Goal: Transaction & Acquisition: Book appointment/travel/reservation

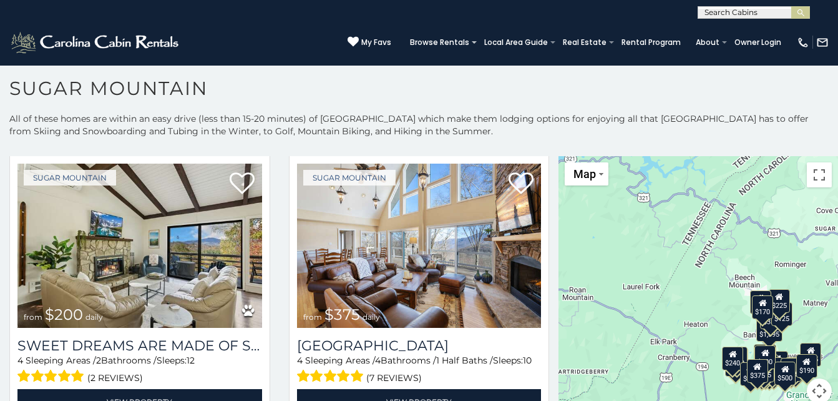
scroll to position [613, 0]
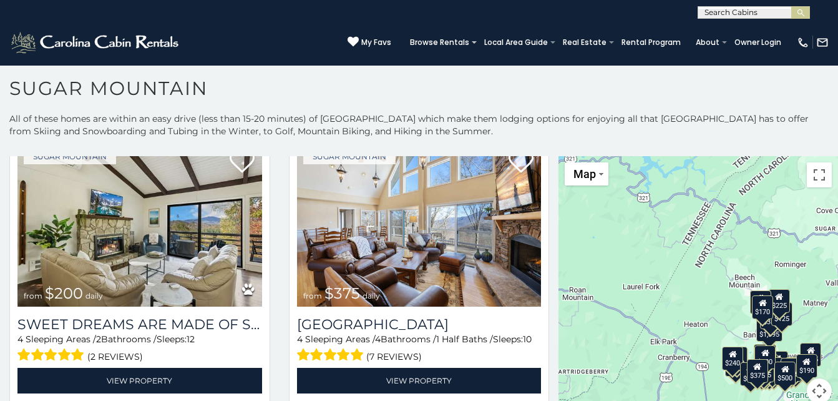
drag, startPoint x: 554, startPoint y: 175, endPoint x: 550, endPoint y: 211, distance: 35.8
click at [550, 156] on main "**********" at bounding box center [419, 156] width 838 height 0
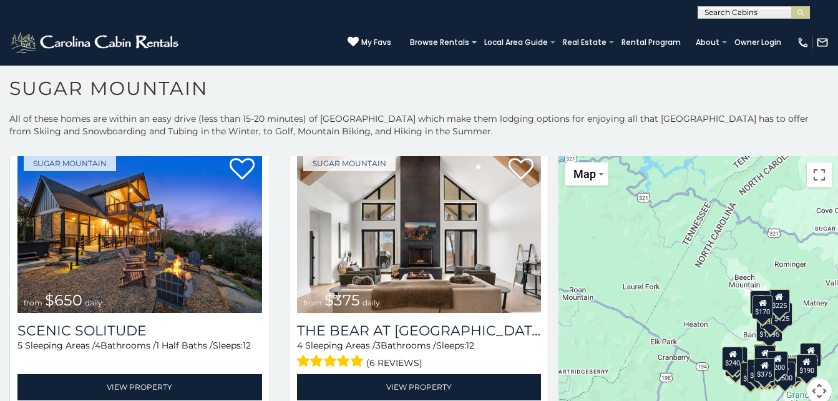
scroll to position [0, 0]
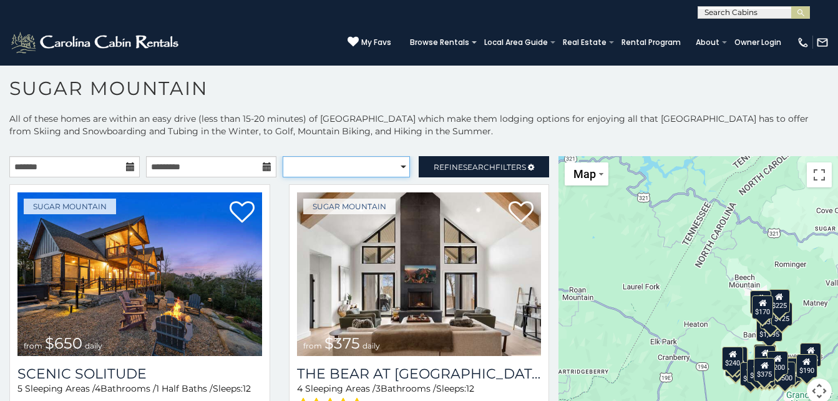
click at [396, 167] on select "**********" at bounding box center [347, 166] width 128 height 21
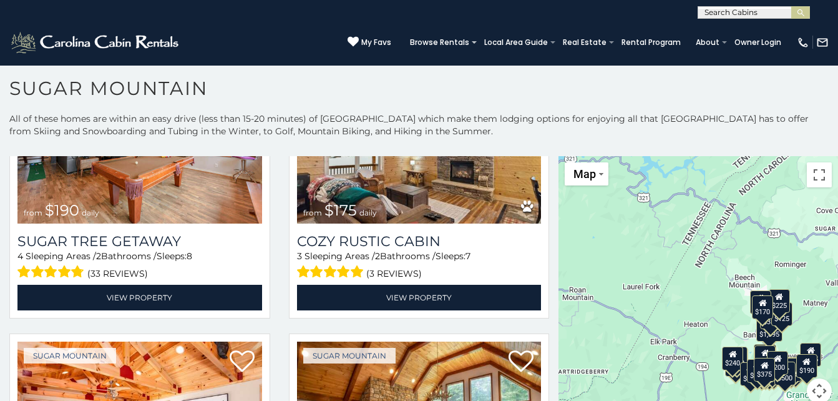
scroll to position [1270, 0]
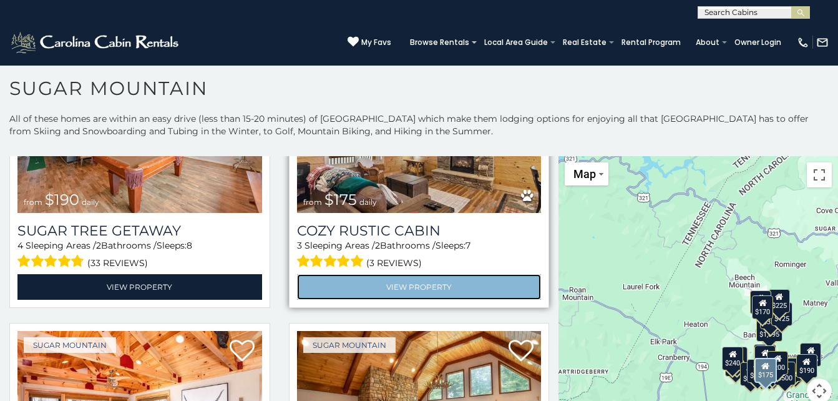
click at [447, 274] on link "View Property" at bounding box center [419, 287] width 245 height 26
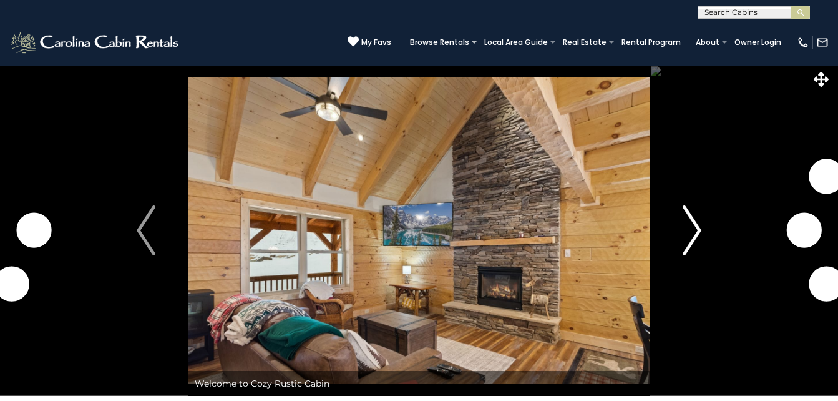
click at [701, 233] on img "Next" at bounding box center [692, 230] width 19 height 50
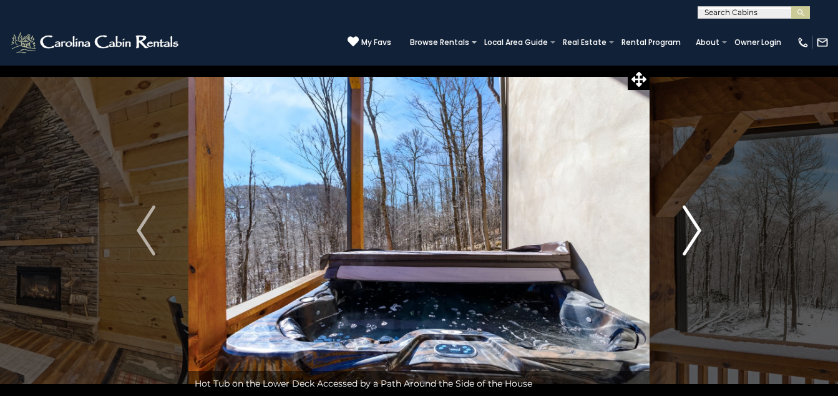
click at [697, 234] on img "Next" at bounding box center [692, 230] width 19 height 50
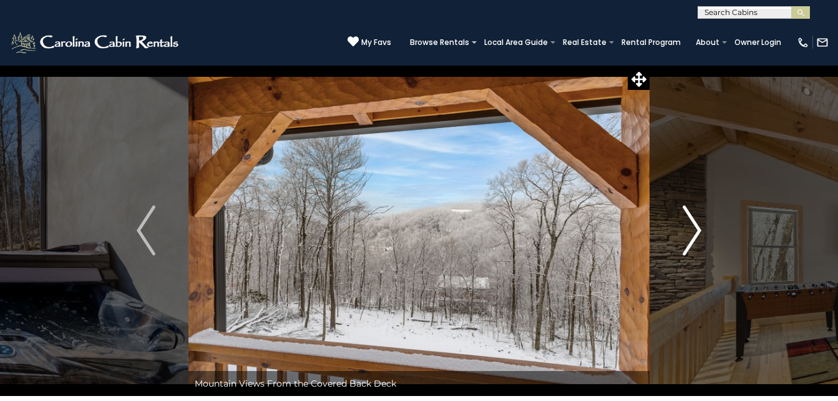
click at [697, 234] on img "Next" at bounding box center [692, 230] width 19 height 50
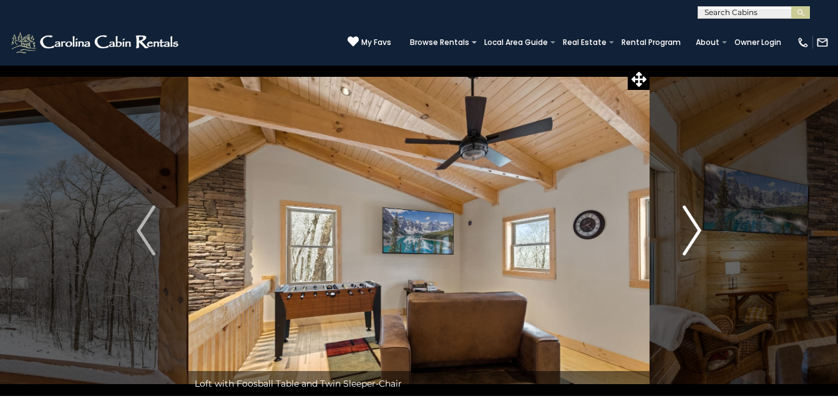
click at [697, 234] on img "Next" at bounding box center [692, 230] width 19 height 50
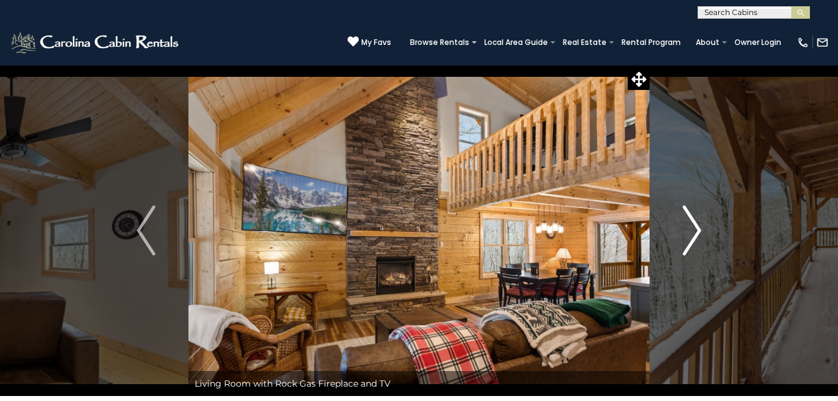
click at [697, 234] on img "Next" at bounding box center [692, 230] width 19 height 50
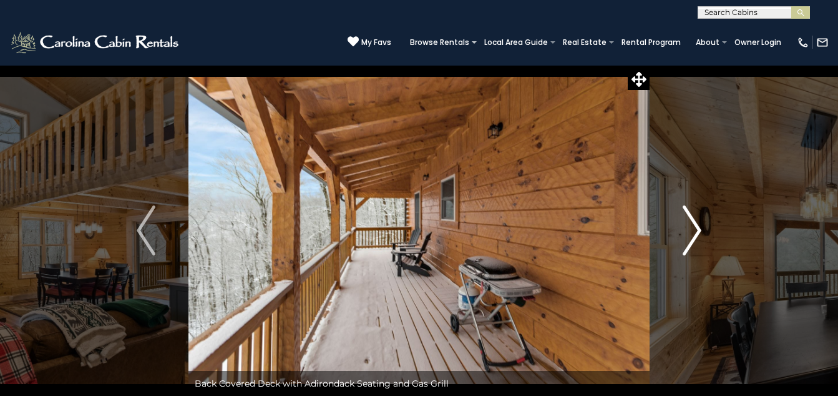
click at [697, 234] on img "Next" at bounding box center [692, 230] width 19 height 50
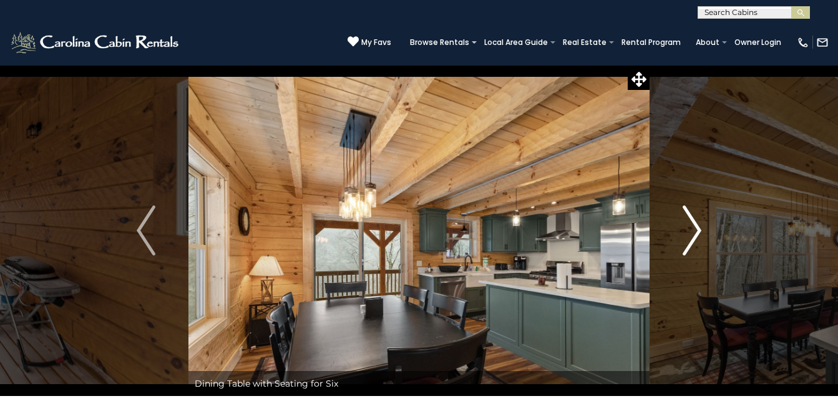
click at [697, 234] on img "Next" at bounding box center [692, 230] width 19 height 50
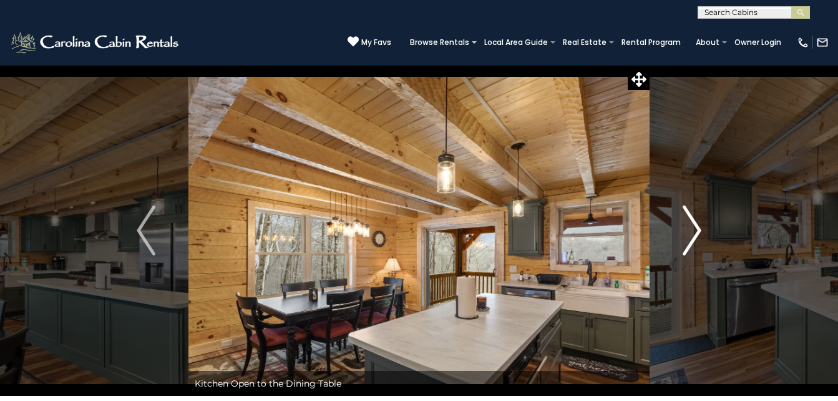
click at [697, 234] on img "Next" at bounding box center [692, 230] width 19 height 50
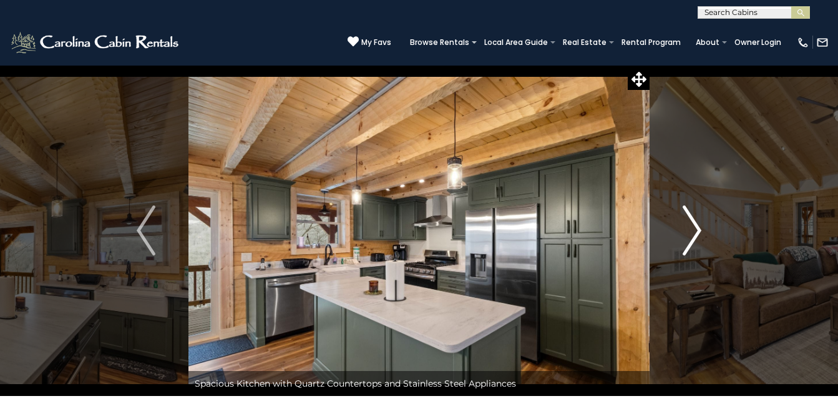
click at [697, 235] on img "Next" at bounding box center [692, 230] width 19 height 50
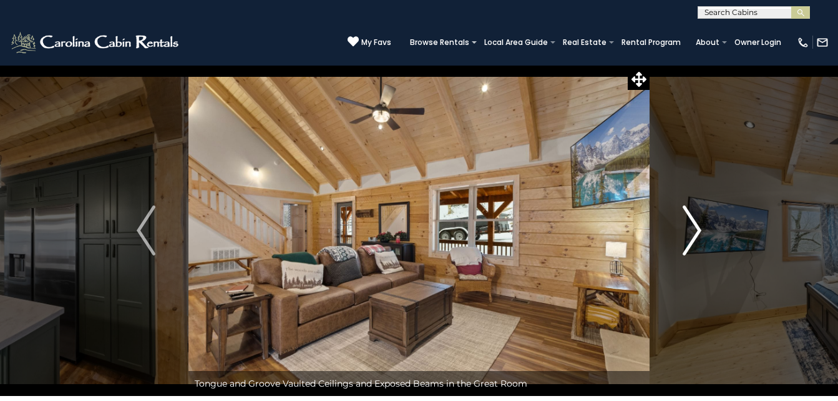
click at [697, 235] on img "Next" at bounding box center [692, 230] width 19 height 50
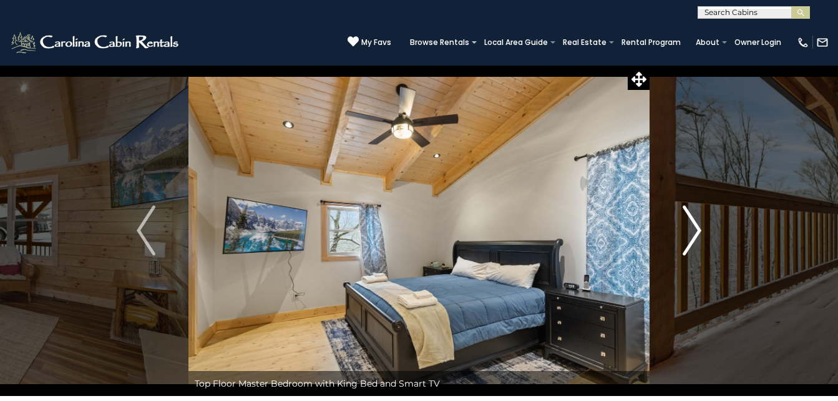
click at [697, 235] on img "Next" at bounding box center [692, 230] width 19 height 50
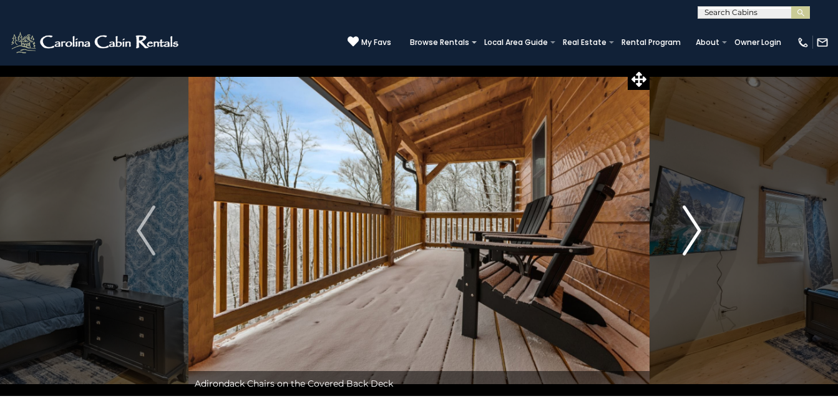
click at [697, 235] on img "Next" at bounding box center [692, 230] width 19 height 50
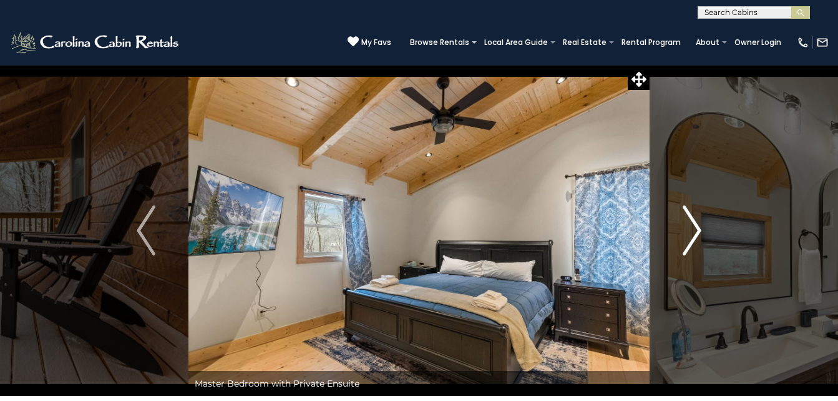
click at [697, 235] on img "Next" at bounding box center [692, 230] width 19 height 50
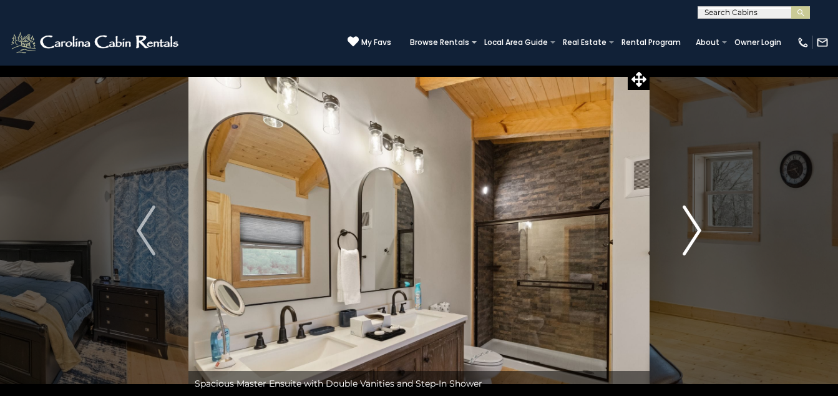
click at [697, 235] on img "Next" at bounding box center [692, 230] width 19 height 50
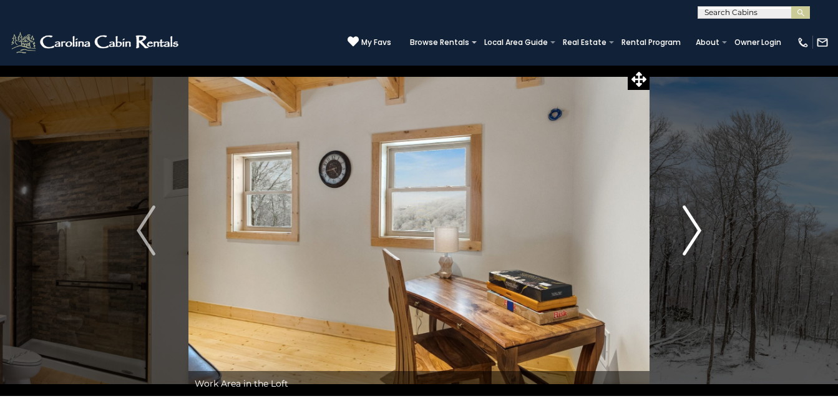
click at [697, 235] on img "Next" at bounding box center [692, 230] width 19 height 50
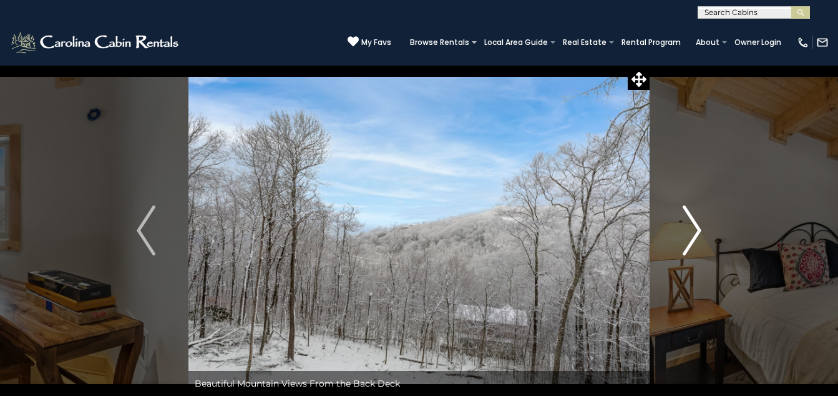
click at [697, 235] on img "Next" at bounding box center [692, 230] width 19 height 50
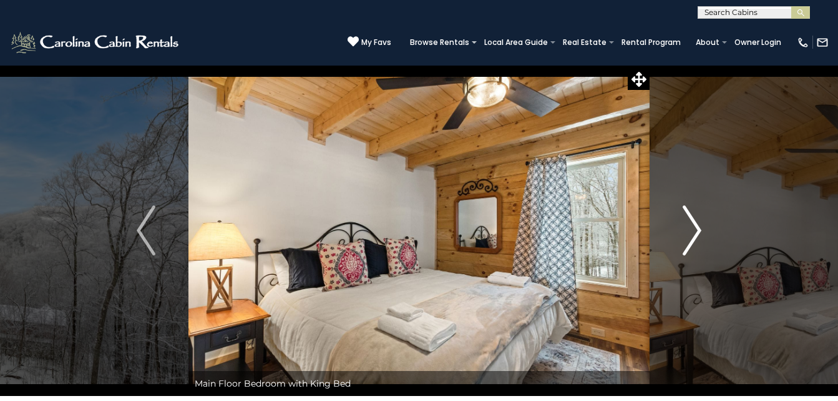
click at [697, 235] on img "Next" at bounding box center [692, 230] width 19 height 50
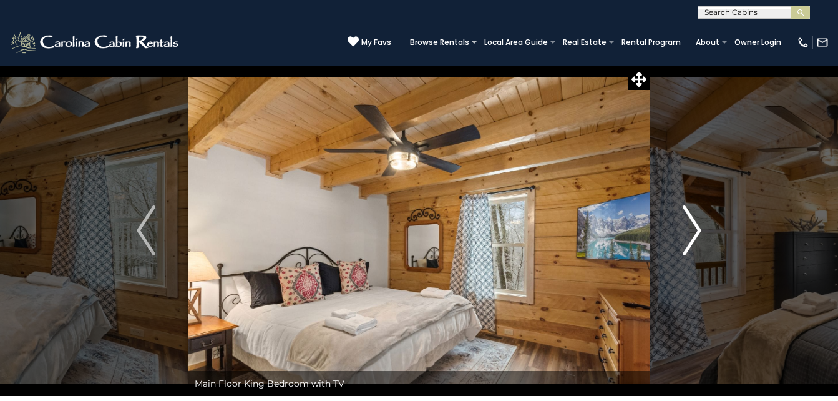
click at [697, 235] on img "Next" at bounding box center [692, 230] width 19 height 50
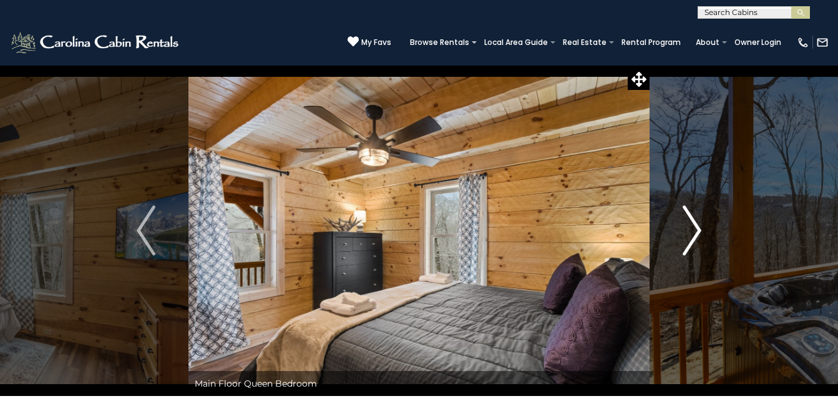
click at [697, 235] on img "Next" at bounding box center [692, 230] width 19 height 50
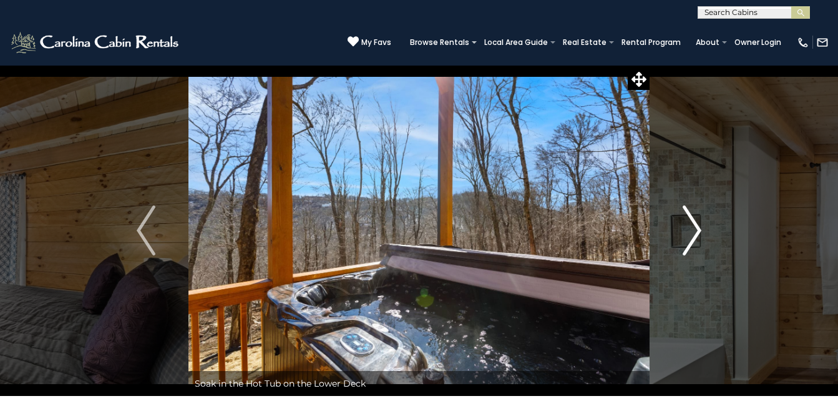
click at [697, 235] on img "Next" at bounding box center [692, 230] width 19 height 50
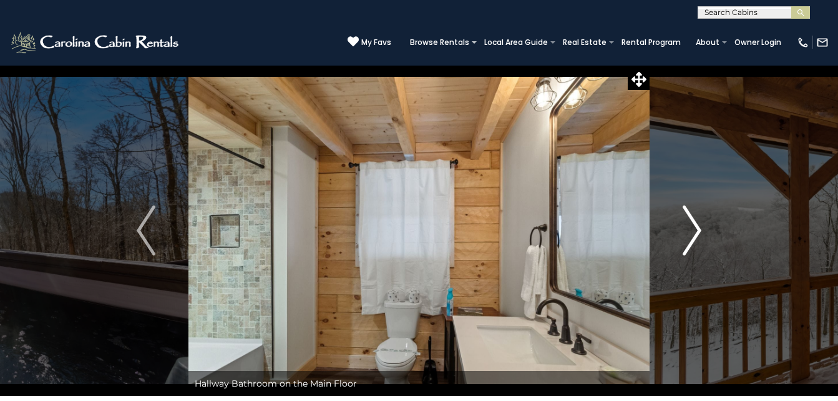
click at [696, 235] on img "Next" at bounding box center [692, 230] width 19 height 50
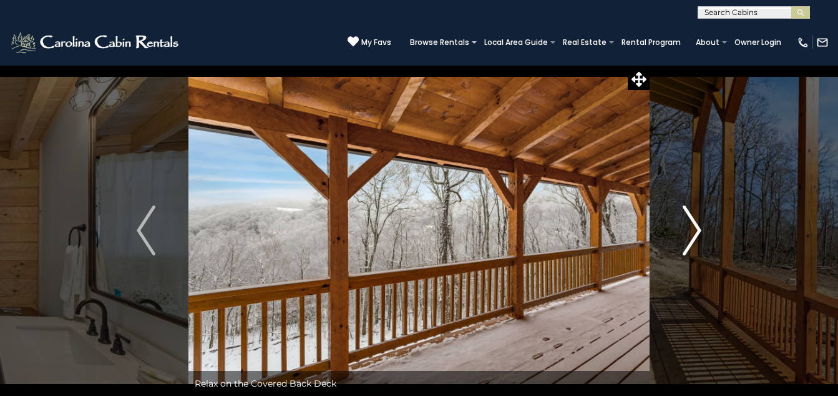
click at [696, 235] on img "Next" at bounding box center [692, 230] width 19 height 50
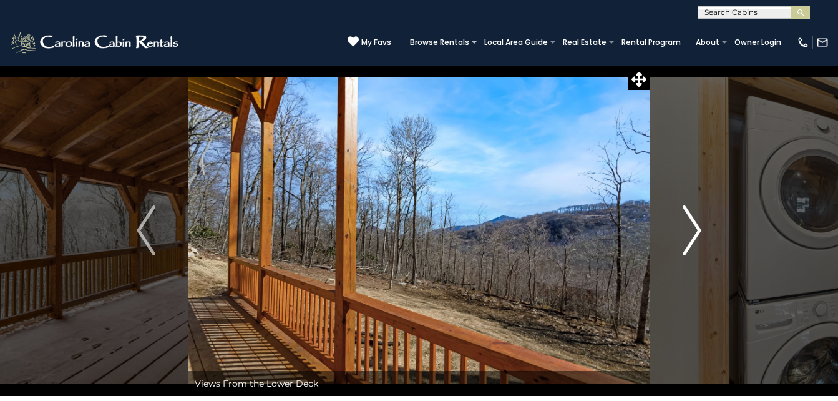
click at [696, 235] on img "Next" at bounding box center [692, 230] width 19 height 50
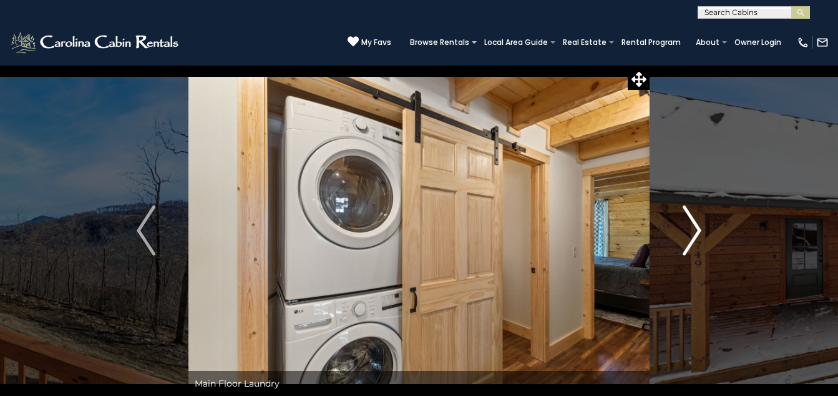
click at [696, 235] on img "Next" at bounding box center [692, 230] width 19 height 50
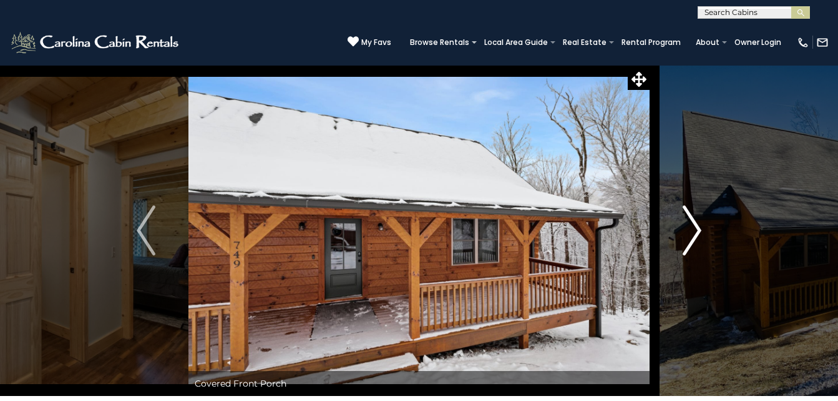
click at [696, 235] on img "Next" at bounding box center [692, 230] width 19 height 50
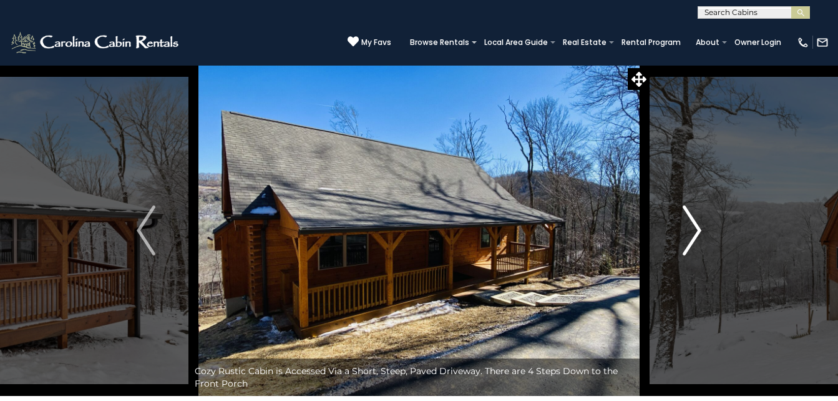
click at [696, 235] on img "Next" at bounding box center [692, 230] width 19 height 50
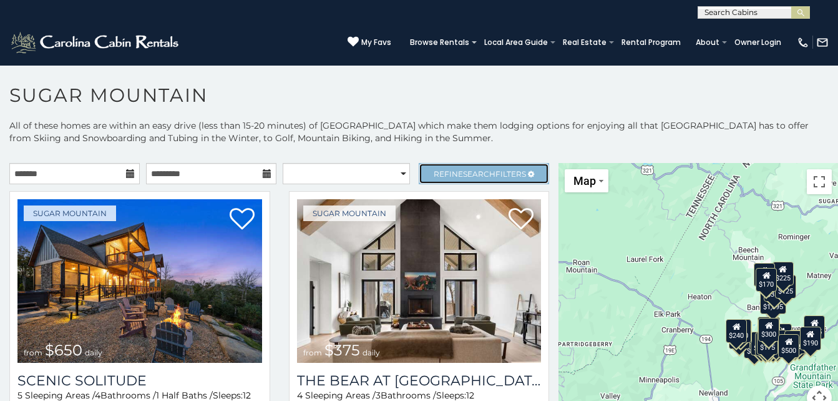
click at [478, 175] on span "Search" at bounding box center [479, 173] width 32 height 9
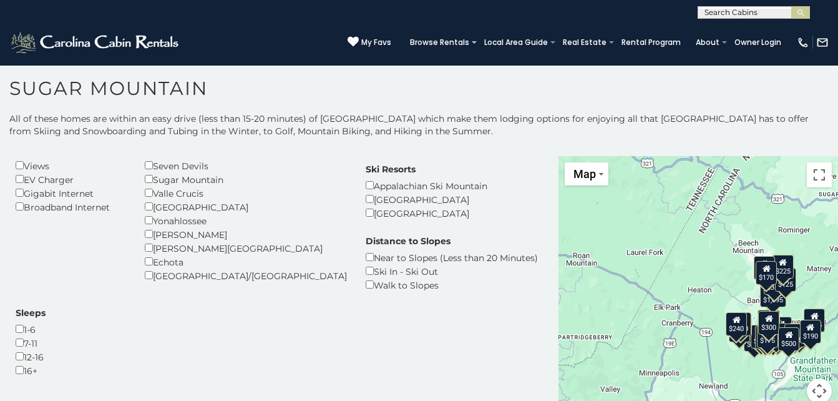
scroll to position [187, 0]
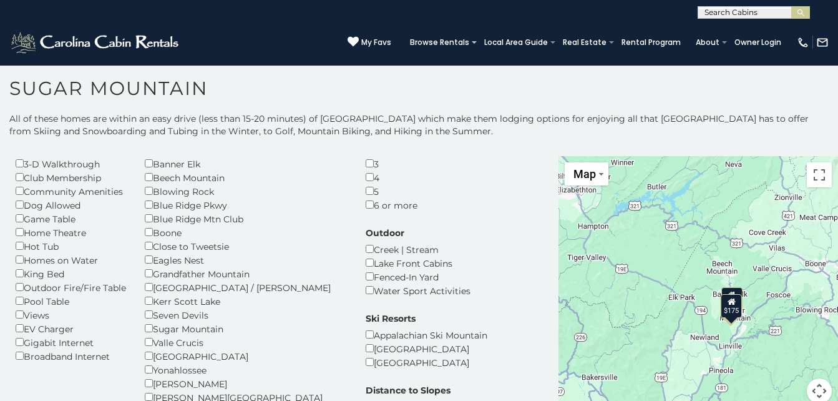
scroll to position [78, 0]
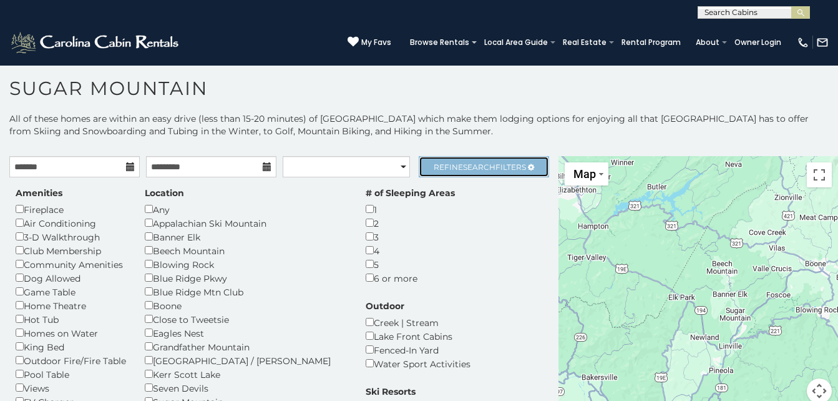
click at [477, 167] on span "Search" at bounding box center [479, 166] width 32 height 9
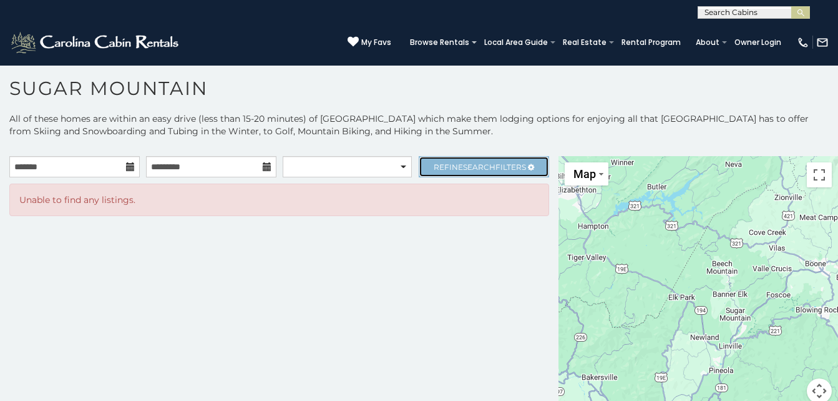
click at [480, 168] on span "Search" at bounding box center [479, 166] width 32 height 9
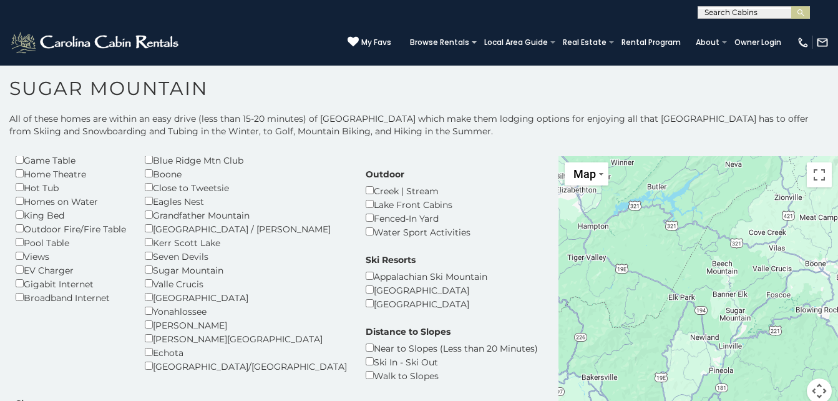
scroll to position [134, 0]
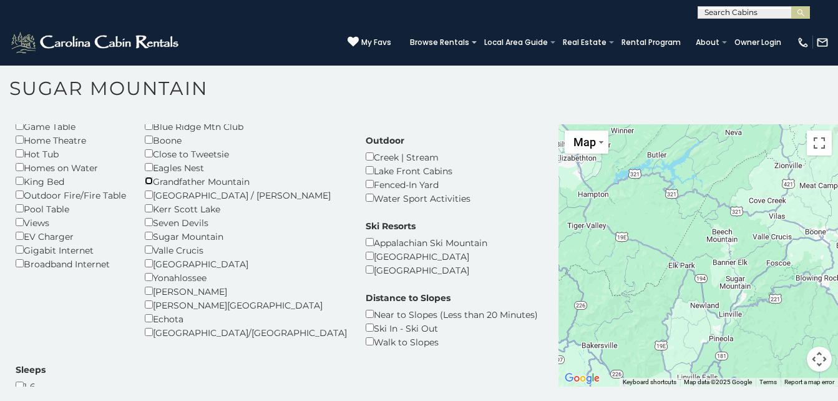
scroll to position [36, 0]
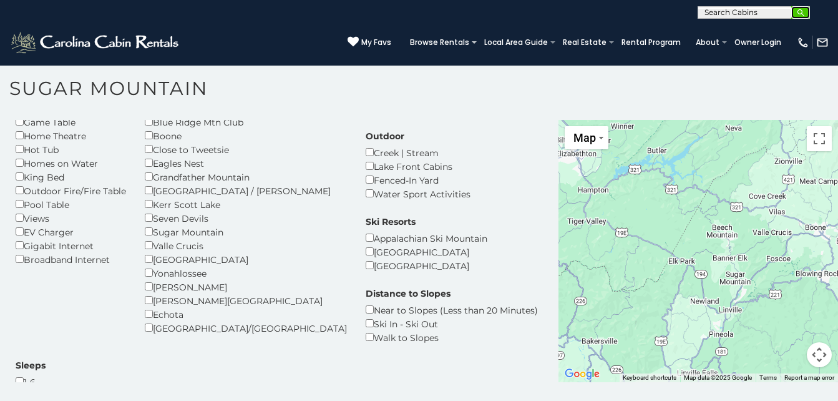
click at [804, 11] on img "submit" at bounding box center [800, 12] width 9 height 9
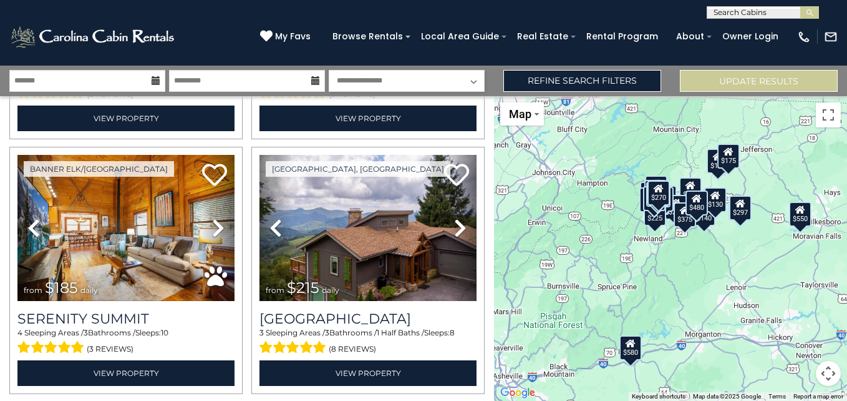
scroll to position [2253, 0]
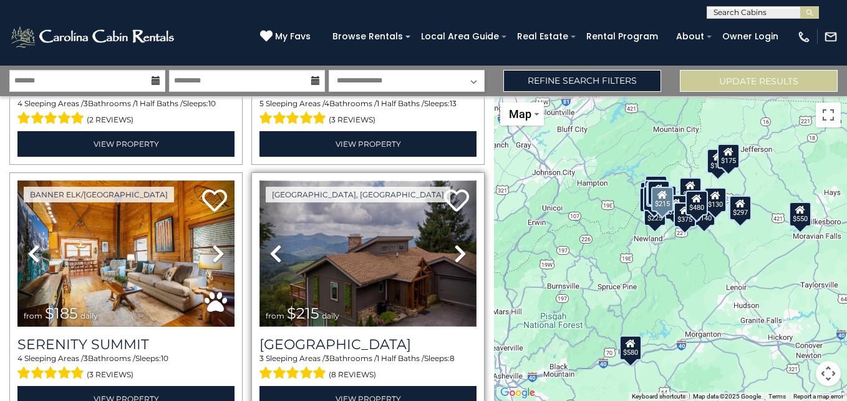
click at [379, 252] on img at bounding box center [368, 252] width 217 height 145
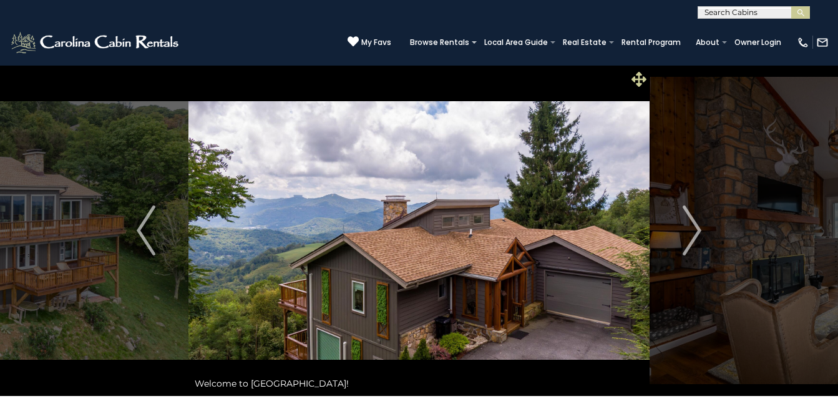
click at [634, 83] on icon at bounding box center [638, 79] width 15 height 15
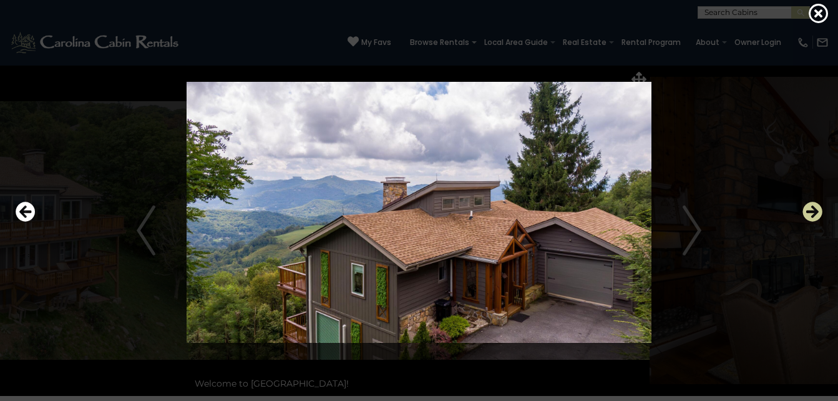
click at [814, 208] on icon "Next" at bounding box center [812, 212] width 20 height 20
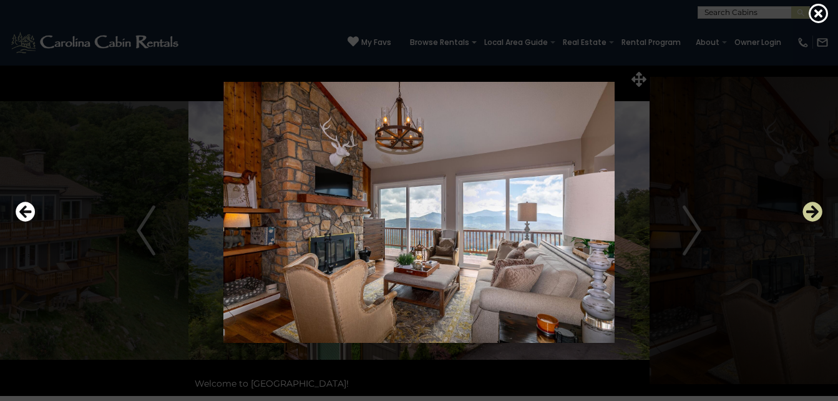
click at [814, 208] on icon "Next" at bounding box center [812, 212] width 20 height 20
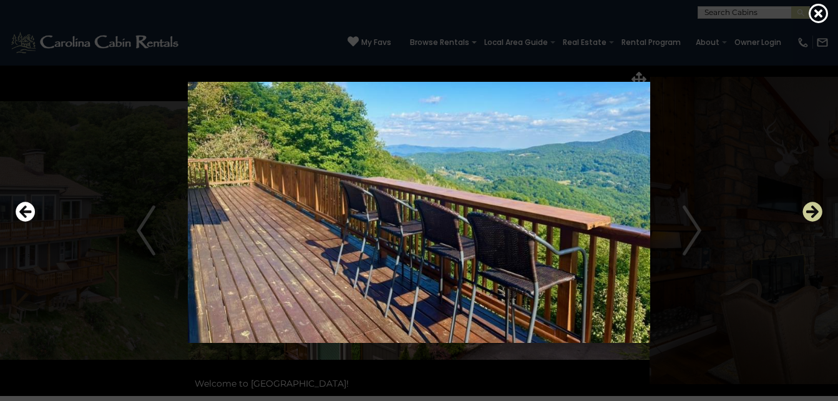
click at [814, 208] on icon "Next" at bounding box center [812, 212] width 20 height 20
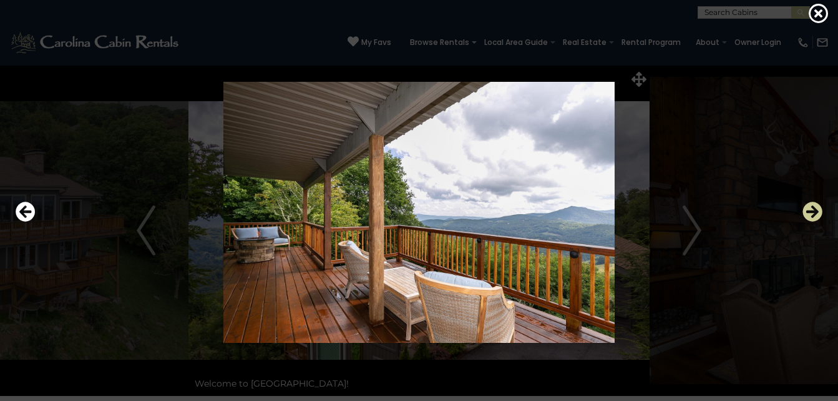
click at [814, 208] on icon "Next" at bounding box center [812, 212] width 20 height 20
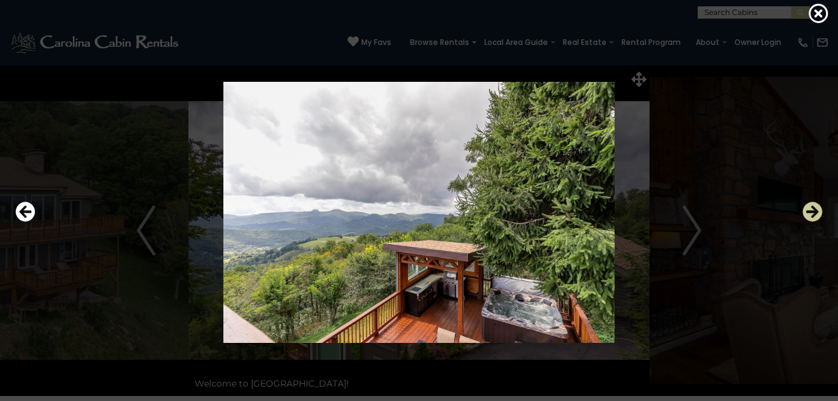
click at [814, 208] on icon "Next" at bounding box center [812, 212] width 20 height 20
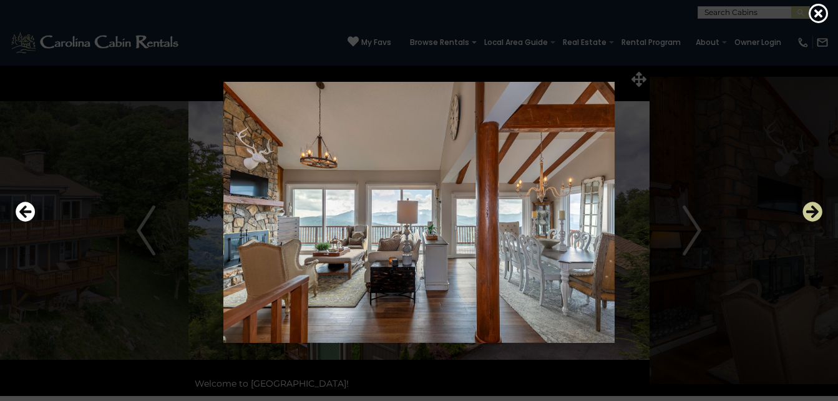
click at [814, 208] on icon "Next" at bounding box center [812, 212] width 20 height 20
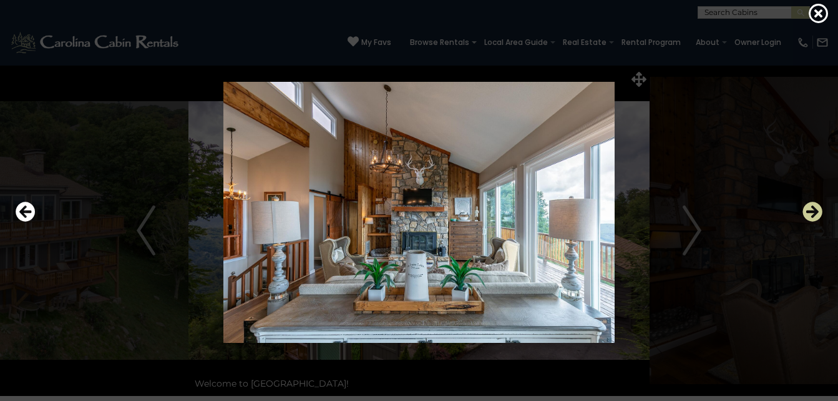
click at [814, 208] on icon "Next" at bounding box center [812, 212] width 20 height 20
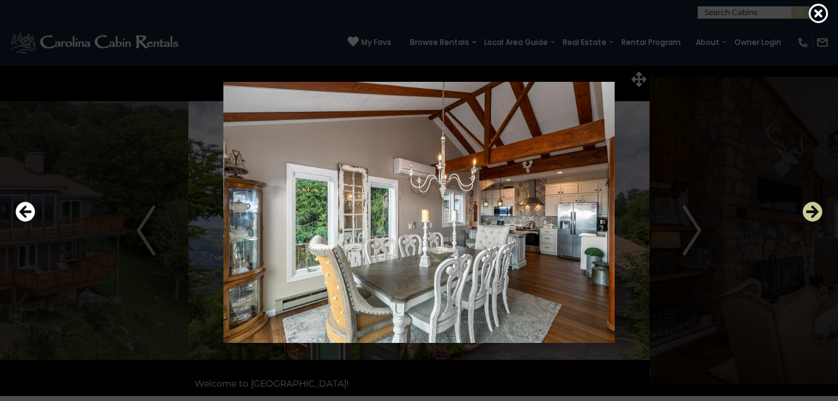
click at [814, 208] on icon "Next" at bounding box center [812, 212] width 20 height 20
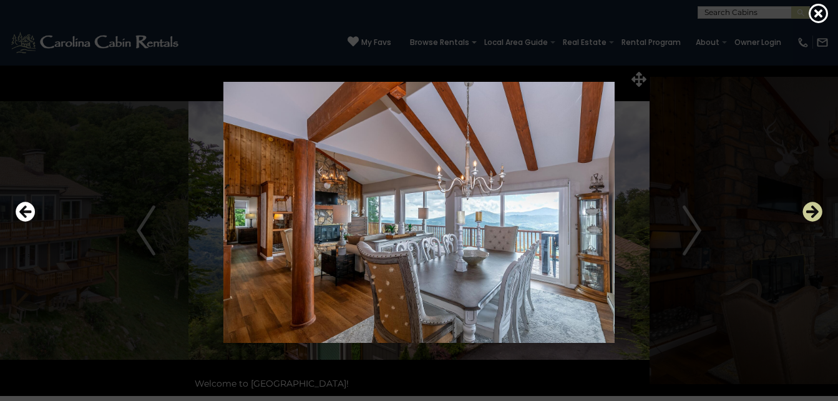
click at [814, 208] on icon "Next" at bounding box center [812, 212] width 20 height 20
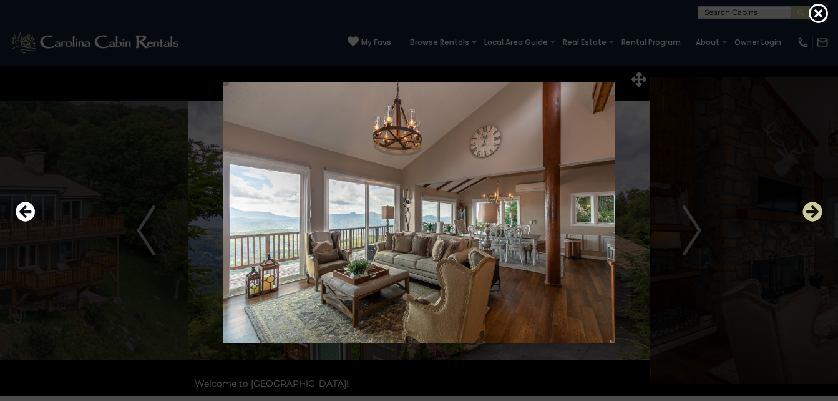
click at [812, 209] on icon "Next" at bounding box center [812, 212] width 20 height 20
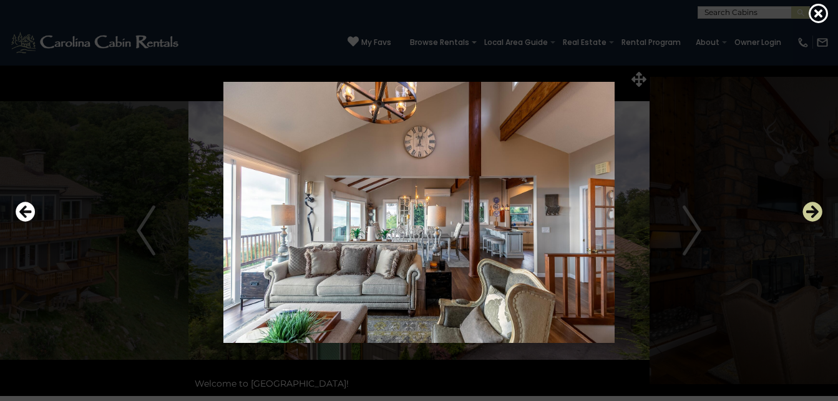
click at [814, 208] on icon "Next" at bounding box center [812, 212] width 20 height 20
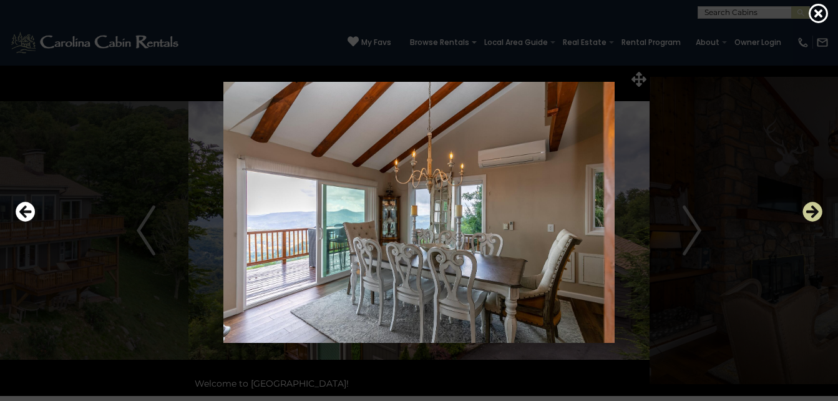
click at [814, 207] on icon "Next" at bounding box center [812, 212] width 20 height 20
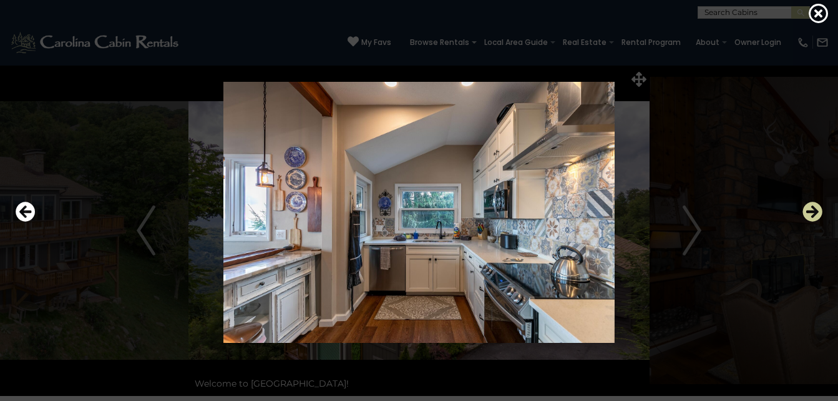
click at [815, 208] on icon "Next" at bounding box center [812, 212] width 20 height 20
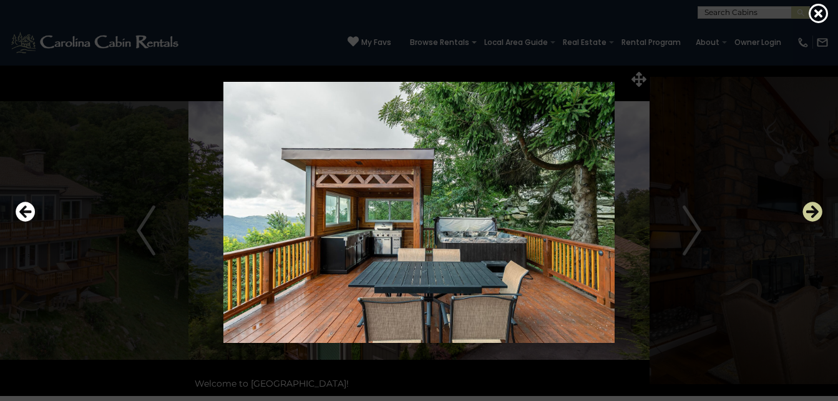
click at [815, 208] on icon "Next" at bounding box center [812, 212] width 20 height 20
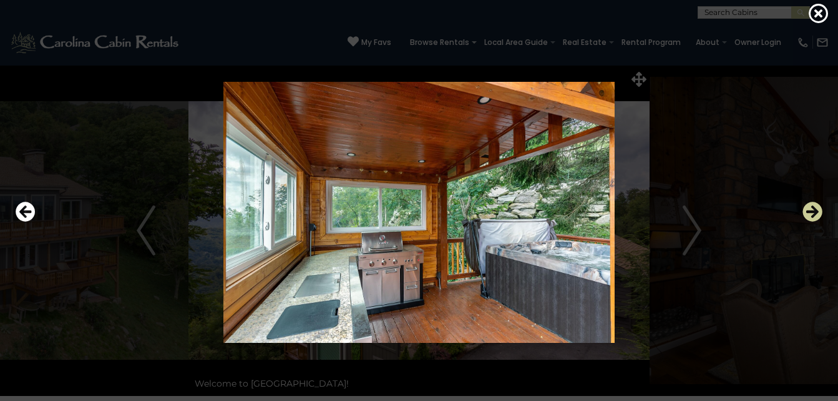
click at [815, 208] on icon "Next" at bounding box center [812, 212] width 20 height 20
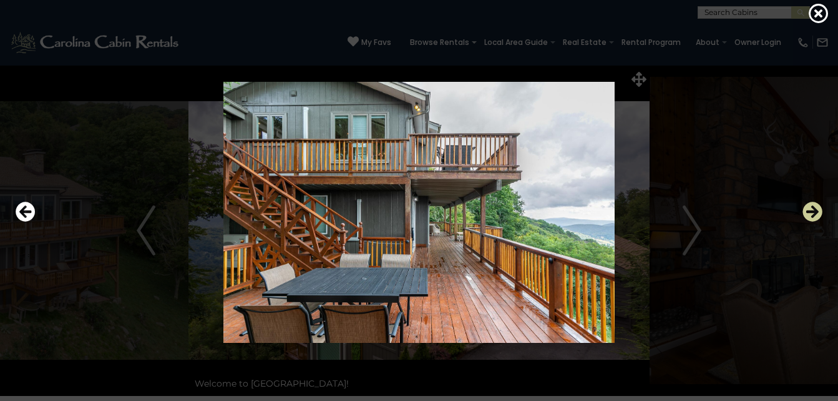
click at [816, 209] on icon "Next" at bounding box center [812, 212] width 20 height 20
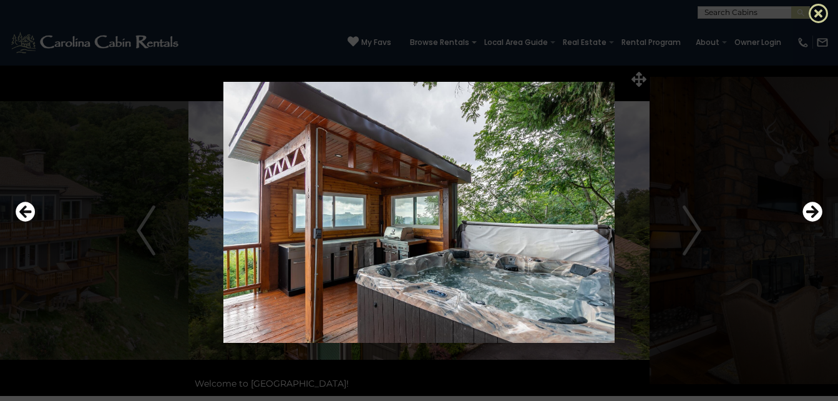
click at [823, 12] on icon at bounding box center [819, 13] width 20 height 20
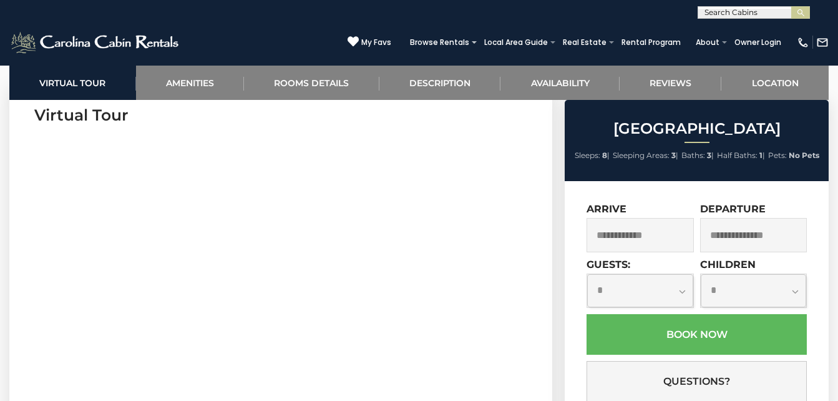
scroll to position [553, 0]
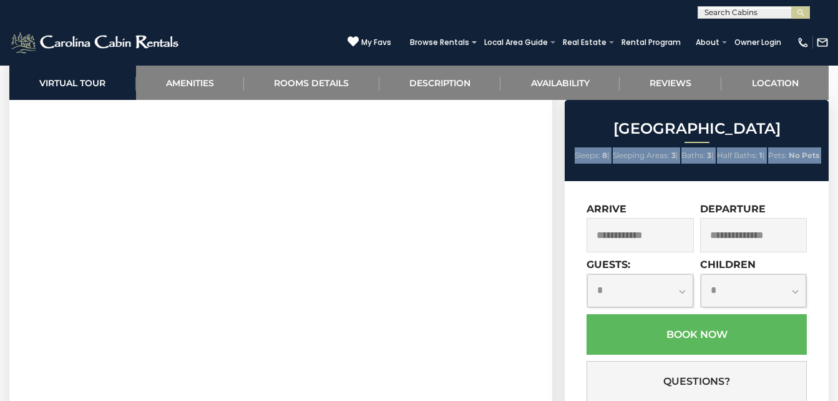
drag, startPoint x: 561, startPoint y: 162, endPoint x: 559, endPoint y: 190, distance: 28.2
click at [559, 190] on div "Grandview Haven Sleeps: 8 | Sleeping Areas: 3 | Baths: 3 | Half Baths: 1 | Pets…" at bounding box center [697, 303] width 279 height 406
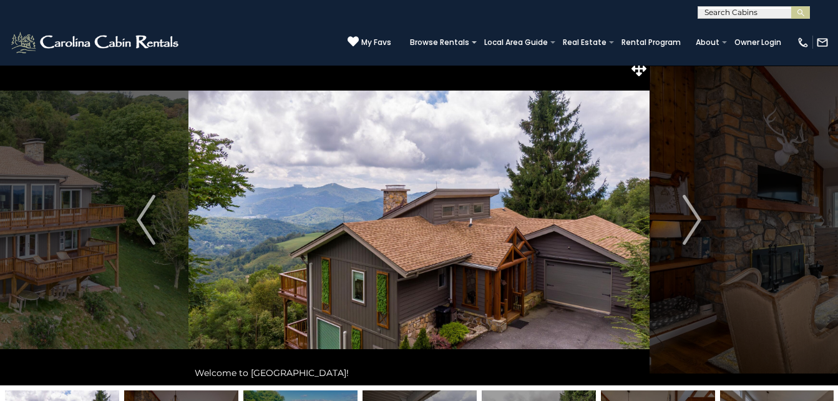
scroll to position [0, 0]
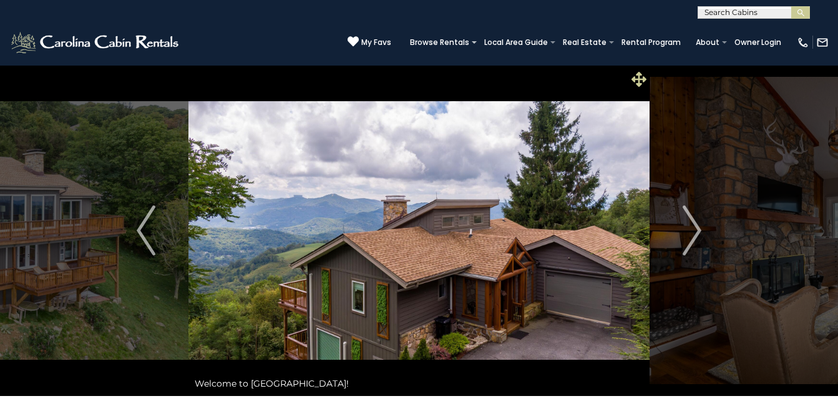
click at [634, 77] on icon at bounding box center [638, 79] width 15 height 15
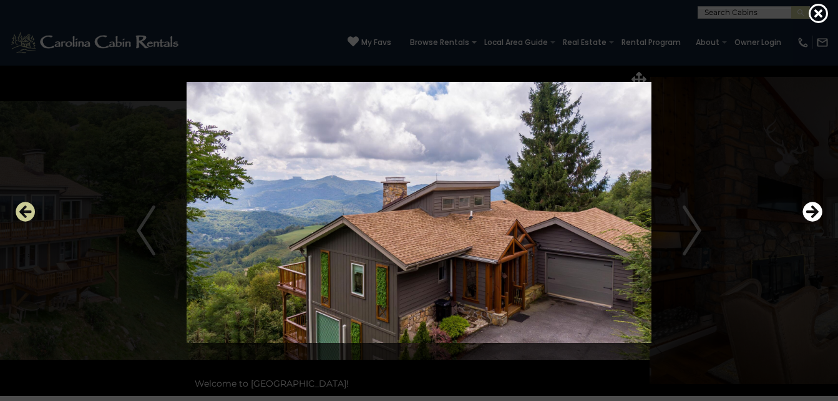
click at [23, 207] on icon "Previous" at bounding box center [26, 212] width 20 height 20
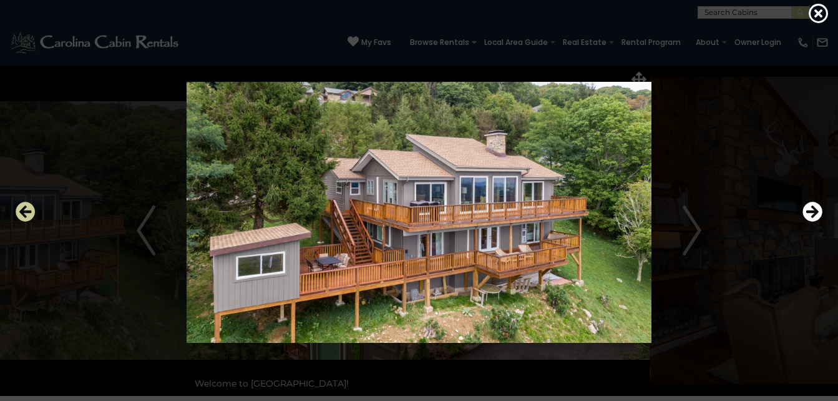
click at [23, 207] on icon "Previous" at bounding box center [26, 212] width 20 height 20
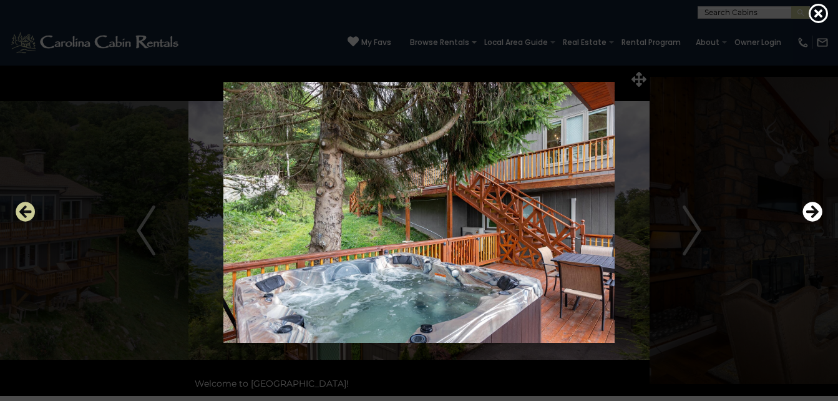
click at [23, 207] on icon "Previous" at bounding box center [26, 212] width 20 height 20
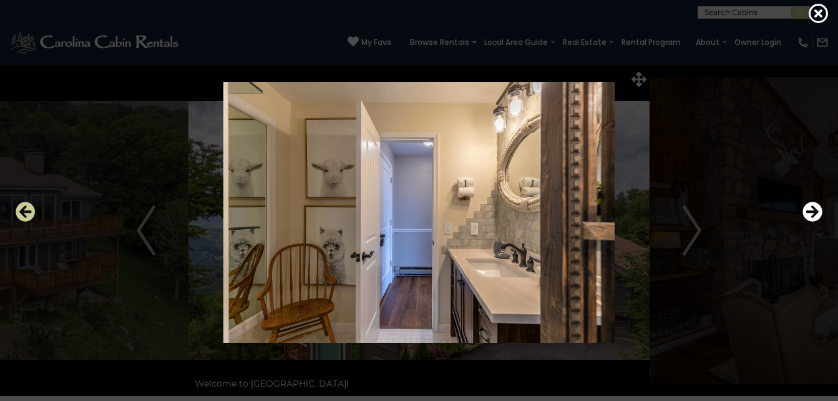
click at [23, 207] on icon "Previous" at bounding box center [26, 212] width 20 height 20
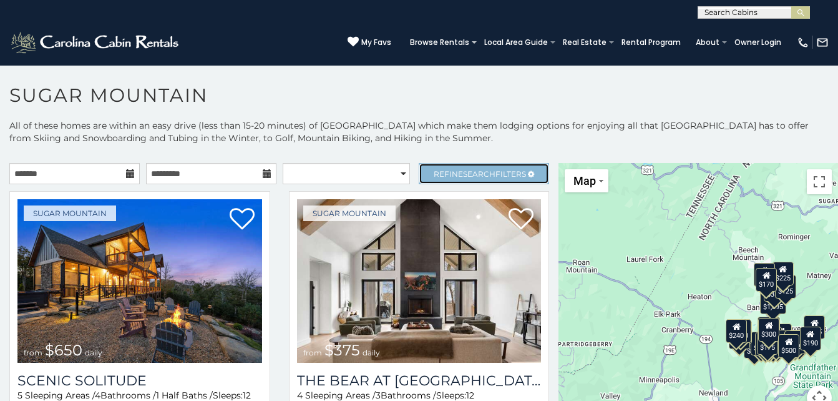
click at [500, 169] on span "Refine Search Filters" at bounding box center [480, 173] width 92 height 9
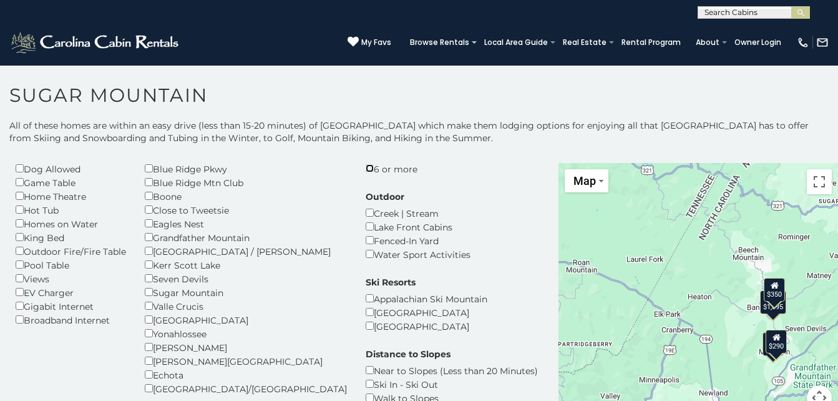
scroll to position [121, 0]
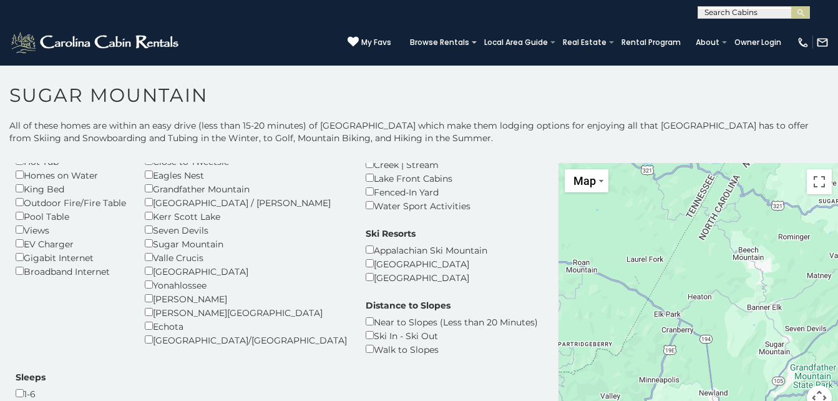
scroll to position [172, 0]
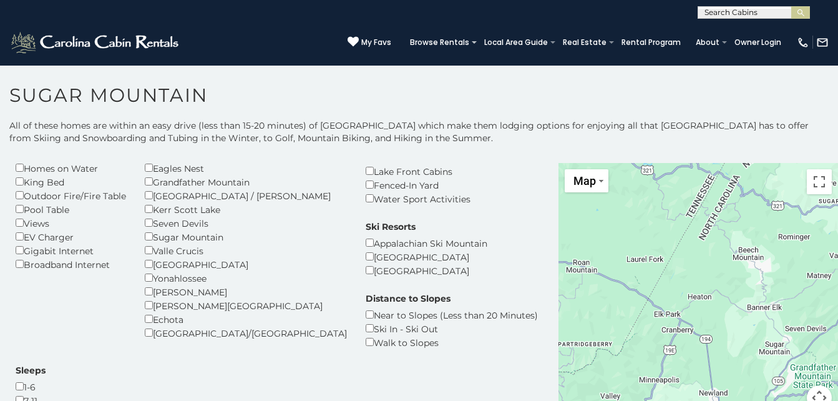
click at [154, 286] on div "[PERSON_NAME]" at bounding box center [246, 291] width 202 height 14
click at [801, 14] on img "submit" at bounding box center [800, 12] width 9 height 9
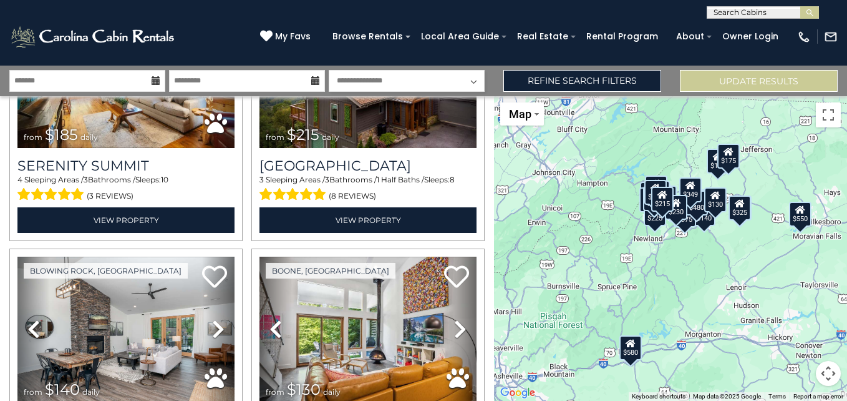
scroll to position [2465, 0]
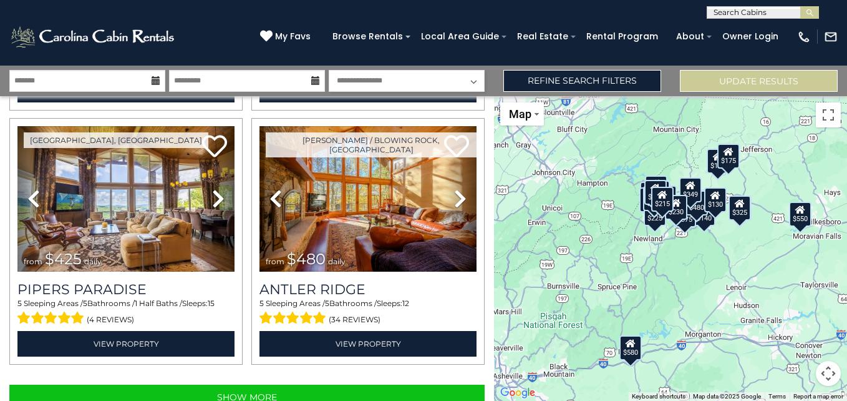
scroll to position [3587, 0]
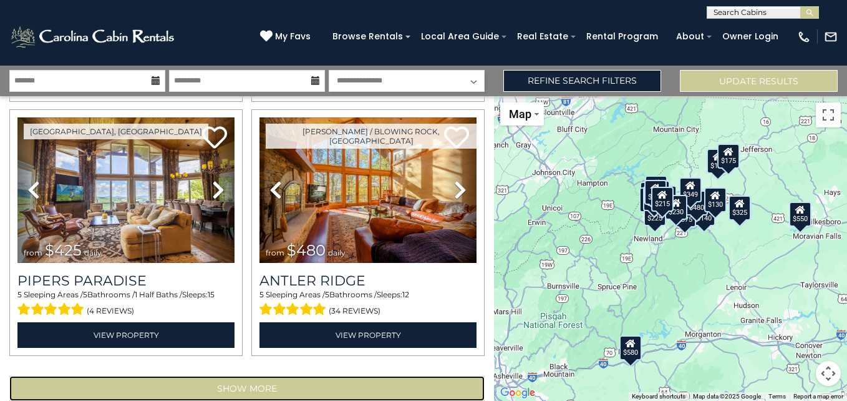
click at [318, 376] on button "Show More" at bounding box center [246, 388] width 475 height 25
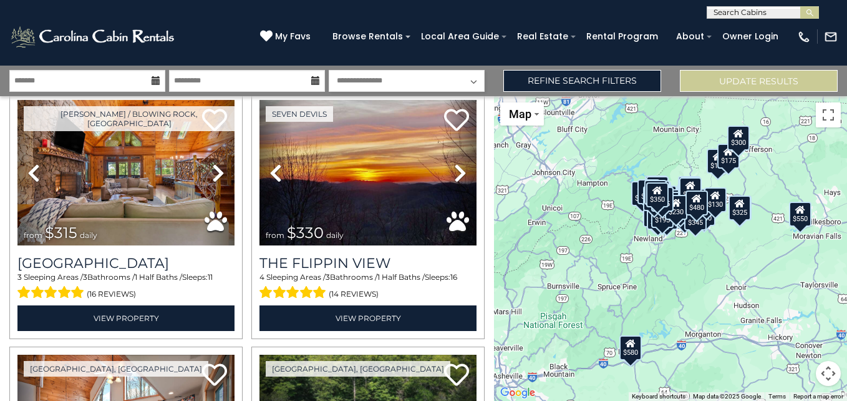
scroll to position [5060, 0]
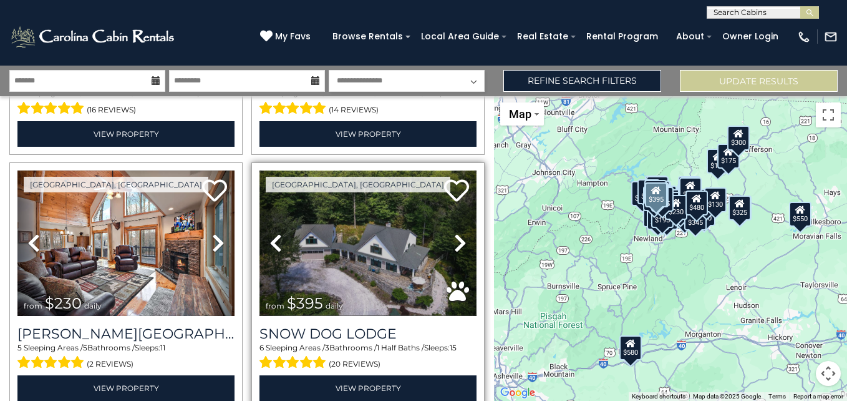
click at [371, 213] on img at bounding box center [368, 242] width 217 height 145
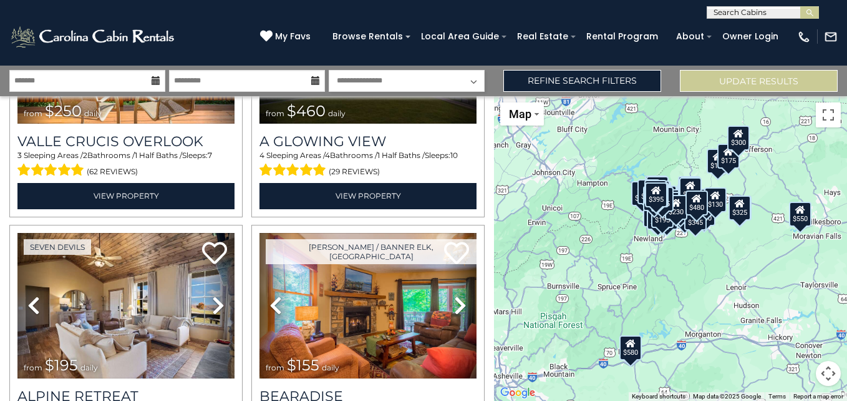
scroll to position [6048, 0]
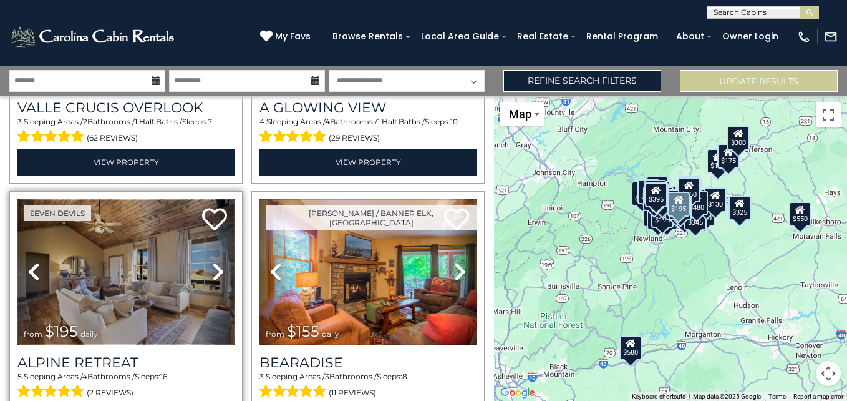
click at [144, 207] on img at bounding box center [125, 271] width 217 height 145
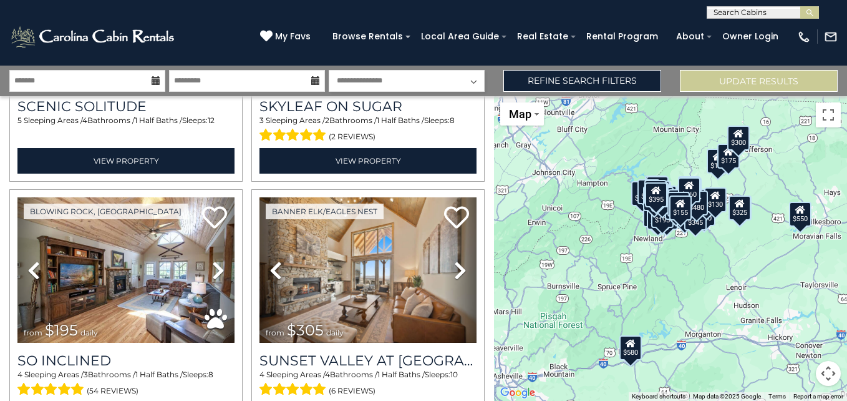
scroll to position [7369, 0]
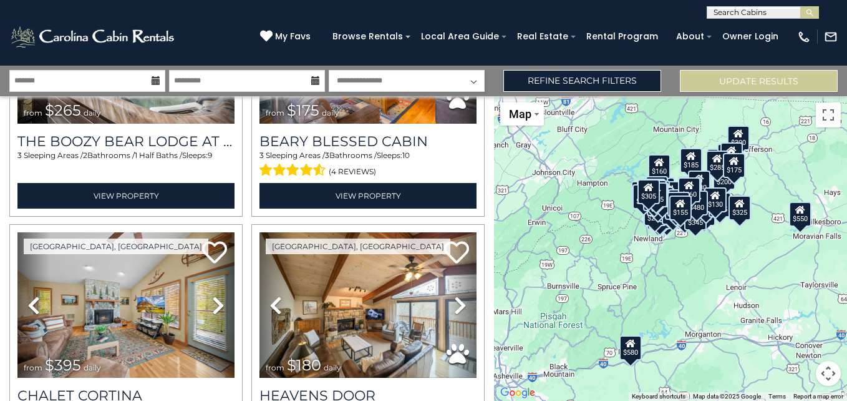
scroll to position [7819, 0]
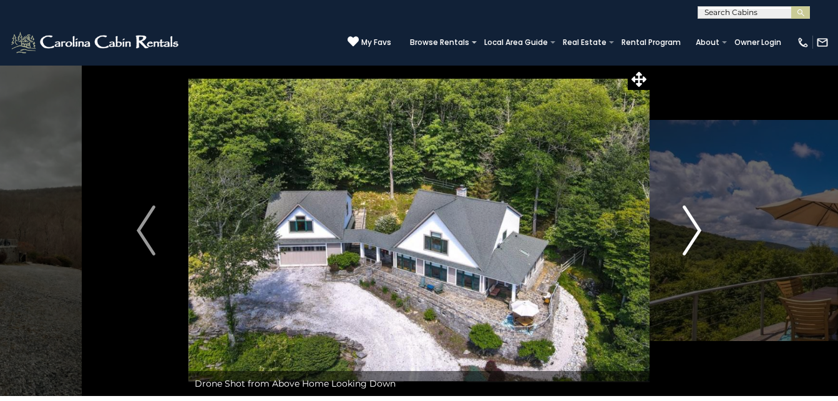
click at [697, 230] on img "Next" at bounding box center [692, 230] width 19 height 50
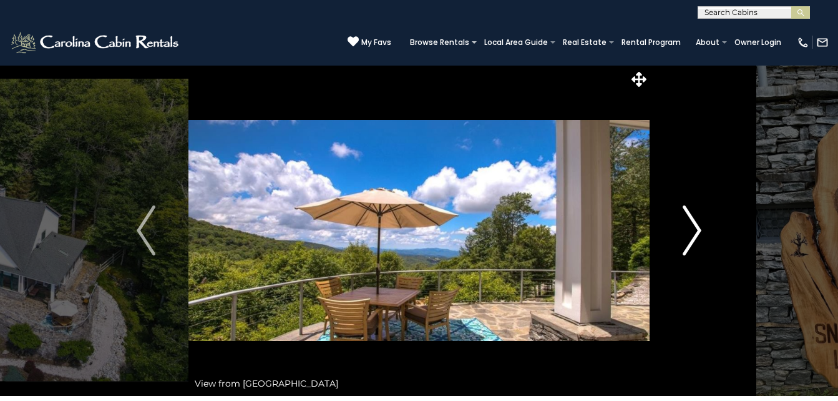
click at [694, 233] on img "Next" at bounding box center [692, 230] width 19 height 50
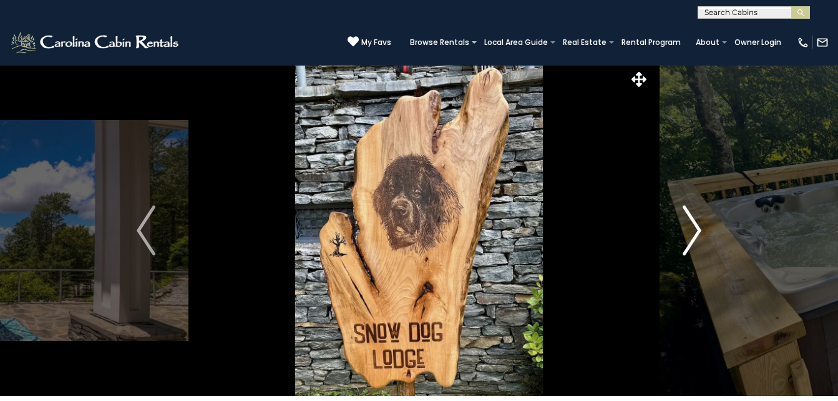
click at [694, 233] on img "Next" at bounding box center [692, 230] width 19 height 50
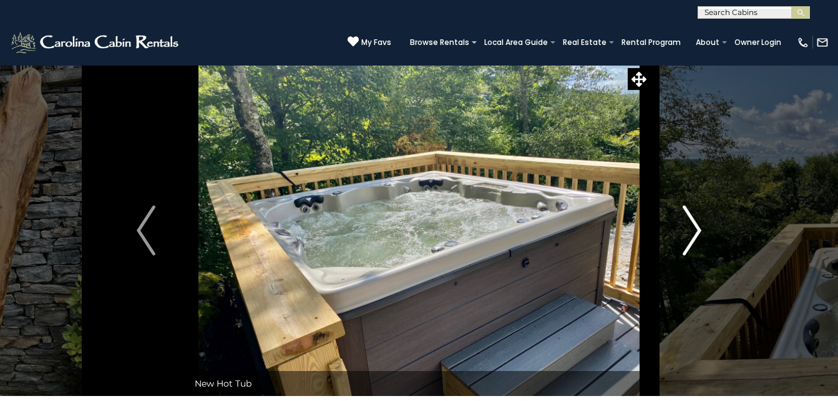
click at [694, 233] on img "Next" at bounding box center [692, 230] width 19 height 50
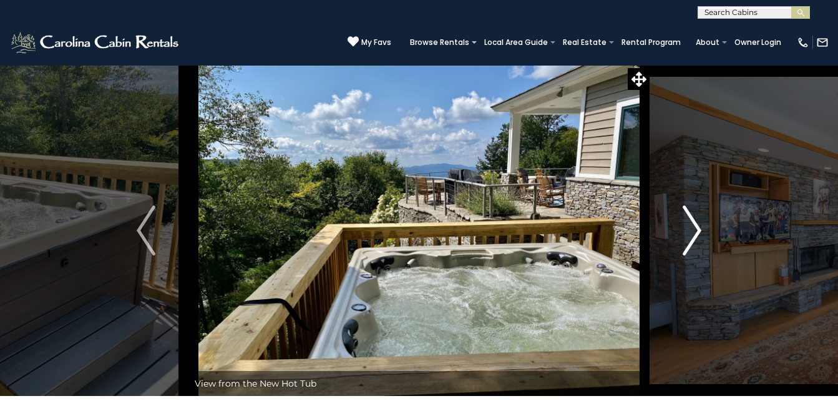
click at [694, 233] on img "Next" at bounding box center [692, 230] width 19 height 50
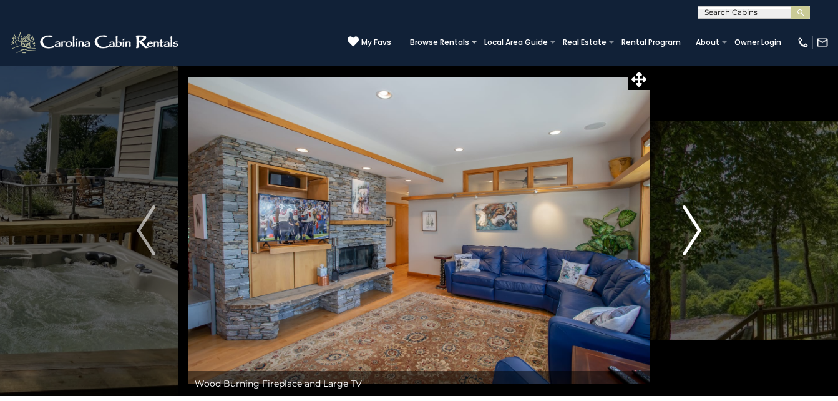
click at [694, 233] on img "Next" at bounding box center [692, 230] width 19 height 50
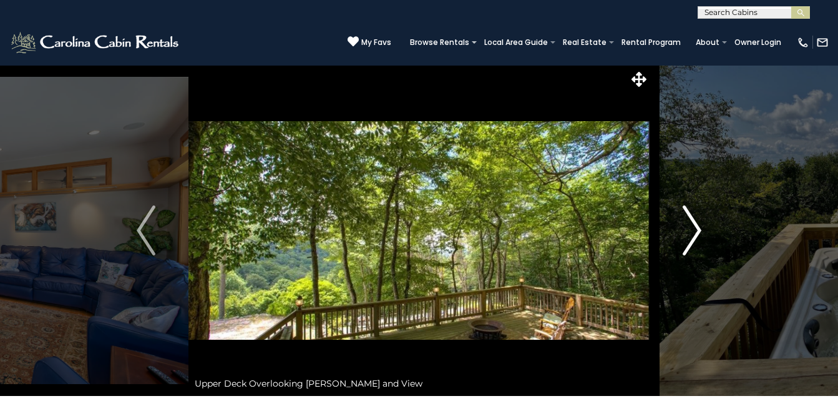
click at [694, 231] on img "Next" at bounding box center [692, 230] width 19 height 50
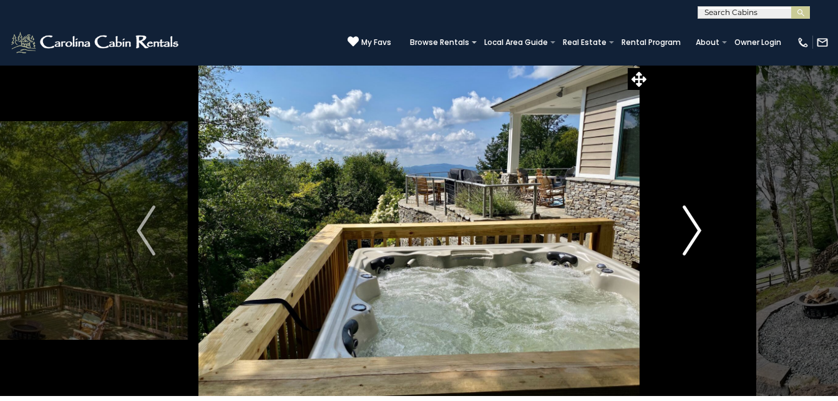
click at [694, 231] on img "Next" at bounding box center [692, 230] width 19 height 50
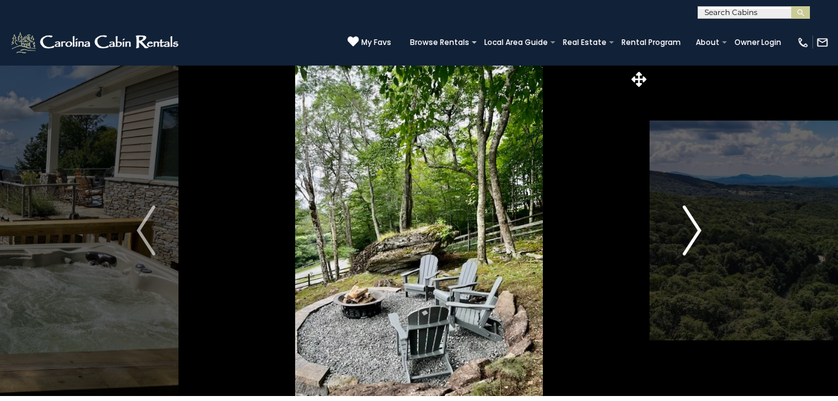
click at [694, 231] on img "Next" at bounding box center [692, 230] width 19 height 50
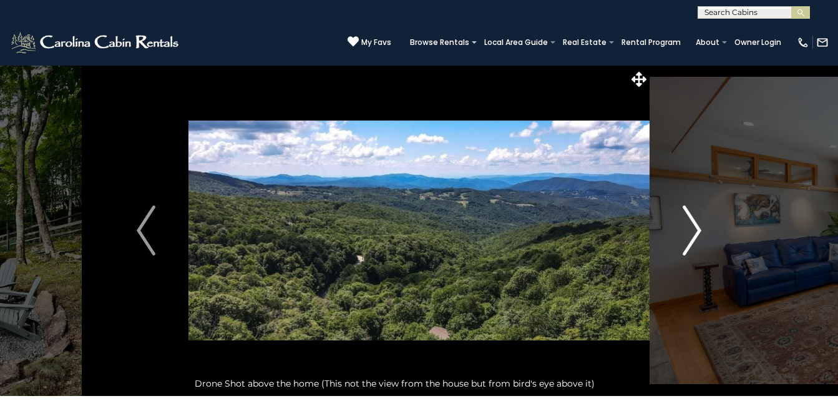
click at [694, 231] on img "Next" at bounding box center [692, 230] width 19 height 50
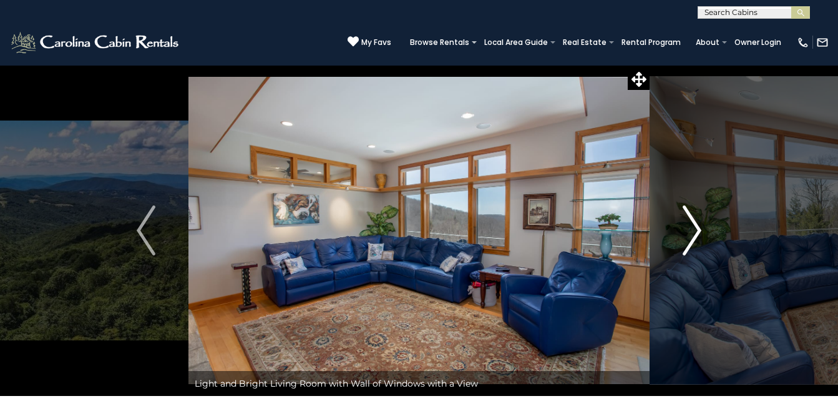
click at [694, 231] on img "Next" at bounding box center [692, 230] width 19 height 50
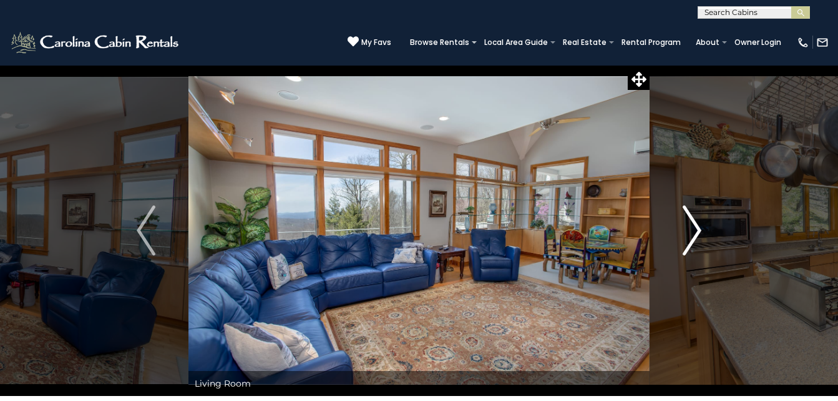
click at [694, 231] on img "Next" at bounding box center [692, 230] width 19 height 50
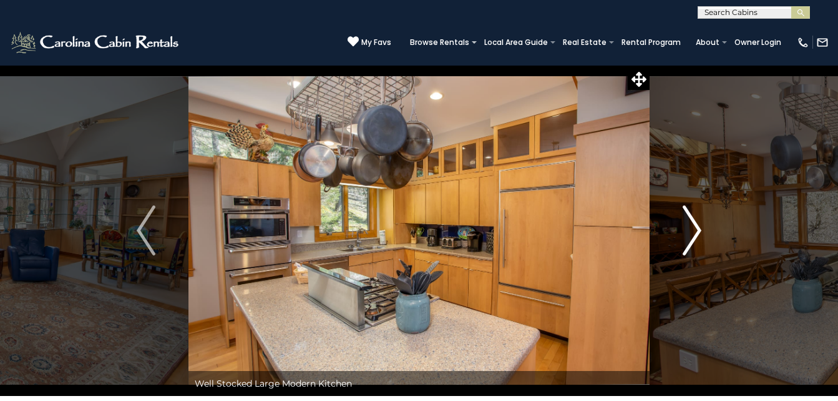
click at [694, 231] on img "Next" at bounding box center [692, 230] width 19 height 50
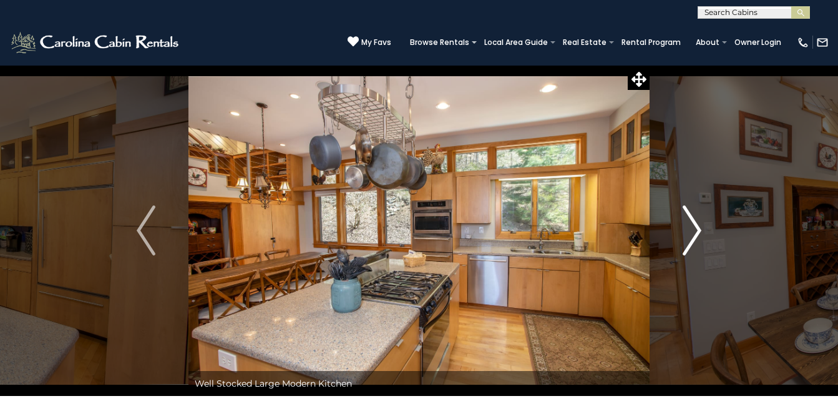
click at [694, 231] on img "Next" at bounding box center [692, 230] width 19 height 50
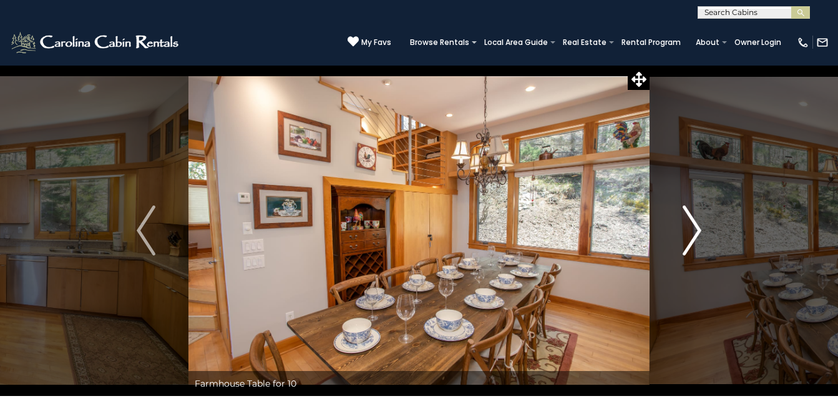
click at [694, 231] on img "Next" at bounding box center [692, 230] width 19 height 50
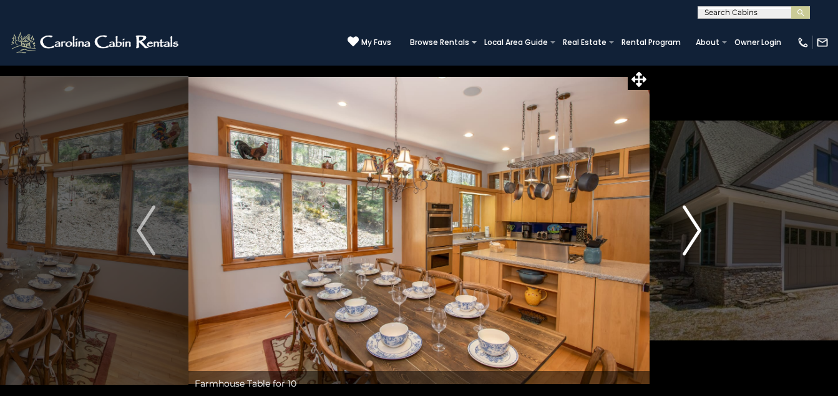
click at [694, 231] on img "Next" at bounding box center [692, 230] width 19 height 50
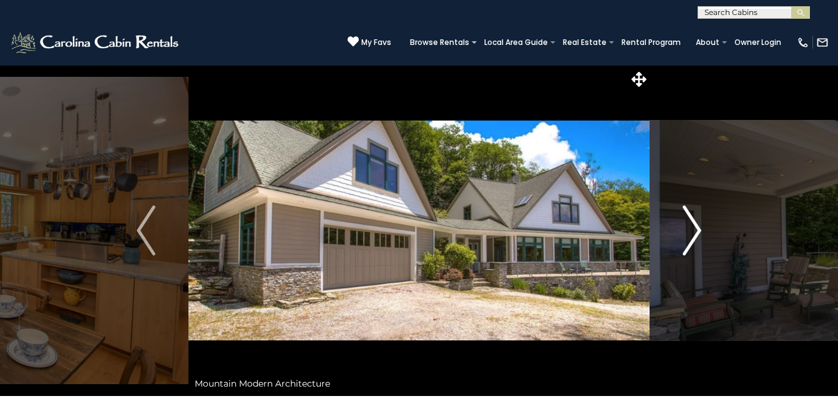
click at [694, 231] on img "Next" at bounding box center [692, 230] width 19 height 50
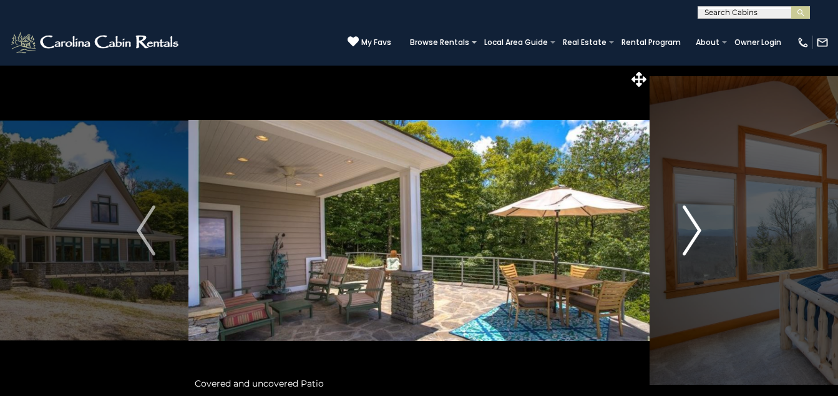
click at [694, 231] on img "Next" at bounding box center [692, 230] width 19 height 50
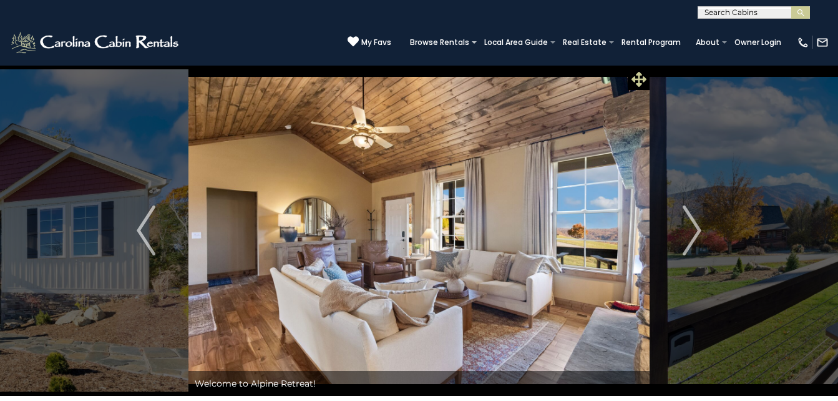
click at [635, 80] on icon at bounding box center [638, 79] width 15 height 15
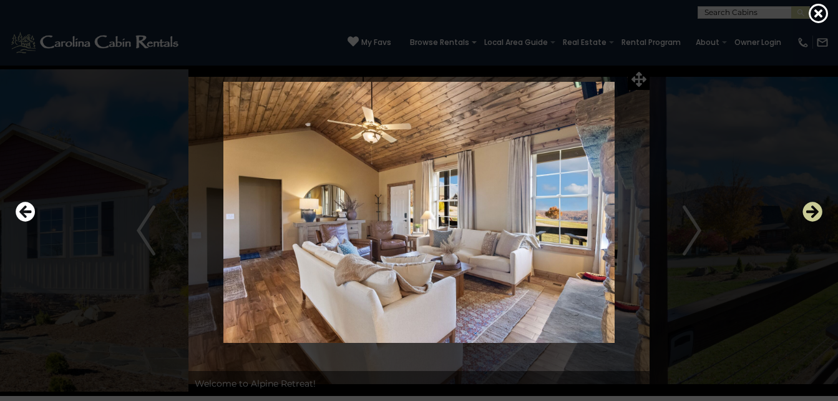
click at [814, 213] on icon "Next" at bounding box center [812, 212] width 20 height 20
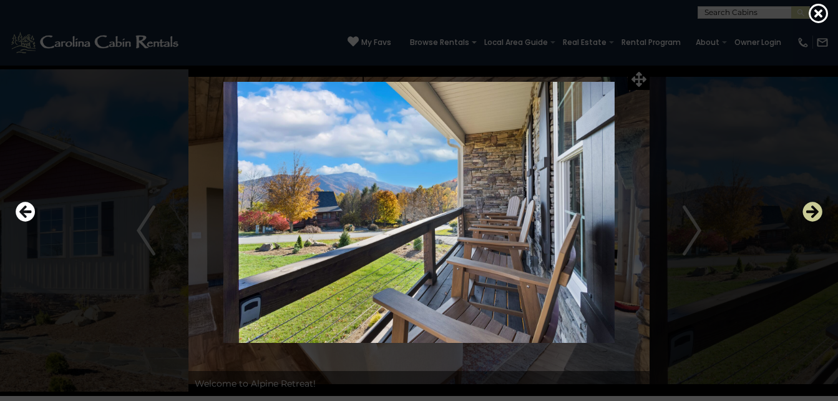
click at [812, 211] on icon "Next" at bounding box center [812, 212] width 20 height 20
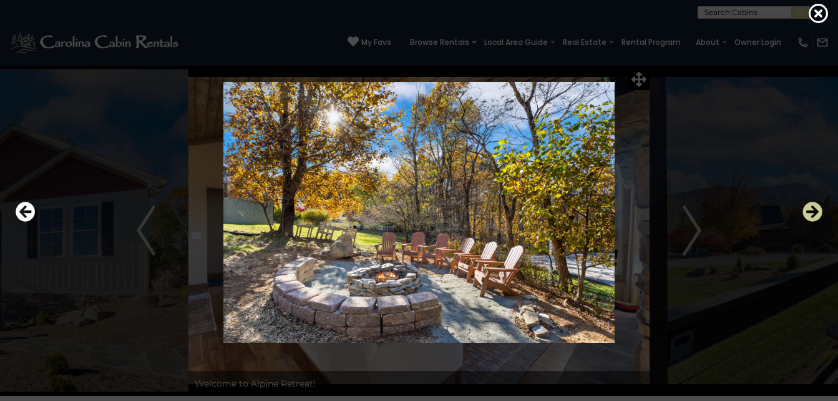
click at [812, 211] on icon "Next" at bounding box center [812, 212] width 20 height 20
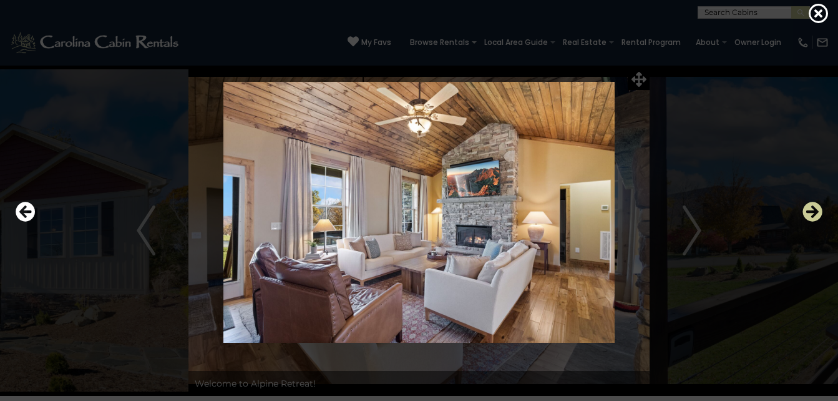
click at [811, 211] on icon "Next" at bounding box center [812, 212] width 20 height 20
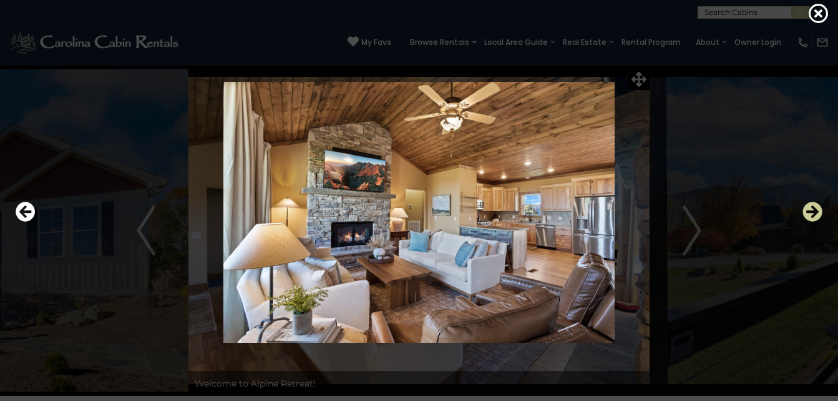
click at [811, 211] on icon "Next" at bounding box center [812, 212] width 20 height 20
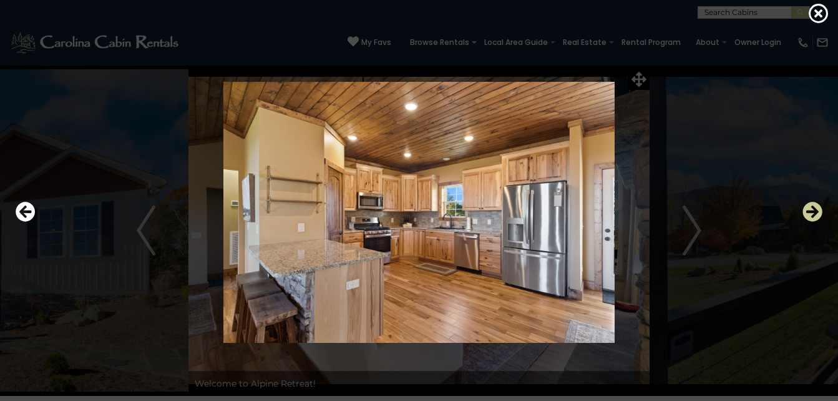
click at [810, 211] on icon "Next" at bounding box center [812, 212] width 20 height 20
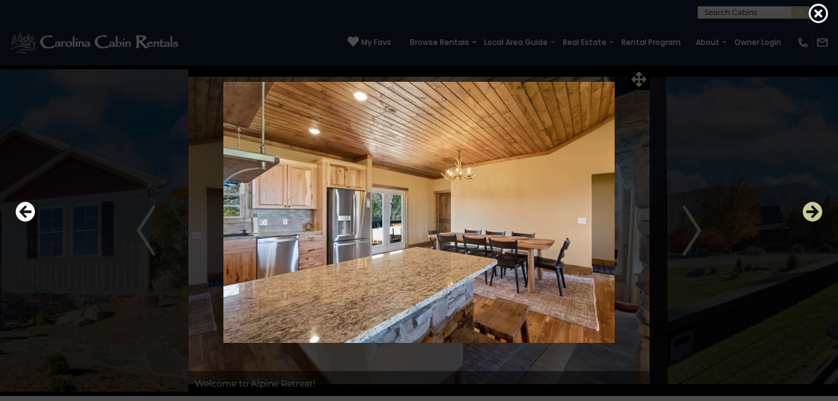
click at [810, 211] on icon "Next" at bounding box center [812, 212] width 20 height 20
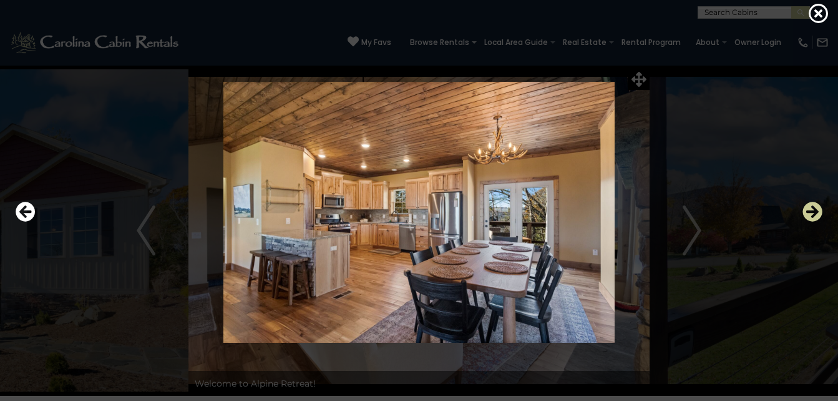
click at [810, 211] on icon "Next" at bounding box center [812, 212] width 20 height 20
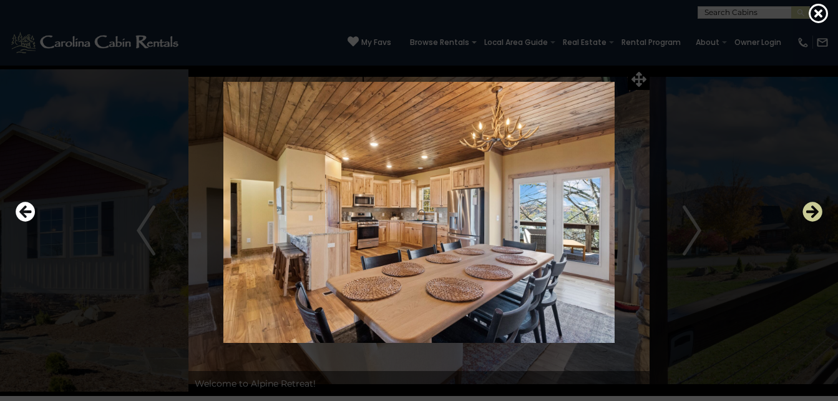
click at [810, 211] on icon "Next" at bounding box center [812, 212] width 20 height 20
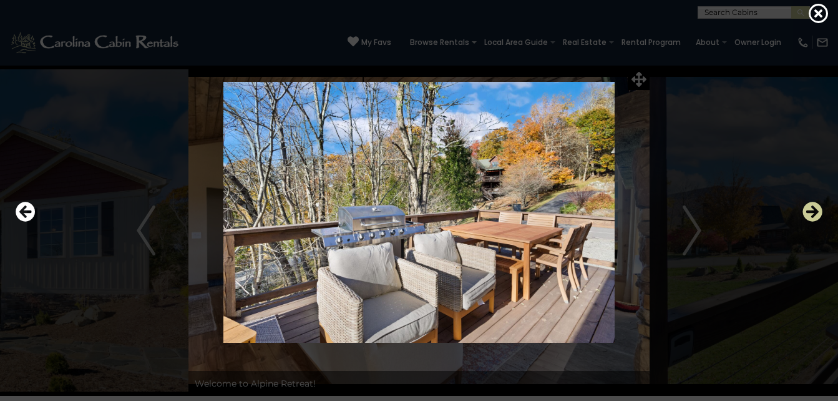
click at [810, 211] on icon "Next" at bounding box center [812, 212] width 20 height 20
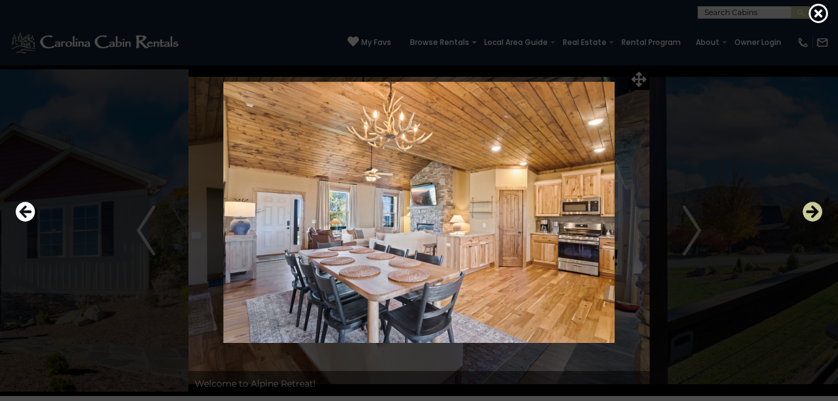
click at [810, 211] on icon "Next" at bounding box center [812, 212] width 20 height 20
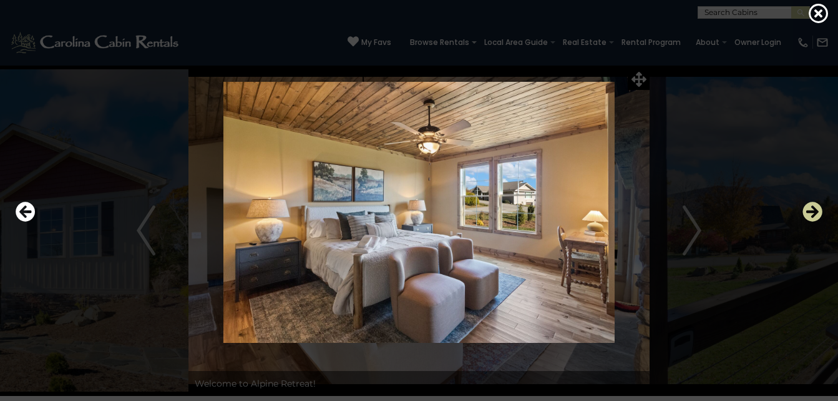
click at [810, 211] on icon "Next" at bounding box center [812, 212] width 20 height 20
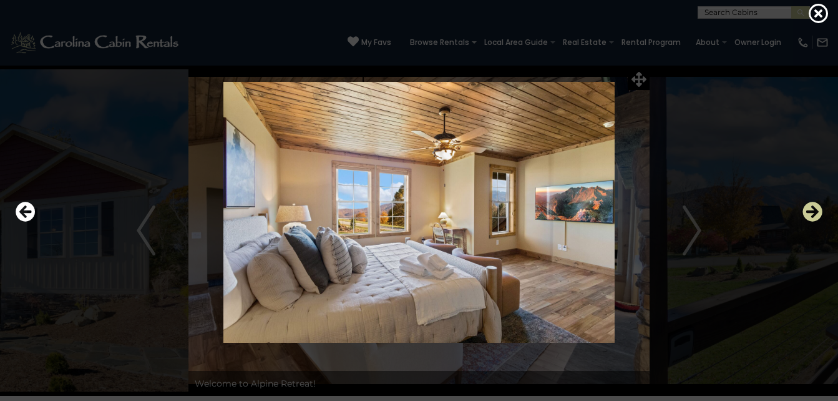
click at [810, 211] on icon "Next" at bounding box center [812, 212] width 20 height 20
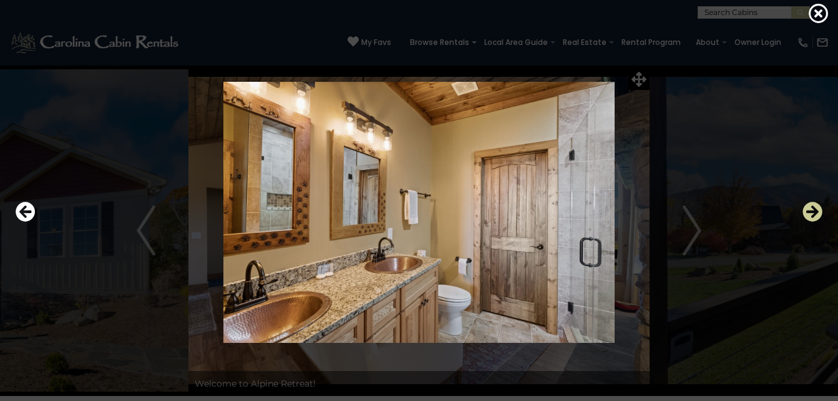
click at [810, 211] on icon "Next" at bounding box center [812, 212] width 20 height 20
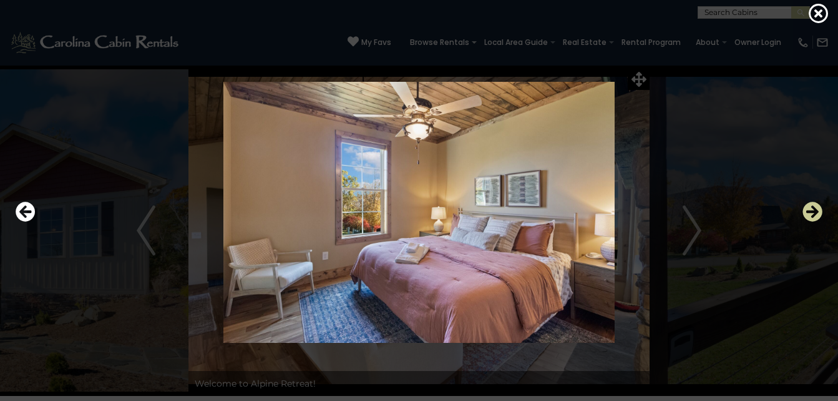
click at [810, 211] on icon "Next" at bounding box center [812, 212] width 20 height 20
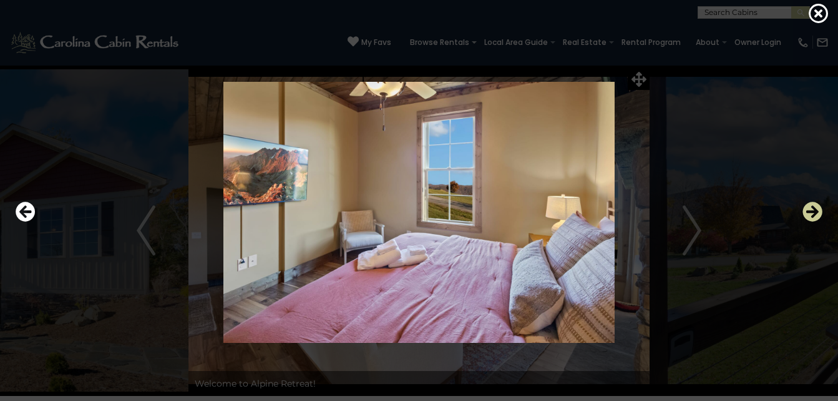
click at [810, 211] on icon "Next" at bounding box center [812, 212] width 20 height 20
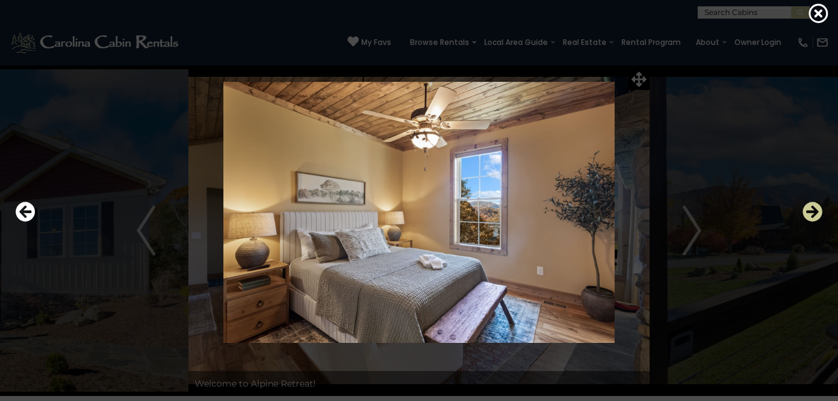
click at [810, 211] on icon "Next" at bounding box center [812, 212] width 20 height 20
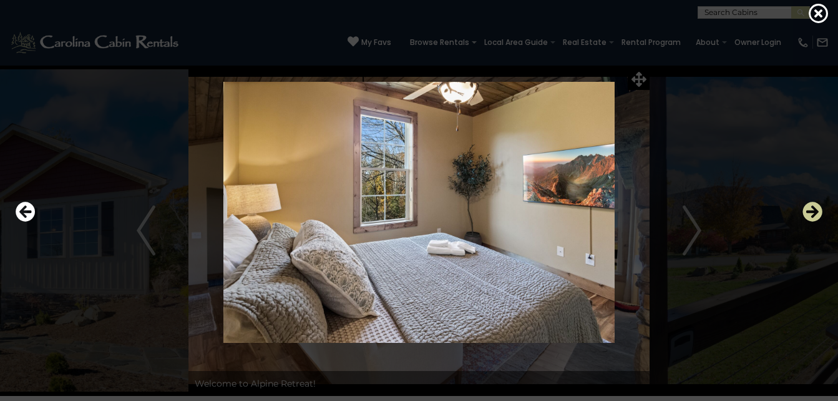
click at [810, 211] on icon "Next" at bounding box center [812, 212] width 20 height 20
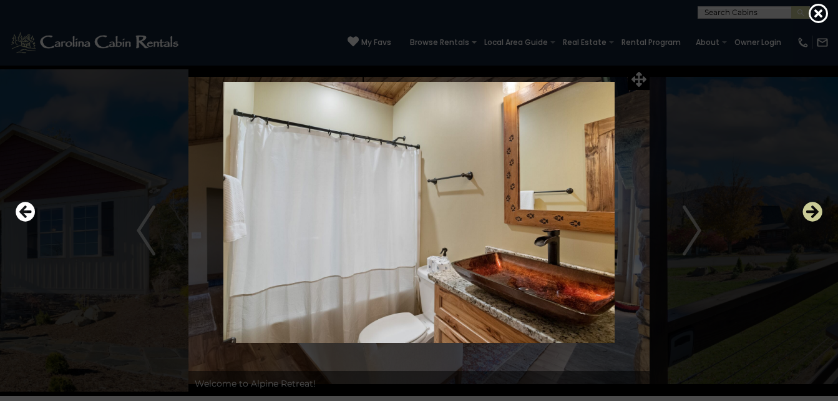
click at [810, 211] on icon "Next" at bounding box center [812, 212] width 20 height 20
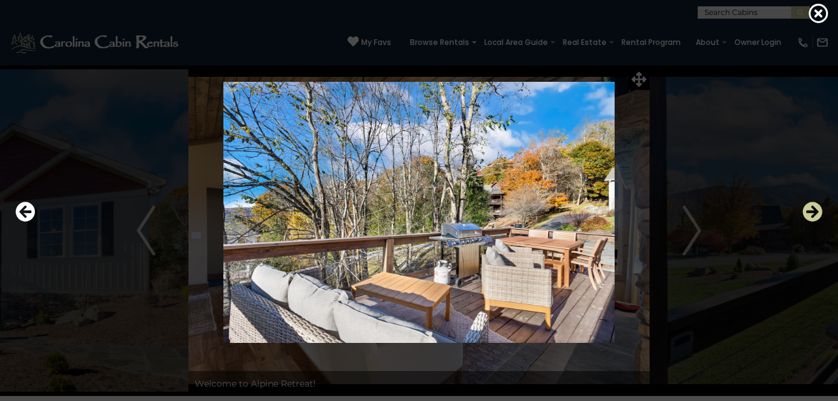
click at [810, 211] on icon "Next" at bounding box center [812, 212] width 20 height 20
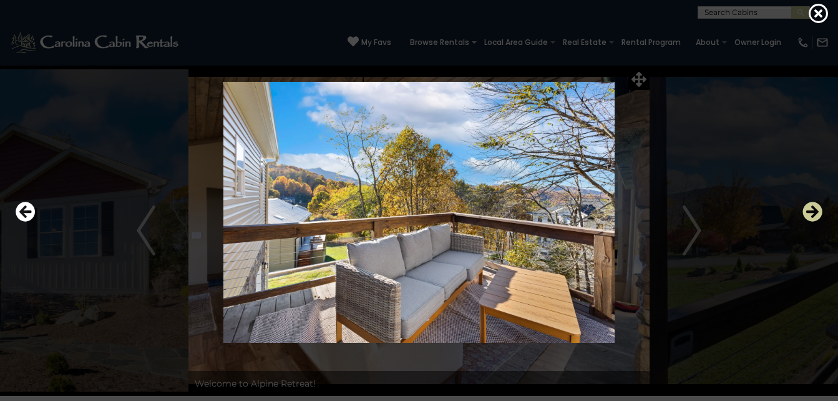
click at [810, 211] on icon "Next" at bounding box center [812, 212] width 20 height 20
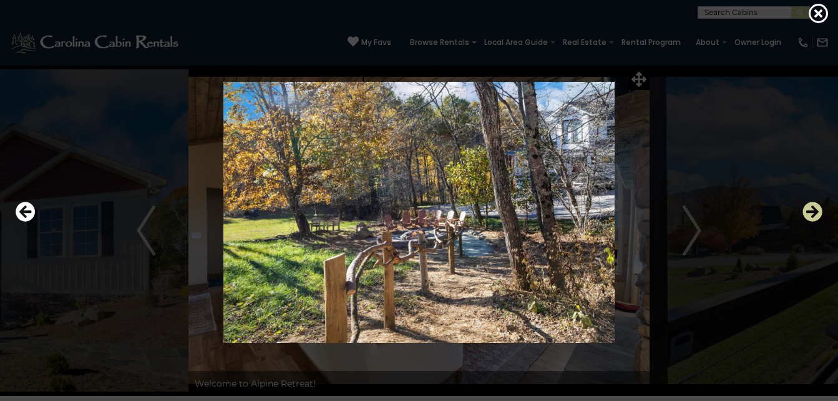
click at [810, 211] on icon "Next" at bounding box center [812, 212] width 20 height 20
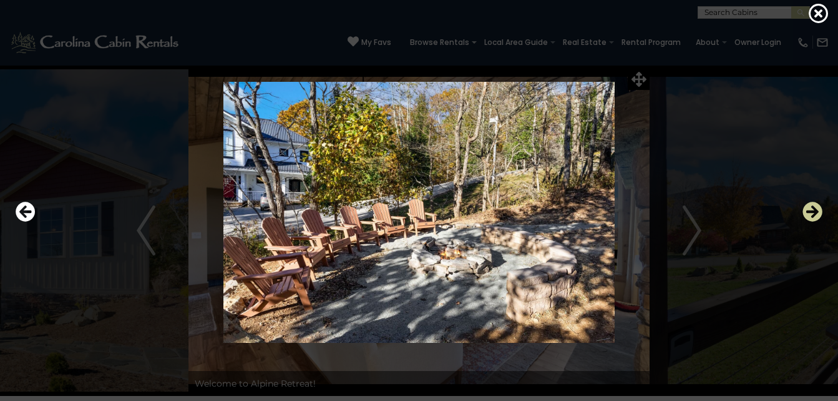
click at [810, 211] on icon "Next" at bounding box center [812, 212] width 20 height 20
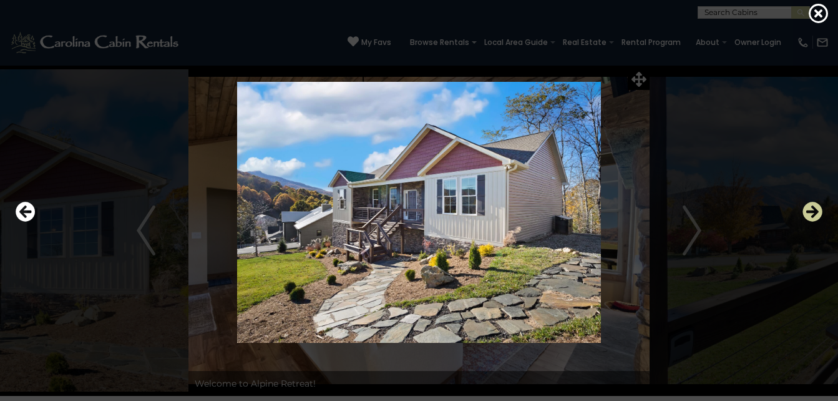
click at [810, 211] on icon "Next" at bounding box center [812, 212] width 20 height 20
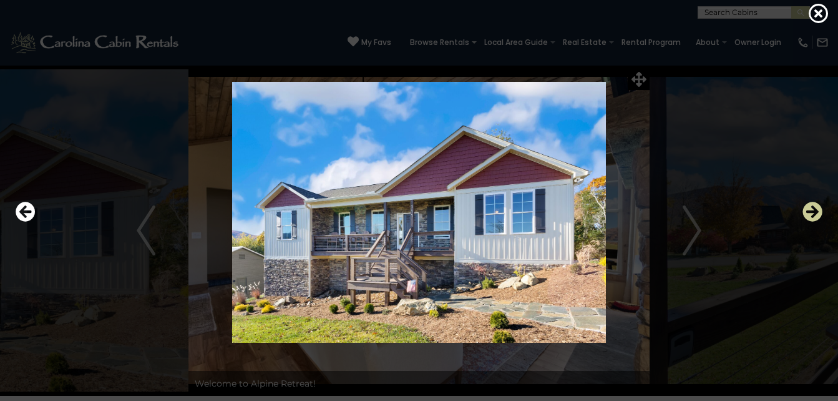
click at [810, 211] on icon "Next" at bounding box center [812, 212] width 20 height 20
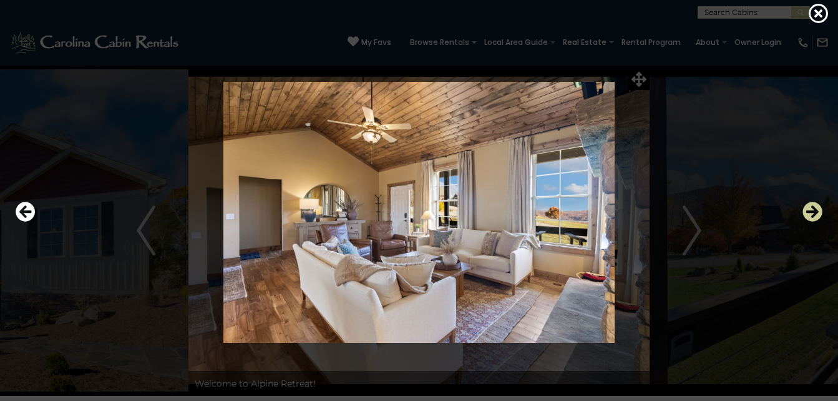
click at [810, 211] on icon "Next" at bounding box center [812, 212] width 20 height 20
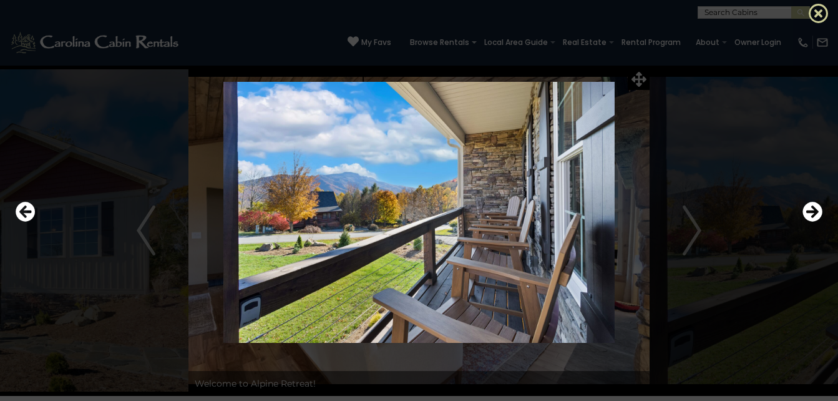
click at [816, 17] on icon at bounding box center [819, 13] width 20 height 20
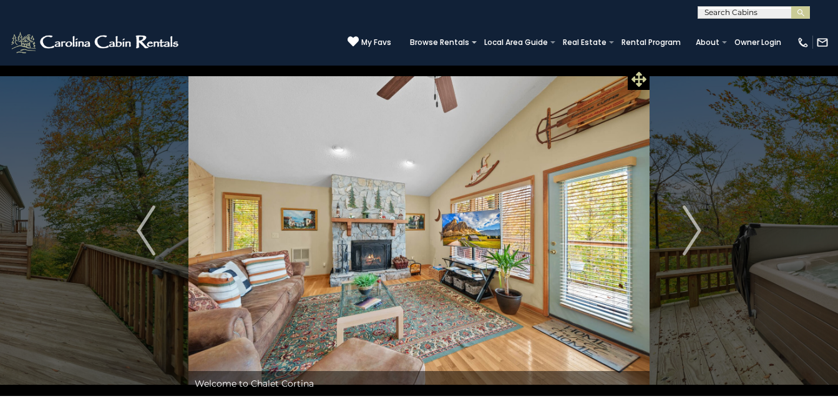
click at [645, 79] on icon at bounding box center [638, 79] width 15 height 15
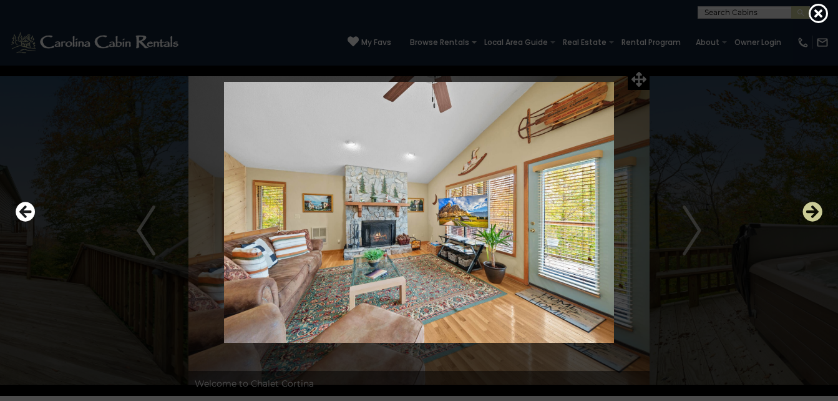
click at [815, 212] on icon "Next" at bounding box center [812, 212] width 20 height 20
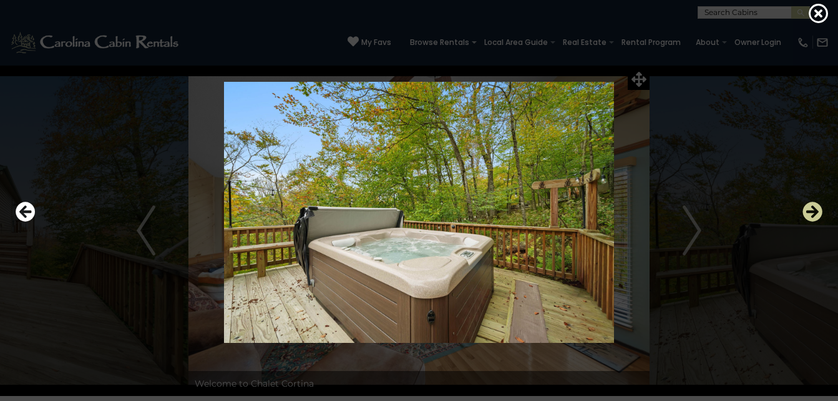
click at [815, 212] on icon "Next" at bounding box center [812, 212] width 20 height 20
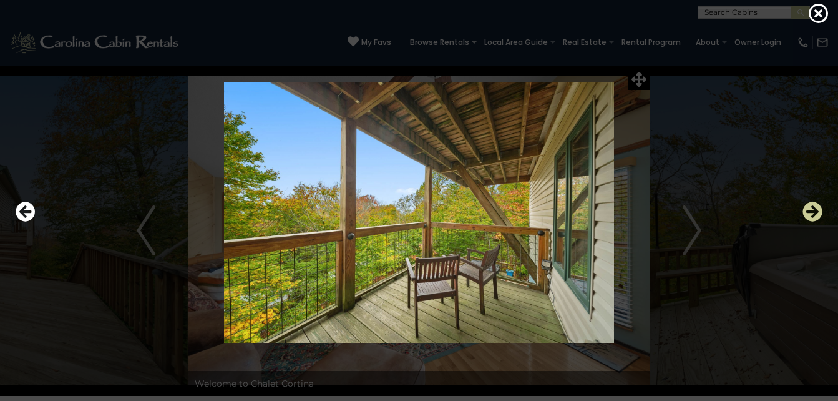
click at [815, 212] on icon "Next" at bounding box center [812, 212] width 20 height 20
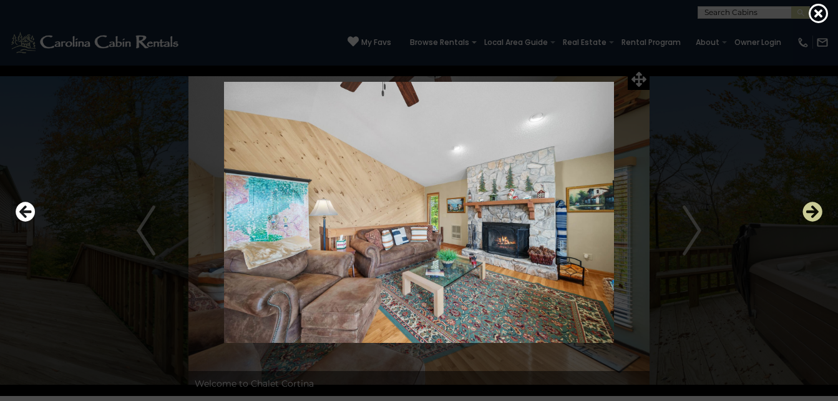
click at [815, 212] on icon "Next" at bounding box center [812, 212] width 20 height 20
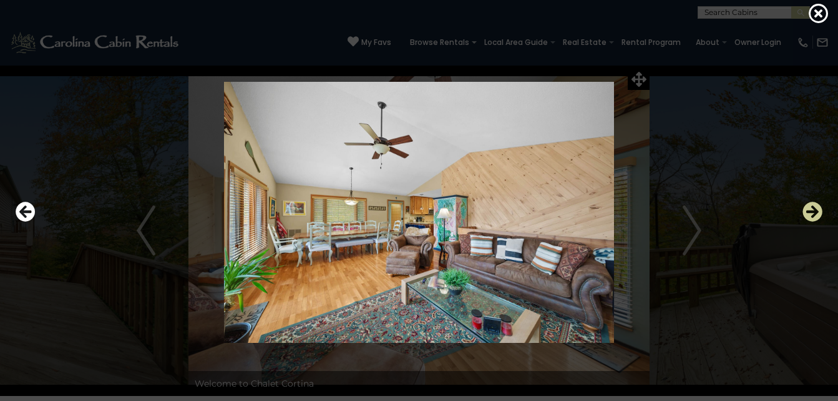
click at [815, 212] on icon "Next" at bounding box center [812, 212] width 20 height 20
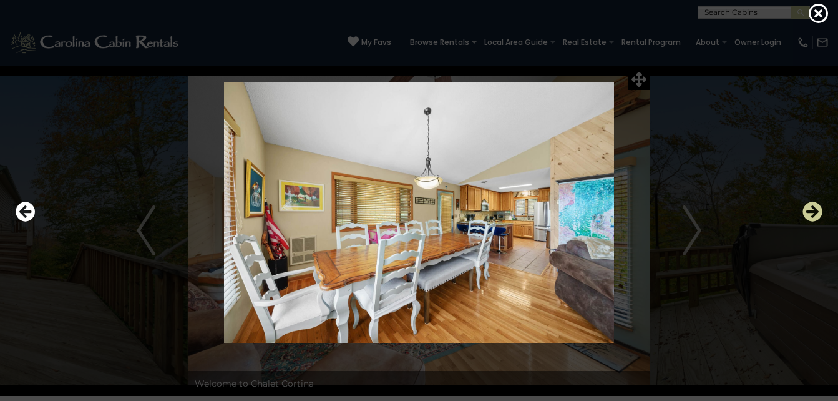
click at [815, 212] on icon "Next" at bounding box center [812, 212] width 20 height 20
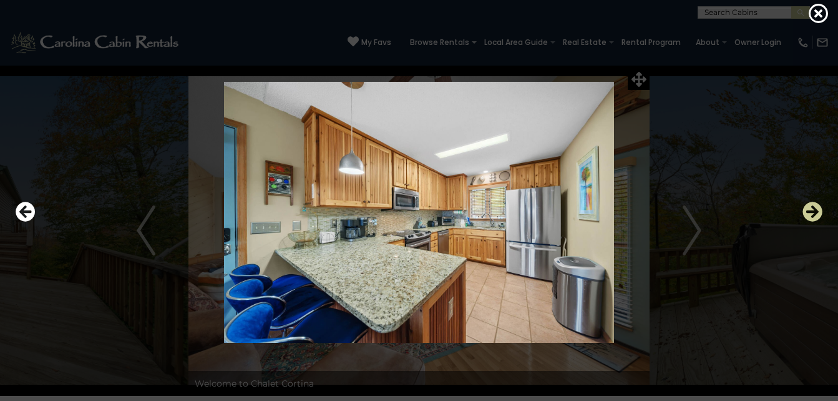
click at [815, 212] on icon "Next" at bounding box center [812, 212] width 20 height 20
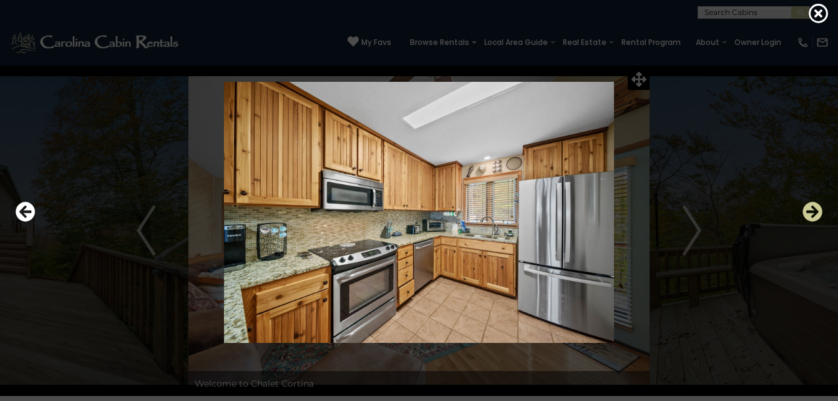
click at [815, 212] on icon "Next" at bounding box center [812, 212] width 20 height 20
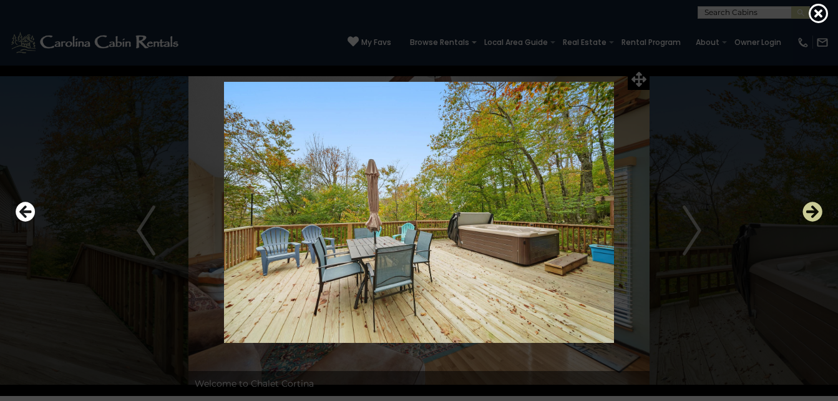
click at [815, 212] on icon "Next" at bounding box center [812, 212] width 20 height 20
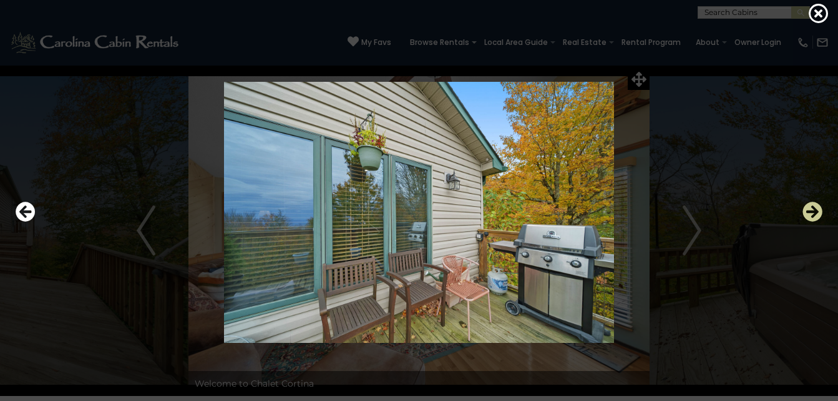
click at [815, 212] on icon "Next" at bounding box center [812, 212] width 20 height 20
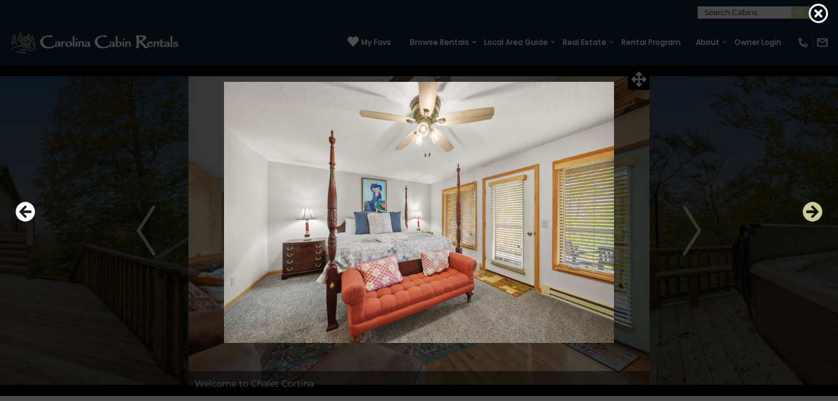
click at [815, 212] on icon "Next" at bounding box center [812, 212] width 20 height 20
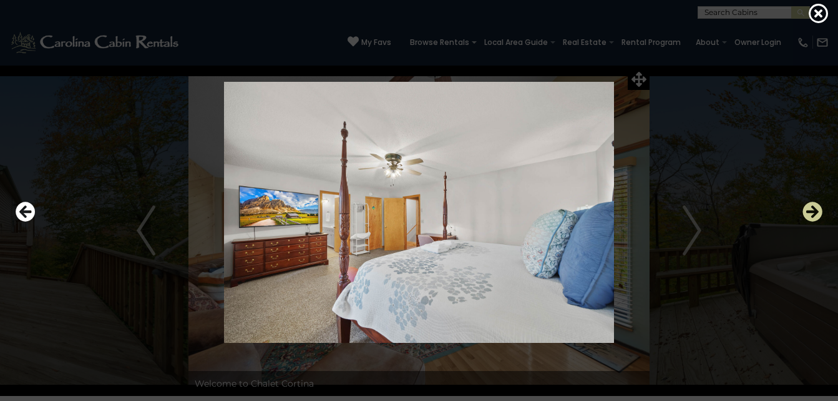
click at [815, 212] on icon "Next" at bounding box center [812, 212] width 20 height 20
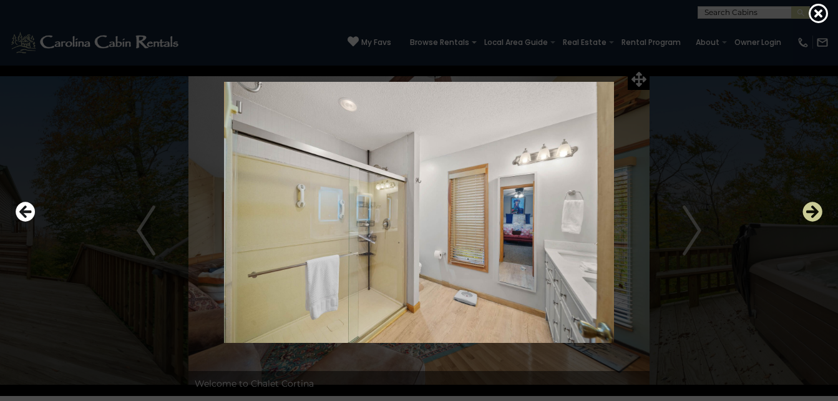
click at [815, 212] on icon "Next" at bounding box center [812, 212] width 20 height 20
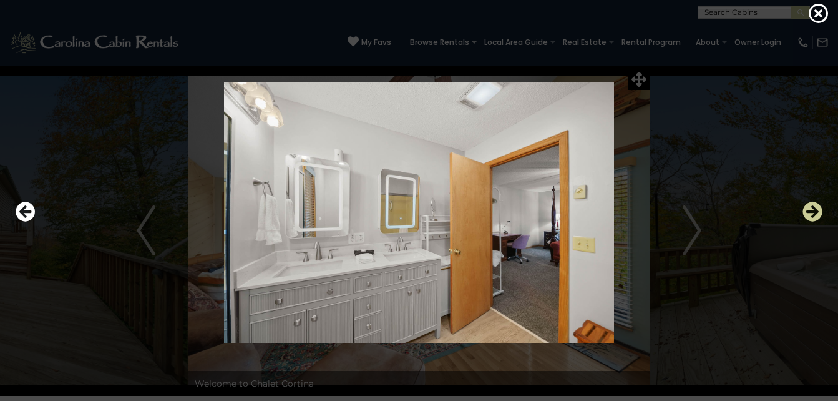
click at [815, 212] on icon "Next" at bounding box center [812, 212] width 20 height 20
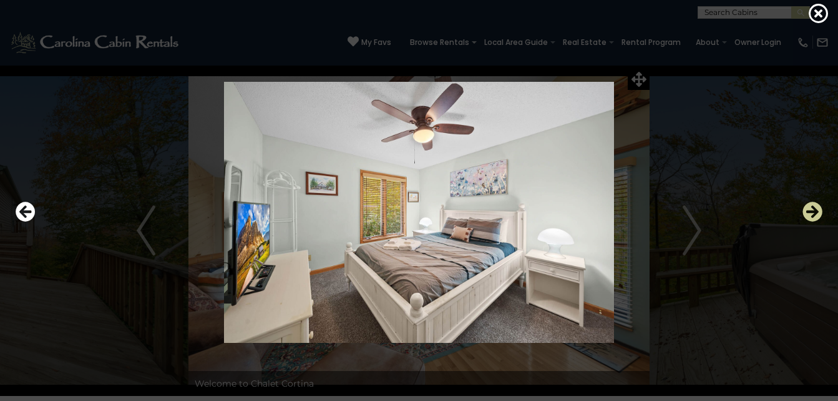
click at [815, 212] on icon "Next" at bounding box center [812, 212] width 20 height 20
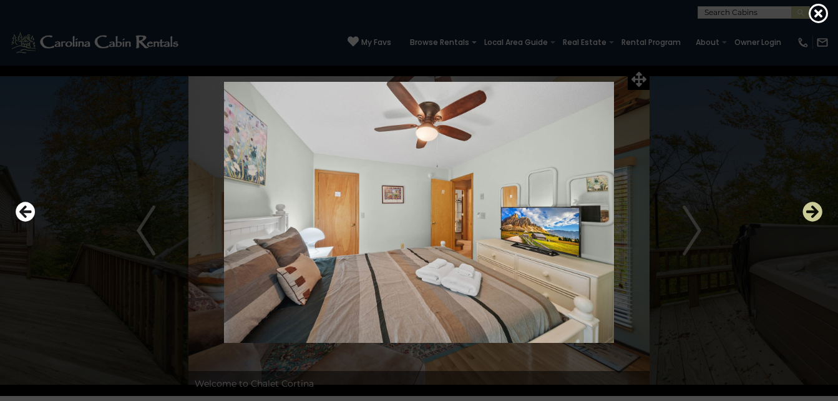
click at [815, 212] on icon "Next" at bounding box center [812, 212] width 20 height 20
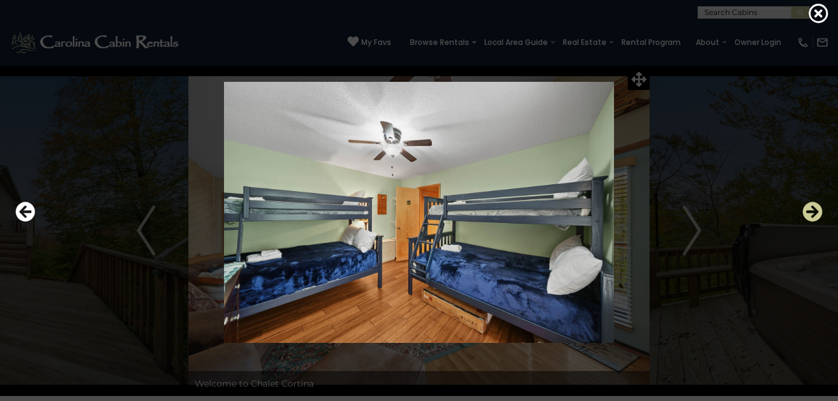
click at [815, 212] on icon "Next" at bounding box center [812, 212] width 20 height 20
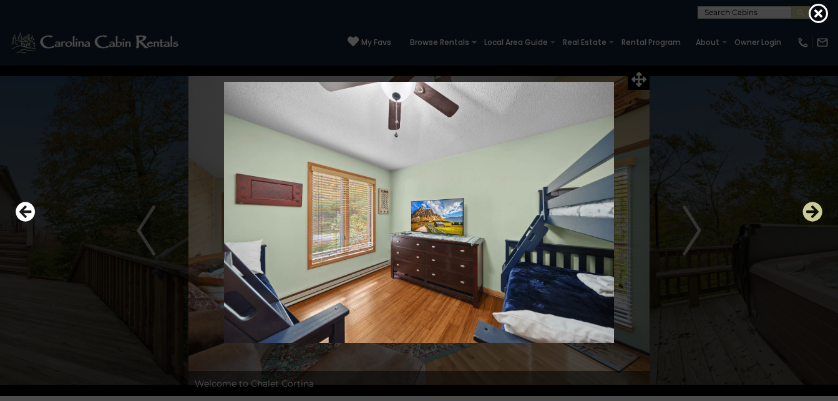
click at [815, 212] on icon "Next" at bounding box center [812, 212] width 20 height 20
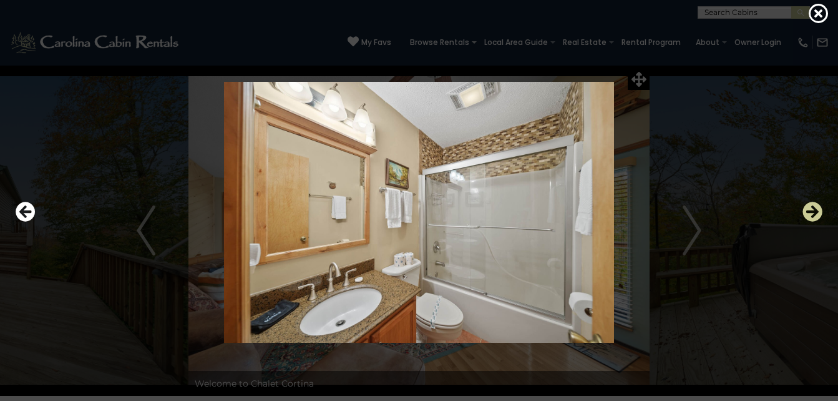
click at [815, 212] on icon "Next" at bounding box center [812, 212] width 20 height 20
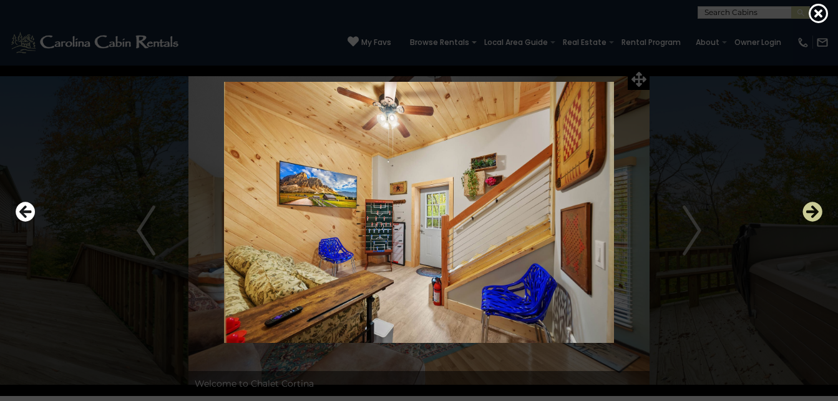
click at [815, 212] on icon "Next" at bounding box center [812, 212] width 20 height 20
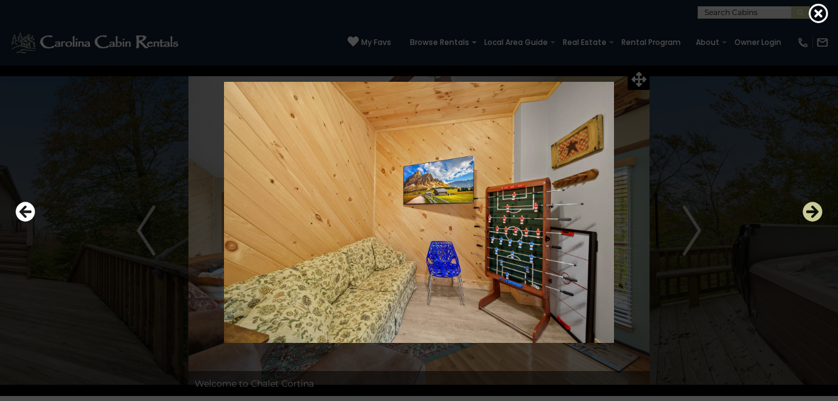
click at [815, 212] on icon "Next" at bounding box center [812, 212] width 20 height 20
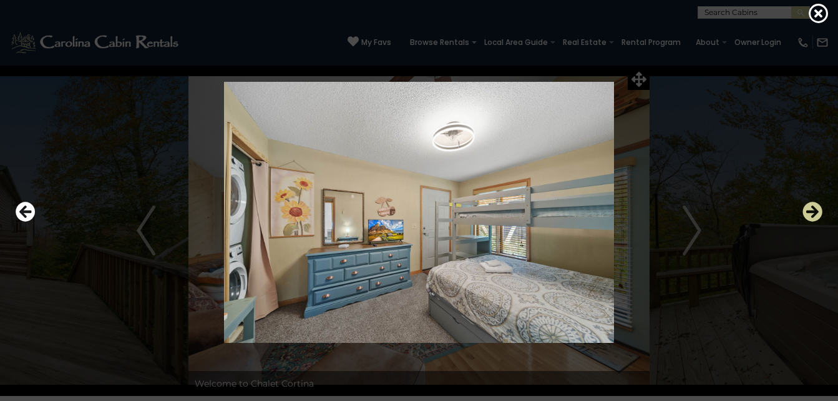
click at [815, 212] on icon "Next" at bounding box center [812, 212] width 20 height 20
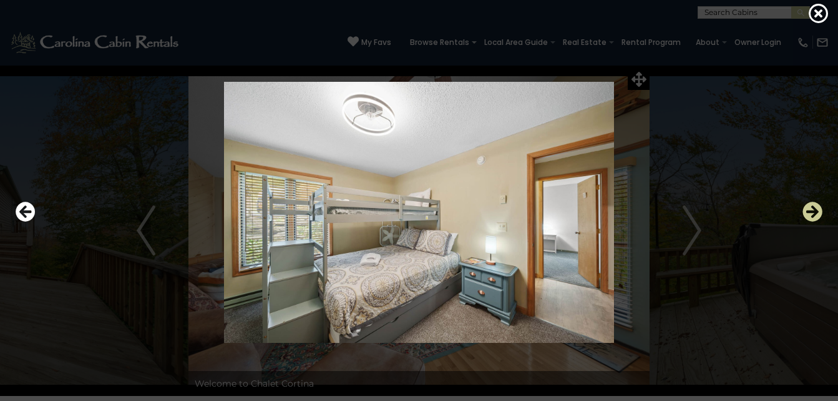
click at [815, 212] on icon "Next" at bounding box center [812, 212] width 20 height 20
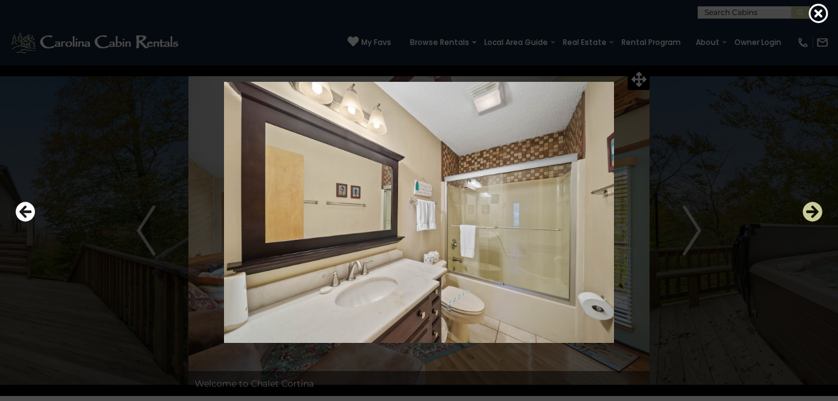
click at [815, 212] on icon "Next" at bounding box center [812, 212] width 20 height 20
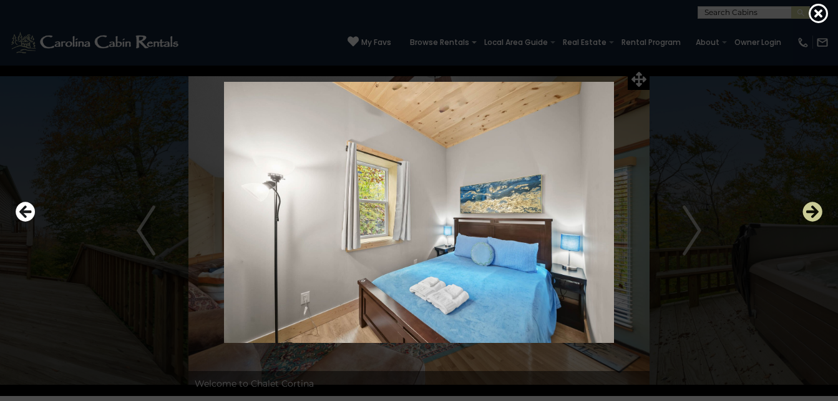
click at [815, 212] on icon "Next" at bounding box center [812, 212] width 20 height 20
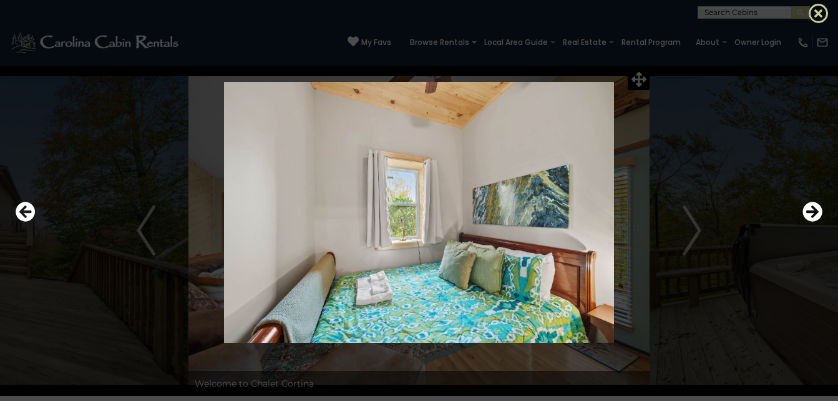
click at [816, 14] on icon at bounding box center [819, 13] width 20 height 20
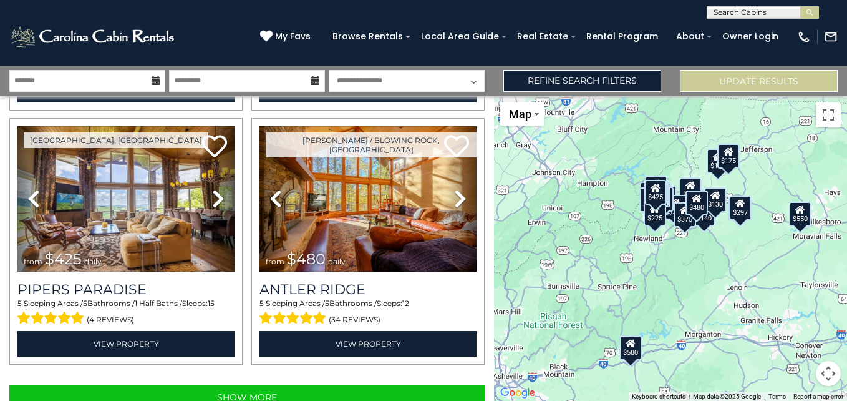
scroll to position [3587, 0]
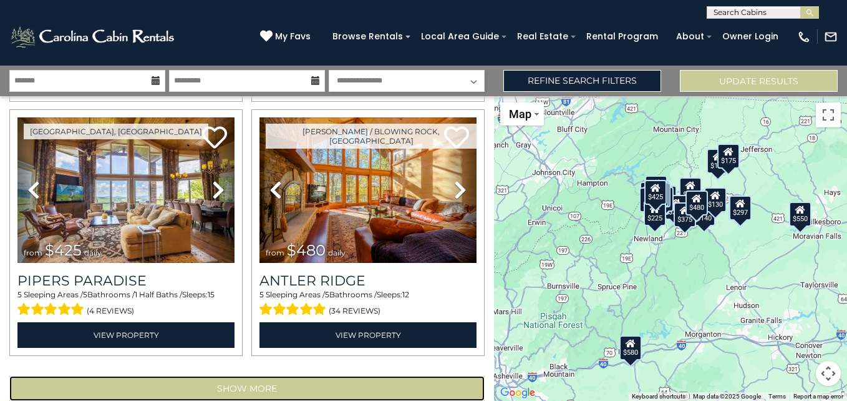
click at [289, 376] on button "Show More" at bounding box center [246, 388] width 475 height 25
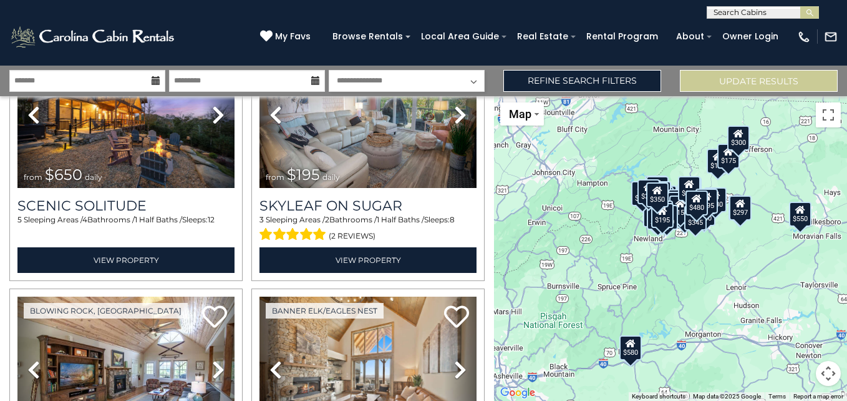
scroll to position [7369, 0]
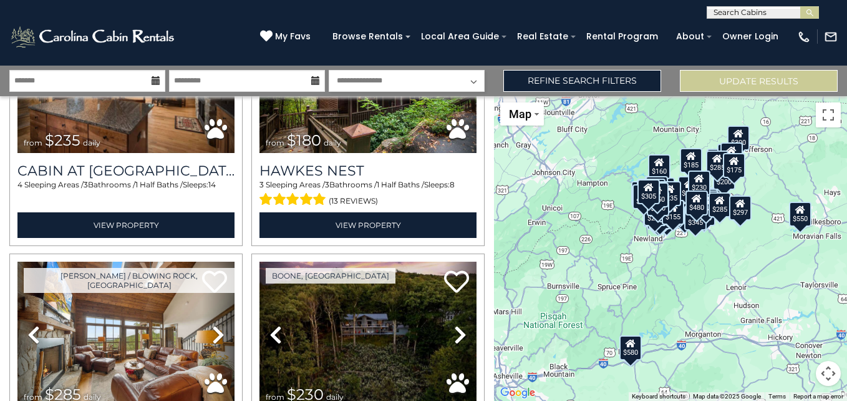
scroll to position [11151, 0]
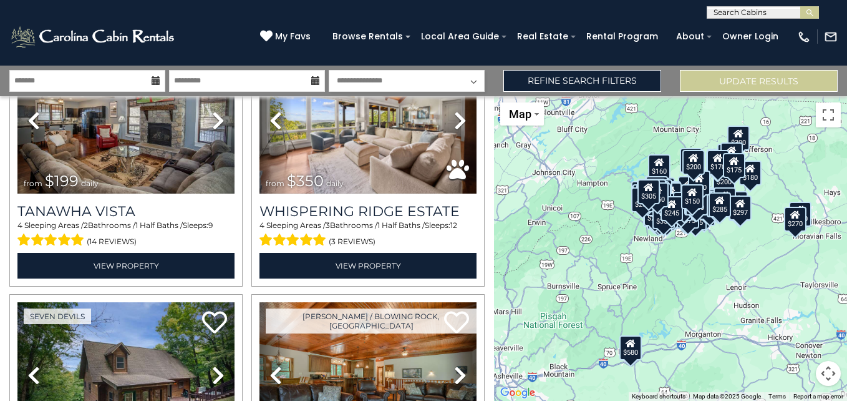
scroll to position [12655, 0]
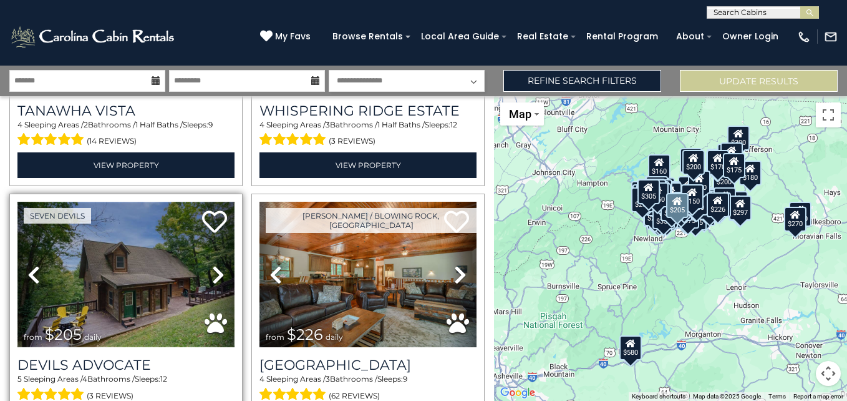
click at [132, 202] on img at bounding box center [125, 274] width 217 height 145
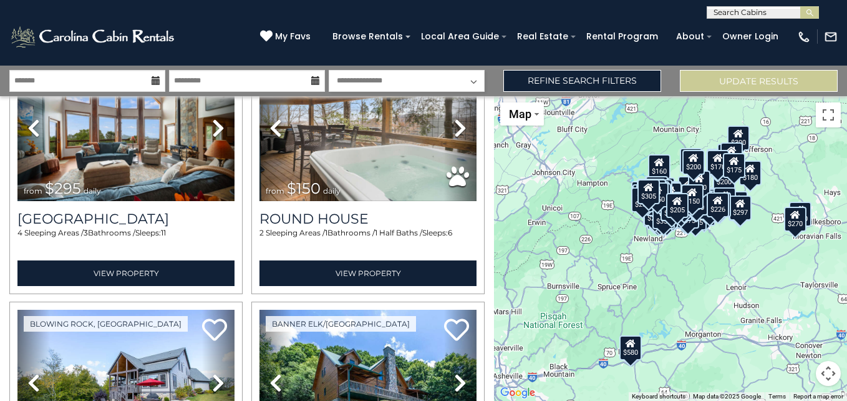
scroll to position [13156, 0]
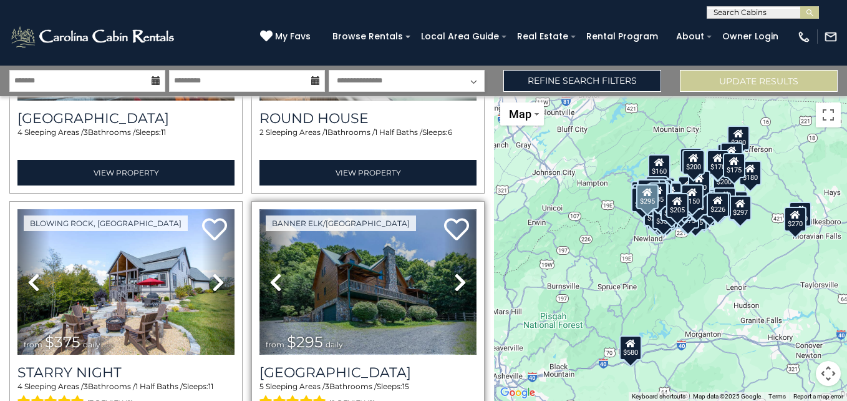
click at [389, 209] on img at bounding box center [368, 281] width 217 height 145
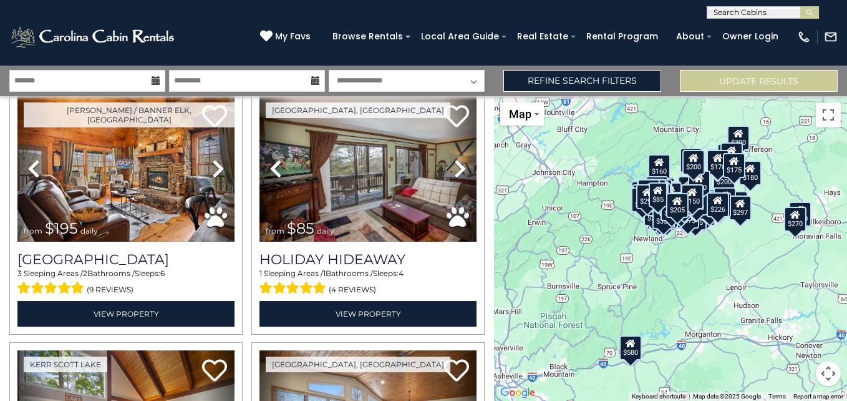
scroll to position [13556, 0]
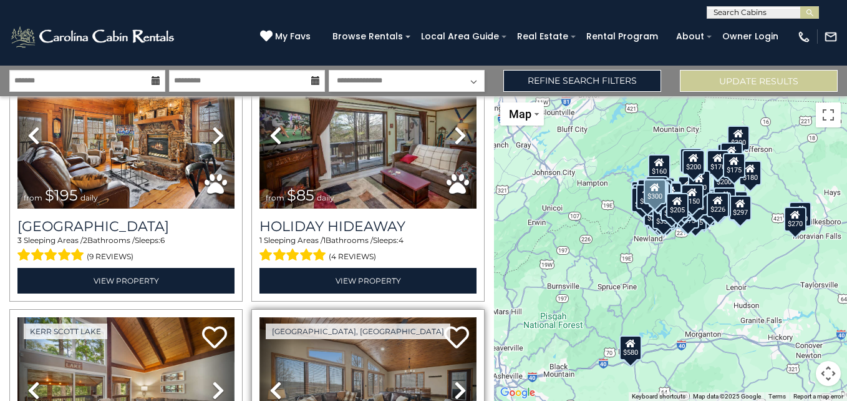
click at [362, 317] on img at bounding box center [368, 389] width 217 height 145
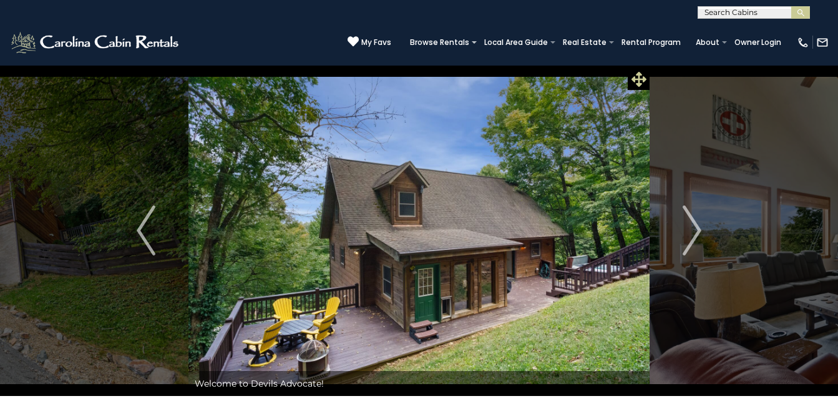
click at [639, 80] on icon at bounding box center [638, 79] width 15 height 15
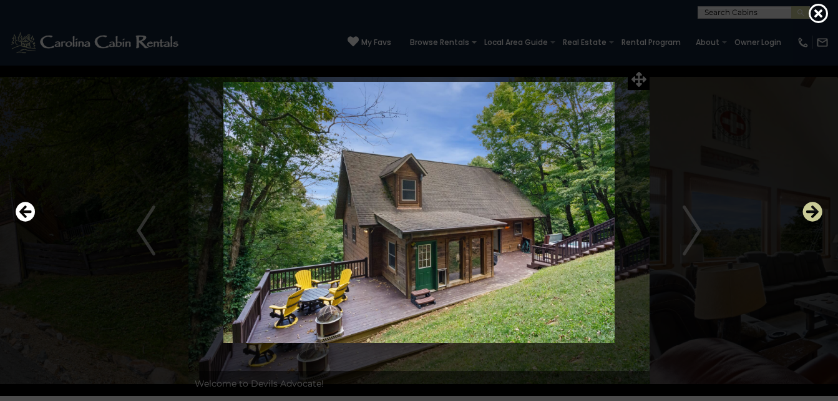
click at [810, 211] on icon "Next" at bounding box center [812, 212] width 20 height 20
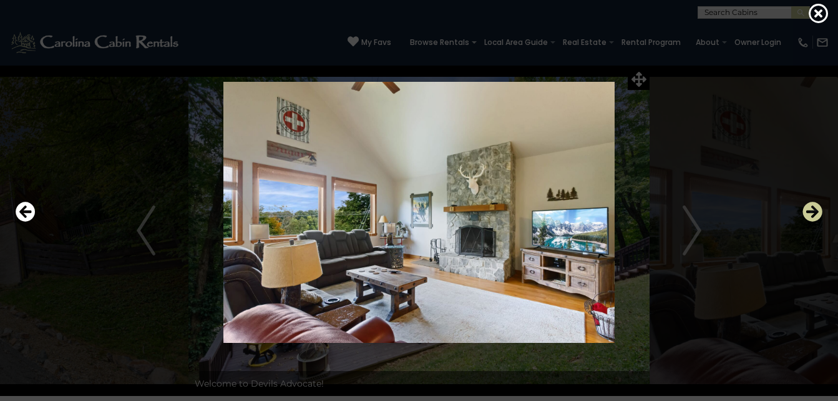
click at [810, 211] on icon "Next" at bounding box center [812, 212] width 20 height 20
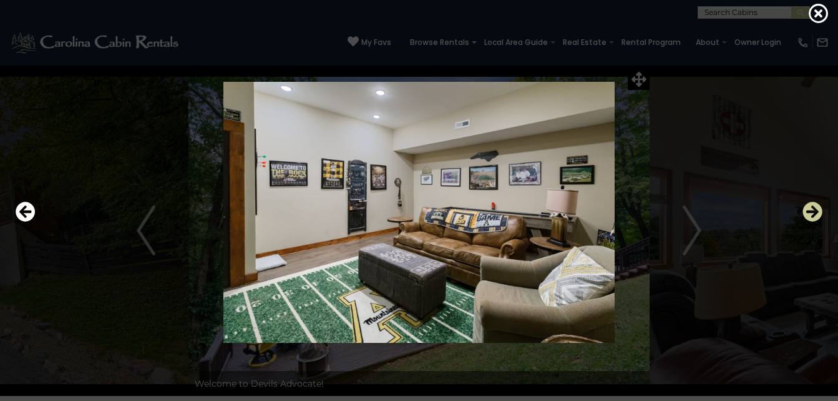
click at [810, 211] on icon "Next" at bounding box center [812, 212] width 20 height 20
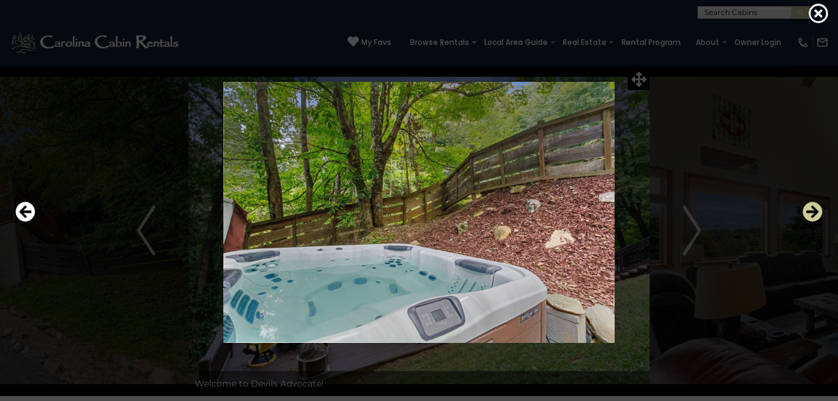
click at [810, 211] on icon "Next" at bounding box center [812, 212] width 20 height 20
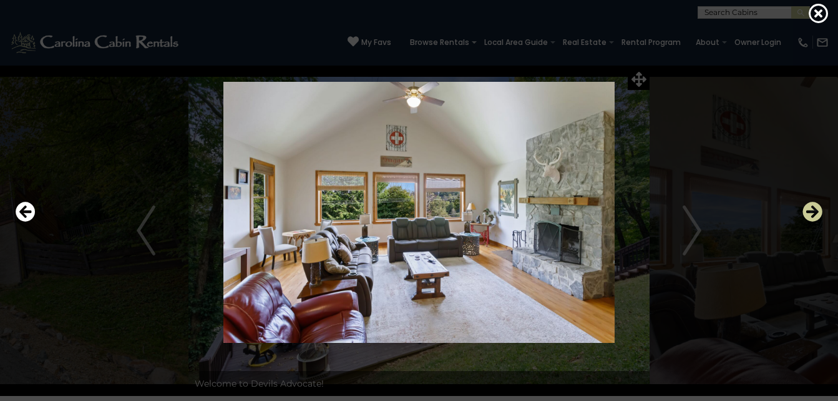
click at [810, 211] on icon "Next" at bounding box center [812, 212] width 20 height 20
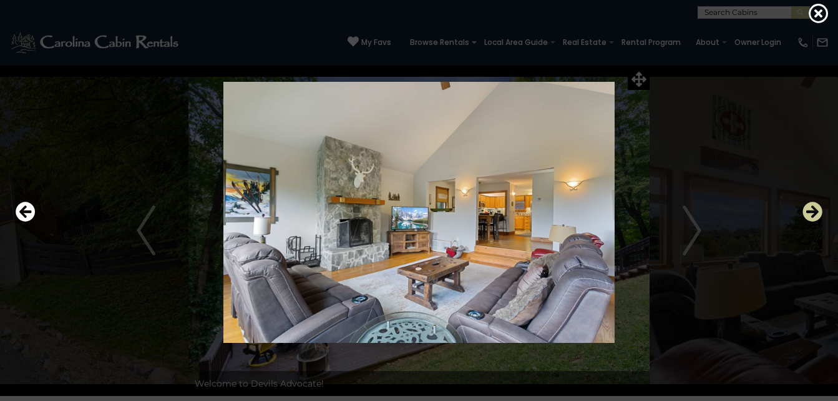
click at [810, 211] on icon "Next" at bounding box center [812, 212] width 20 height 20
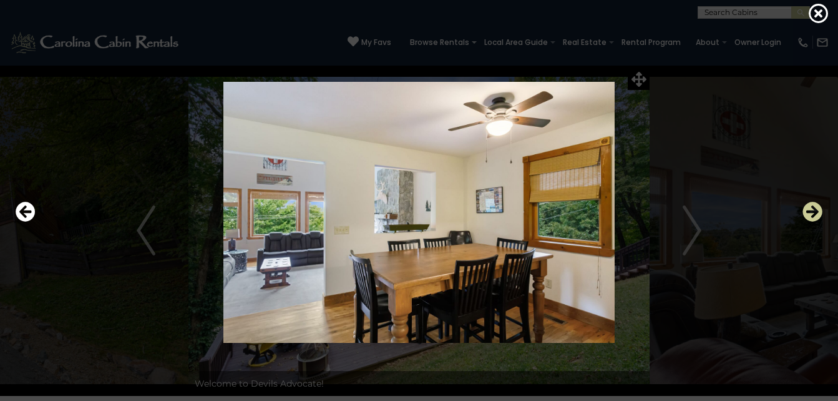
click at [810, 211] on icon "Next" at bounding box center [812, 212] width 20 height 20
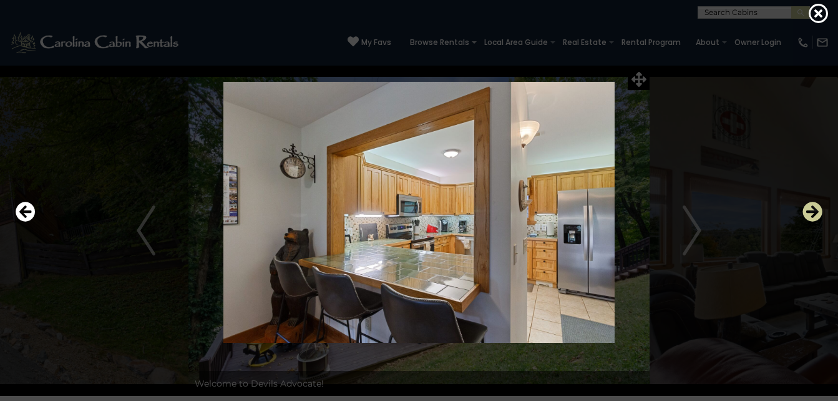
click at [810, 211] on icon "Next" at bounding box center [812, 212] width 20 height 20
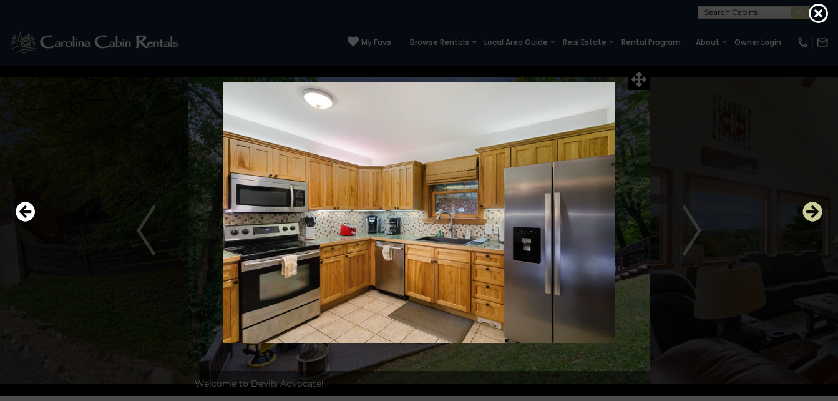
click at [810, 211] on icon "Next" at bounding box center [812, 212] width 20 height 20
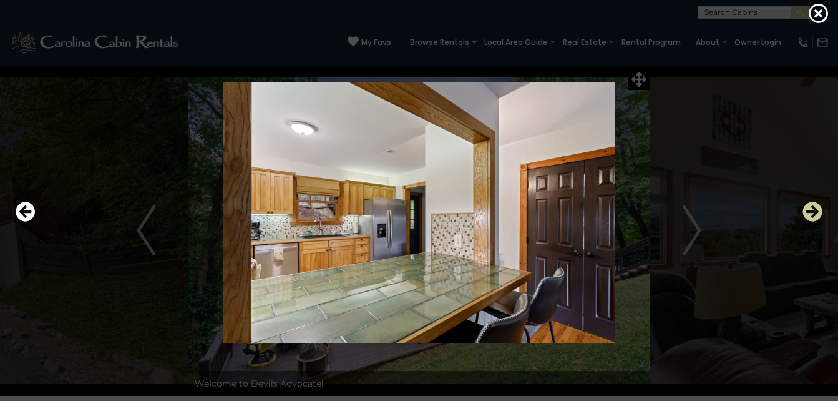
click at [810, 211] on icon "Next" at bounding box center [812, 212] width 20 height 20
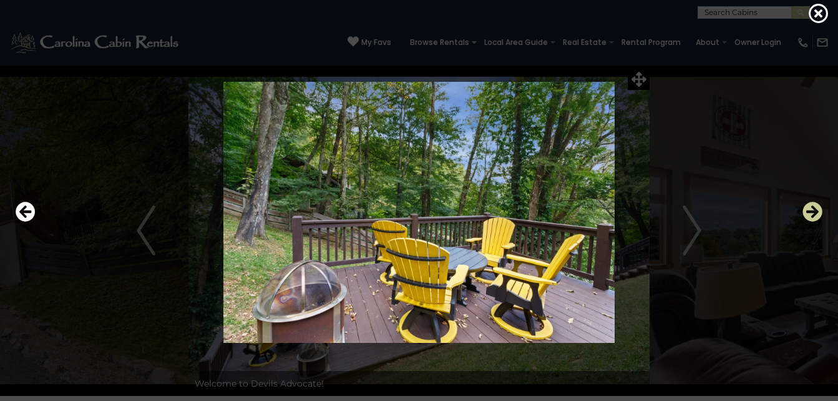
click at [810, 211] on icon "Next" at bounding box center [812, 212] width 20 height 20
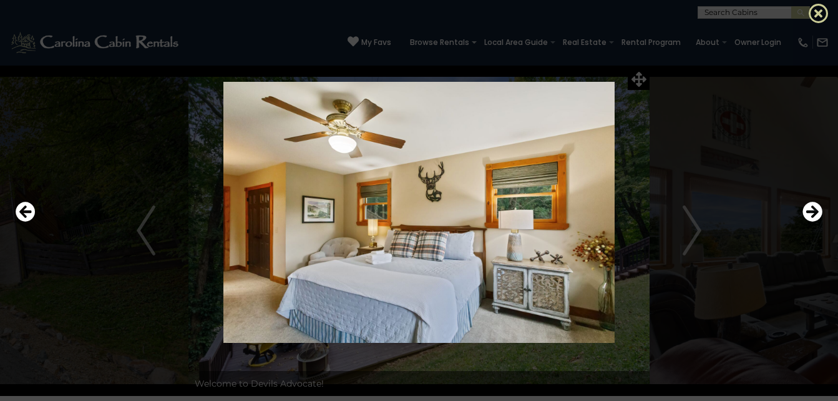
click at [820, 11] on icon at bounding box center [819, 13] width 20 height 20
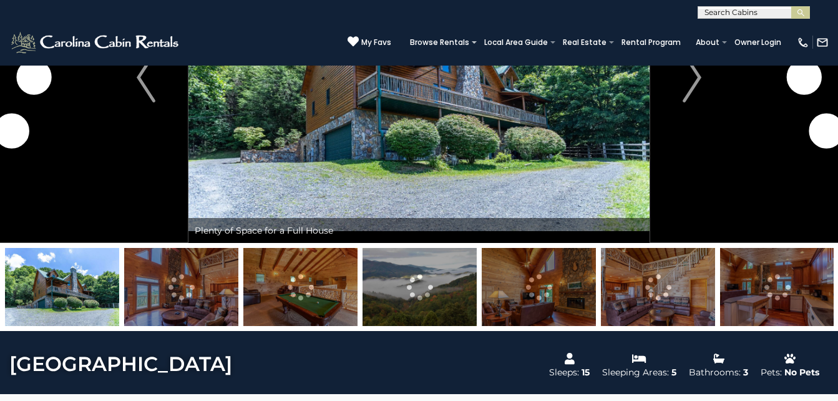
click at [192, 289] on img at bounding box center [181, 287] width 114 height 78
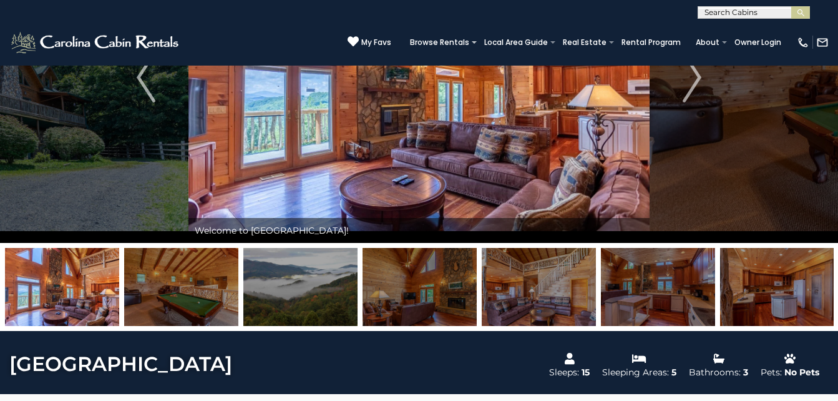
click at [278, 296] on img at bounding box center [300, 287] width 114 height 78
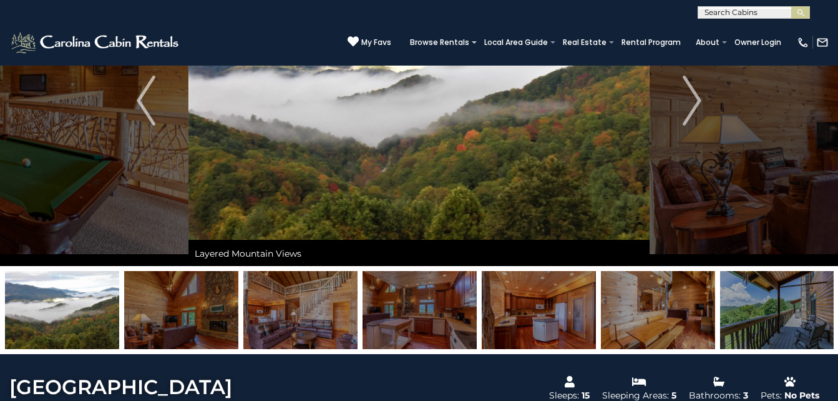
scroll to position [142, 0]
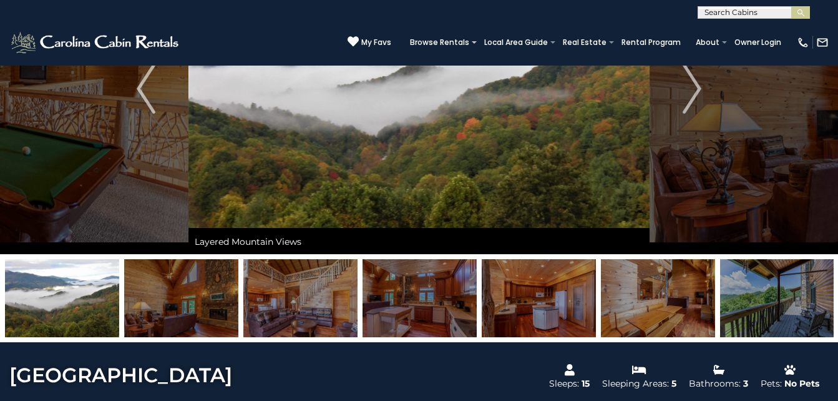
click at [194, 300] on img at bounding box center [181, 298] width 114 height 78
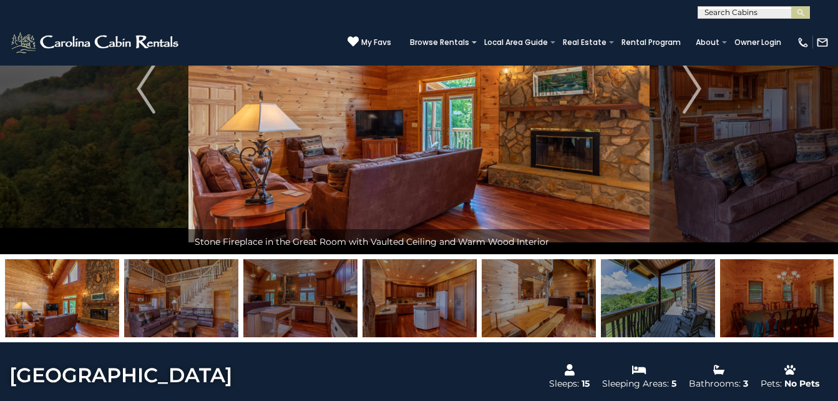
click at [206, 291] on img at bounding box center [181, 298] width 114 height 78
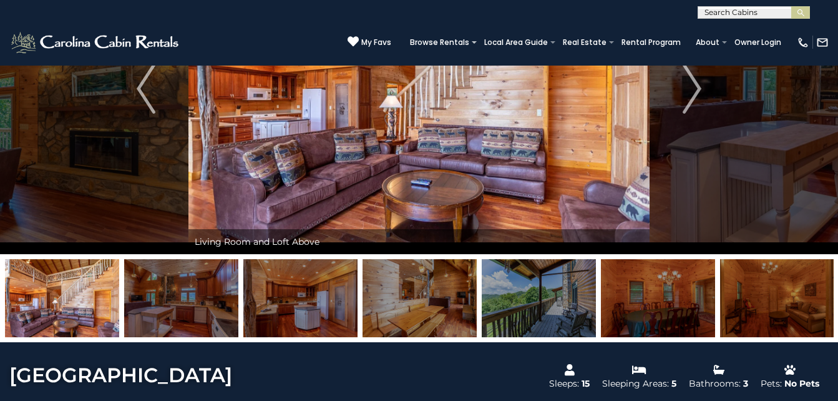
click at [209, 296] on img at bounding box center [181, 298] width 114 height 78
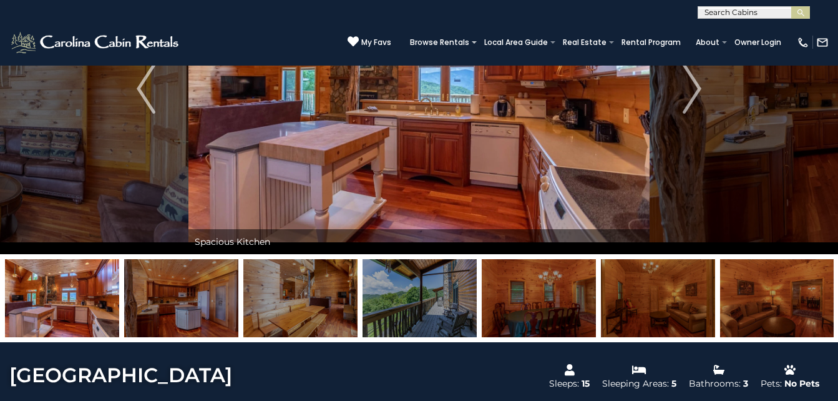
click at [209, 296] on img at bounding box center [181, 298] width 114 height 78
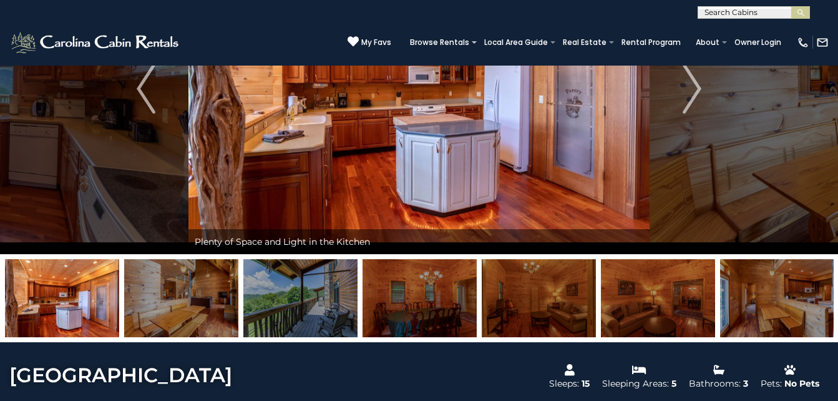
click at [209, 296] on img at bounding box center [181, 298] width 114 height 78
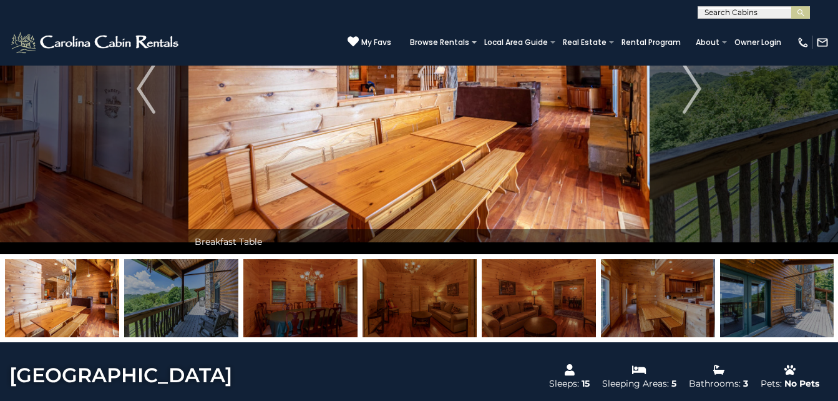
click at [210, 295] on img at bounding box center [181, 298] width 114 height 78
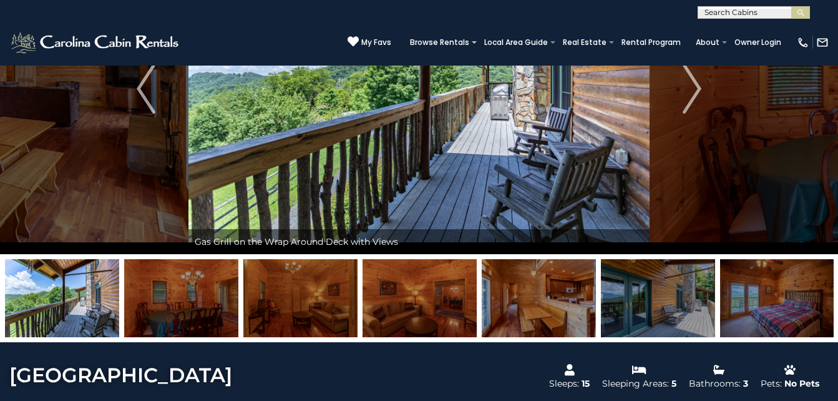
click at [210, 295] on img at bounding box center [181, 298] width 114 height 78
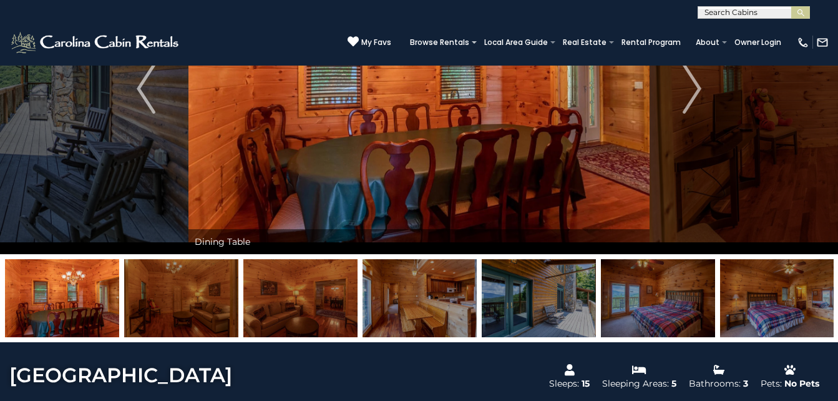
click at [210, 295] on img at bounding box center [181, 298] width 114 height 78
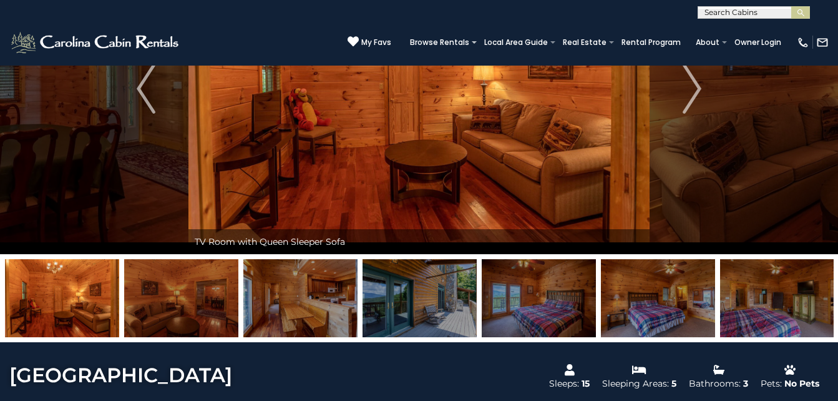
click at [210, 295] on img at bounding box center [181, 298] width 114 height 78
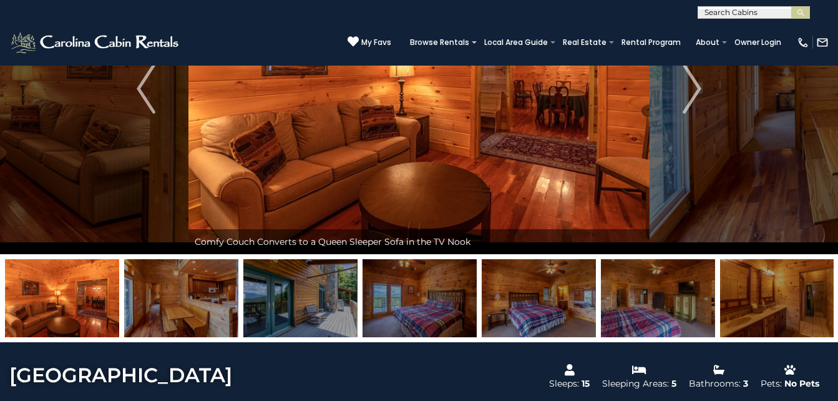
click at [210, 294] on img at bounding box center [181, 298] width 114 height 78
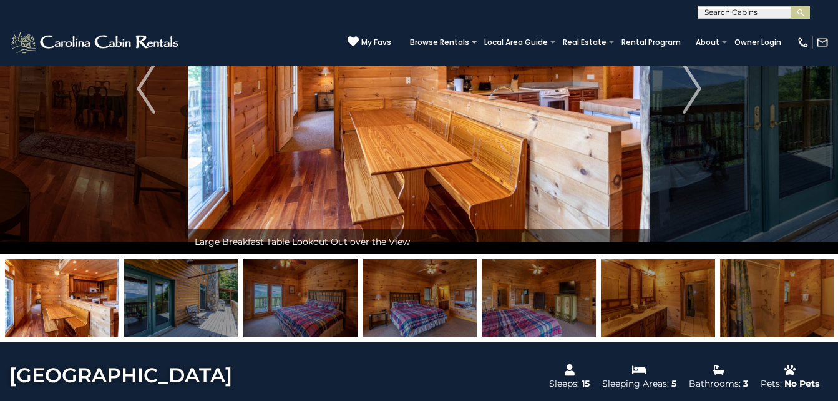
click at [210, 294] on img at bounding box center [181, 298] width 114 height 78
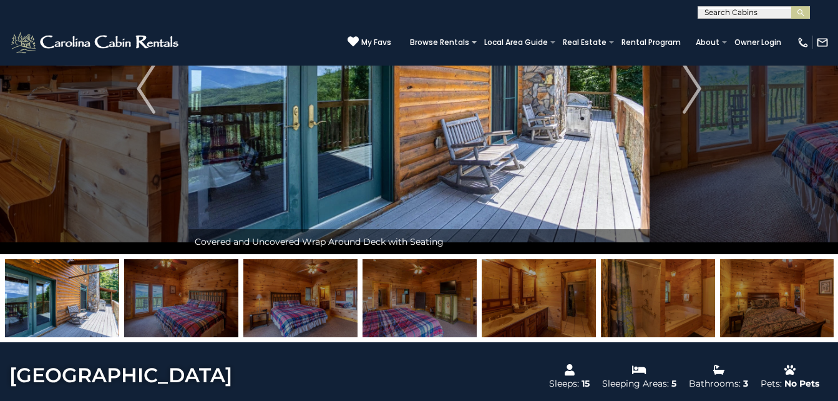
click at [210, 294] on img at bounding box center [181, 298] width 114 height 78
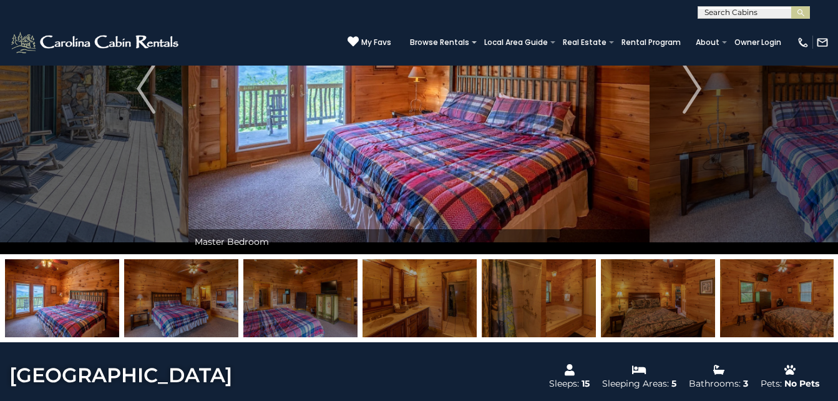
click at [211, 294] on img at bounding box center [181, 298] width 114 height 78
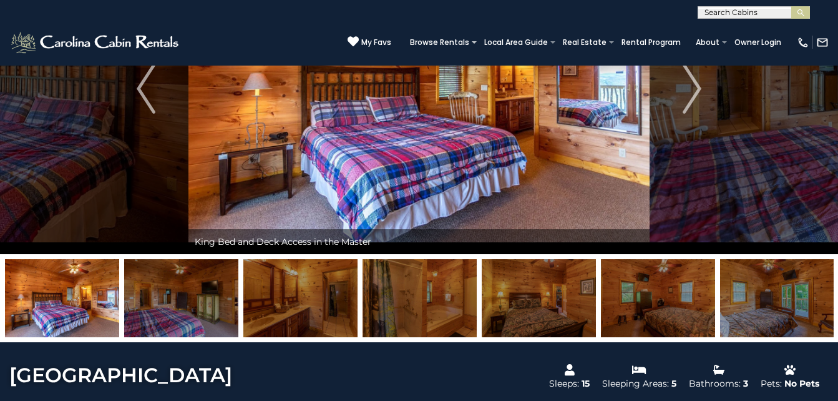
click at [211, 294] on img at bounding box center [181, 298] width 114 height 78
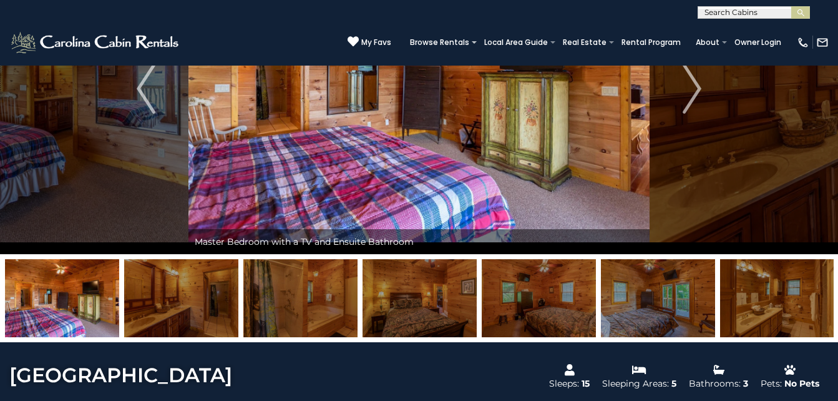
click at [211, 294] on img at bounding box center [181, 298] width 114 height 78
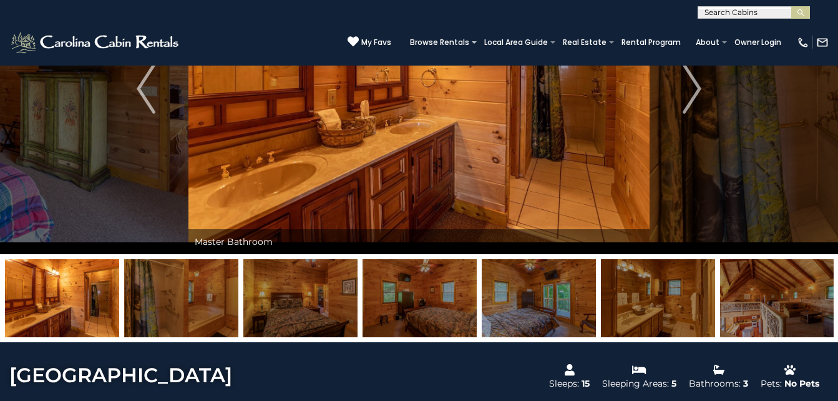
click at [211, 293] on img at bounding box center [181, 298] width 114 height 78
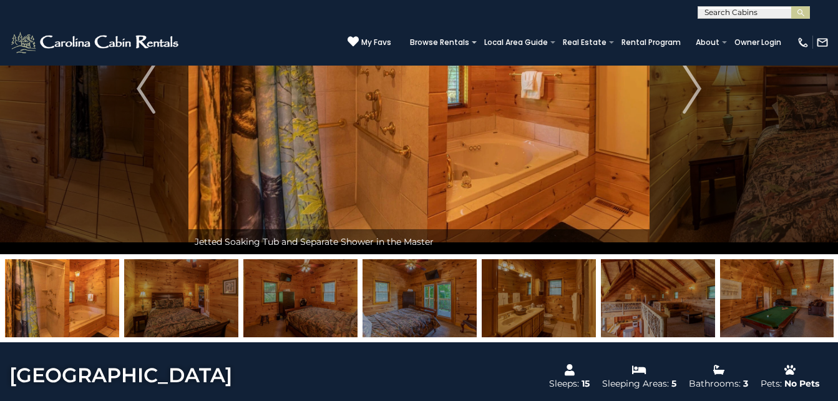
click at [211, 293] on img at bounding box center [181, 298] width 114 height 78
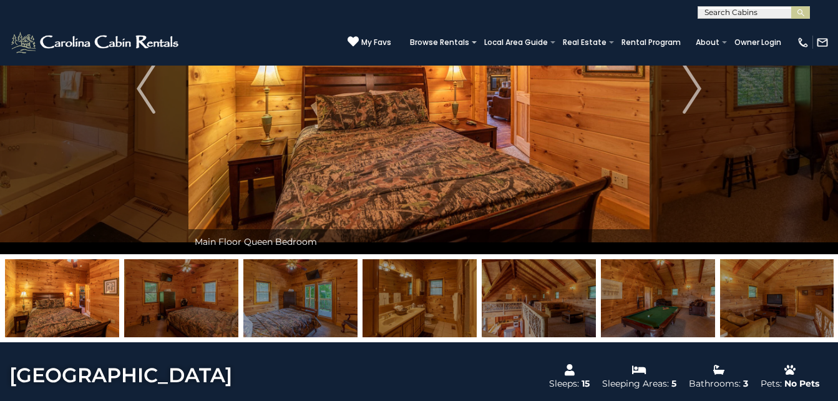
click at [211, 293] on img at bounding box center [181, 298] width 114 height 78
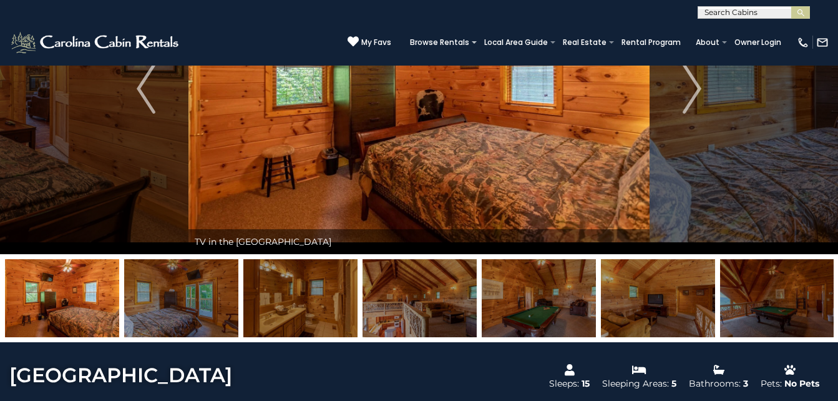
click at [211, 293] on img at bounding box center [181, 298] width 114 height 78
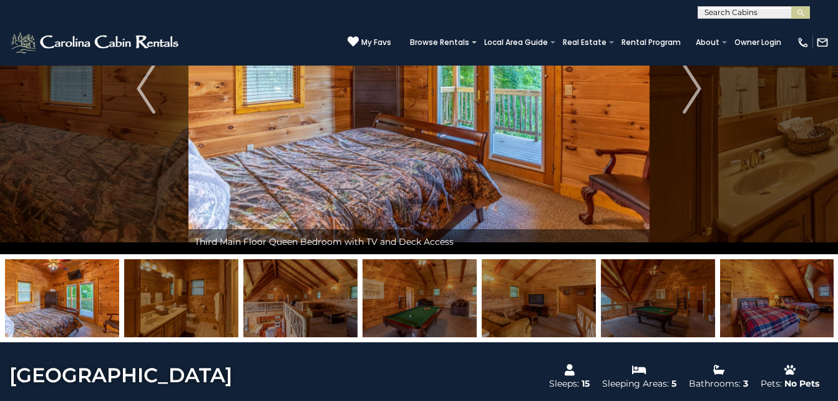
click at [211, 293] on img at bounding box center [181, 298] width 114 height 78
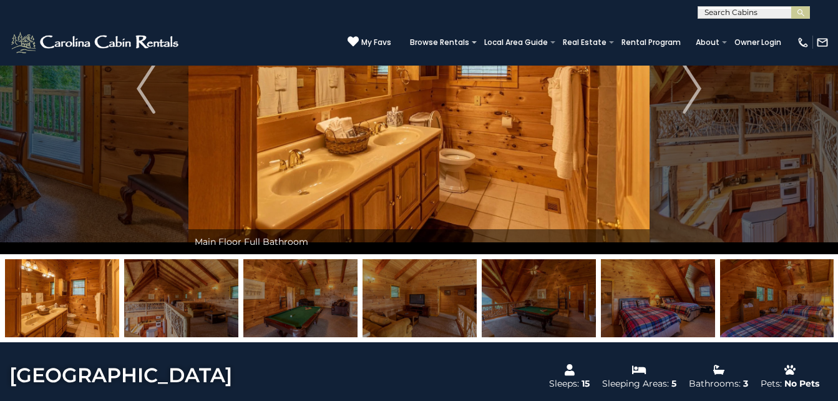
click at [211, 293] on img at bounding box center [181, 298] width 114 height 78
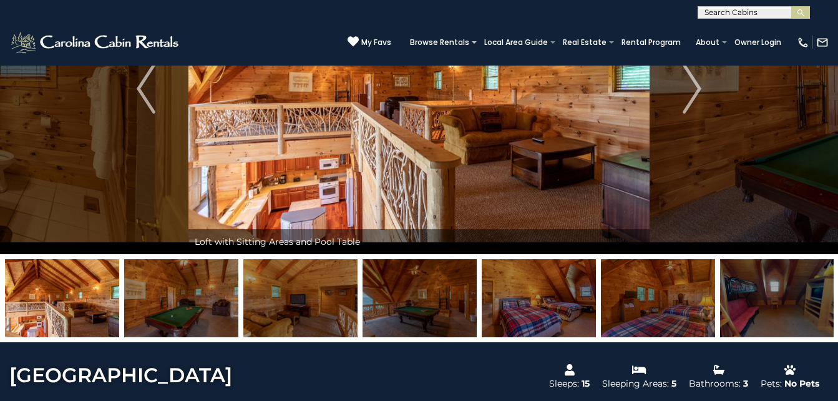
click at [212, 293] on img at bounding box center [181, 298] width 114 height 78
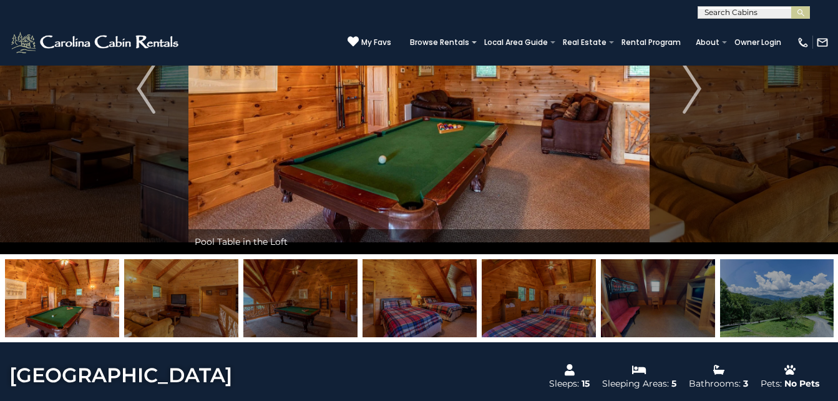
click at [212, 293] on img at bounding box center [181, 298] width 114 height 78
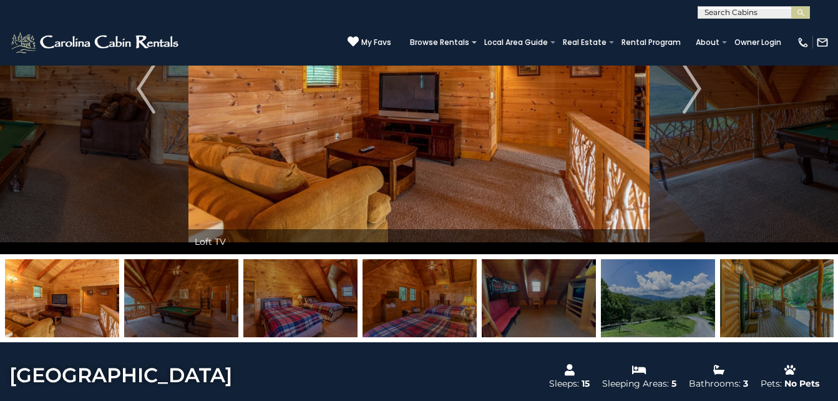
click at [212, 293] on img at bounding box center [181, 298] width 114 height 78
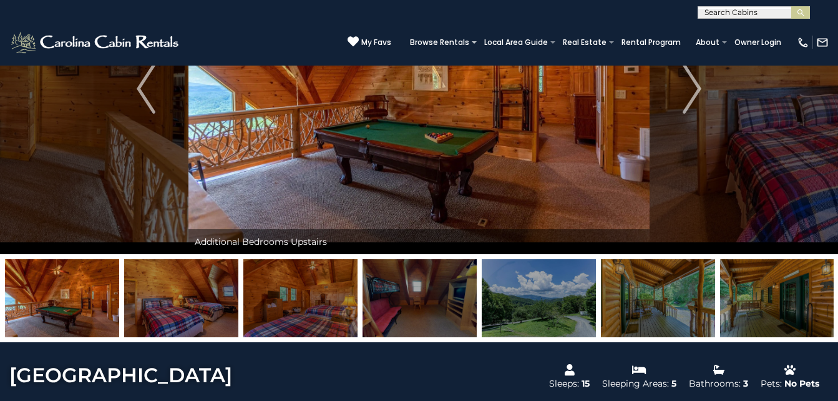
click at [212, 293] on img at bounding box center [181, 298] width 114 height 78
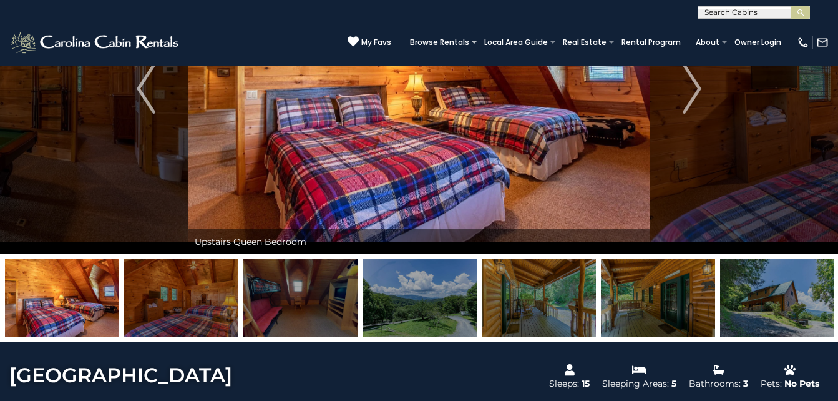
click at [212, 293] on img at bounding box center [181, 298] width 114 height 78
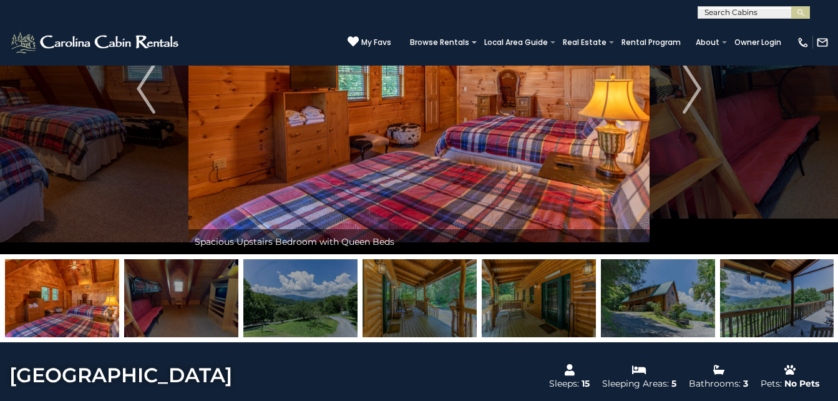
click at [213, 291] on img at bounding box center [181, 298] width 114 height 78
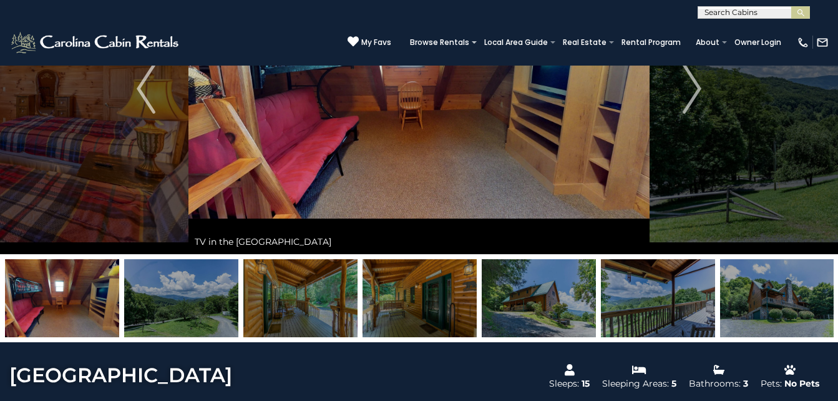
click at [213, 291] on img at bounding box center [181, 298] width 114 height 78
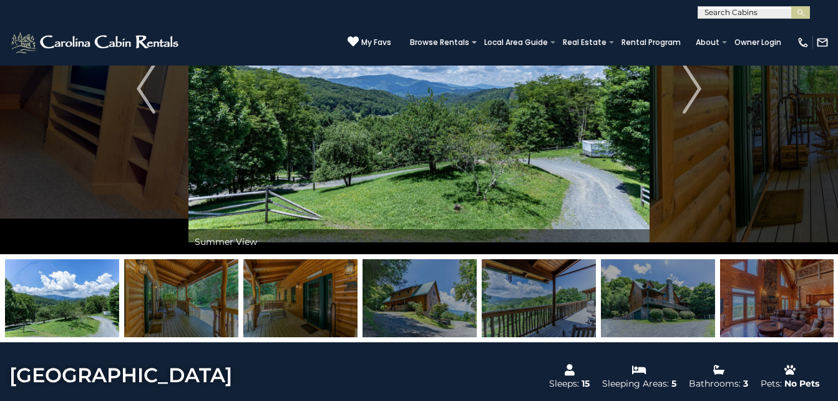
click at [213, 291] on img at bounding box center [181, 298] width 114 height 78
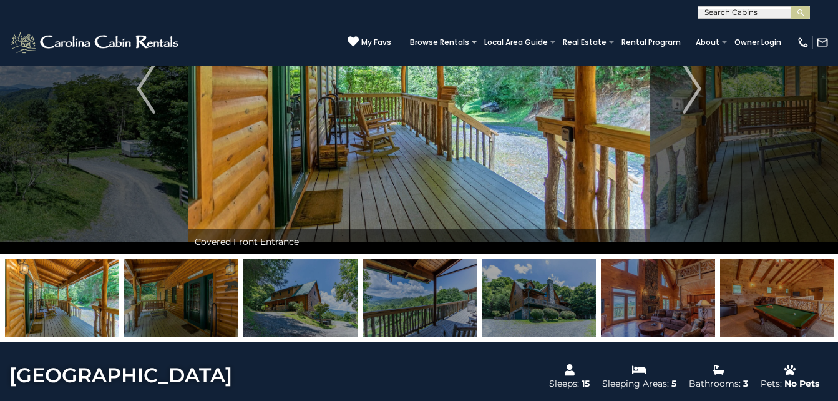
click at [213, 291] on img at bounding box center [181, 298] width 114 height 78
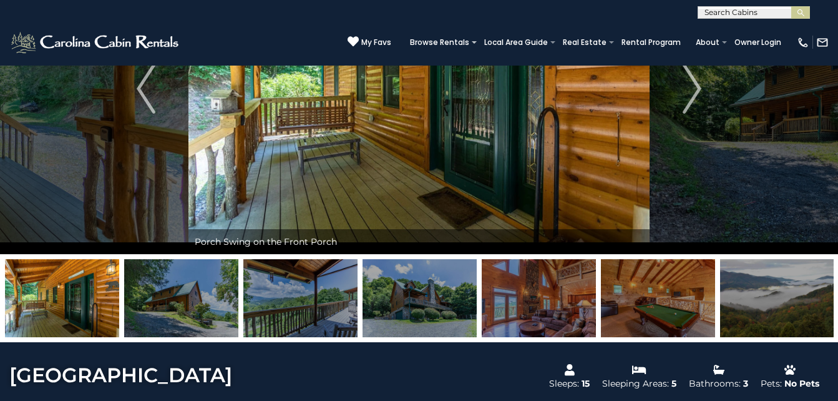
click at [213, 291] on img at bounding box center [181, 298] width 114 height 78
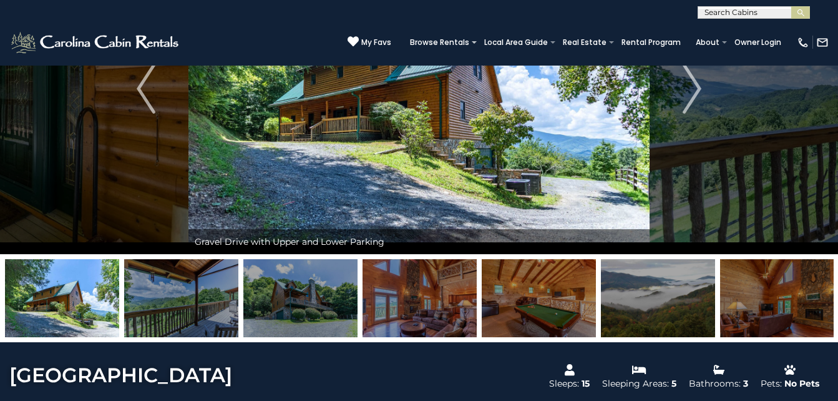
click at [213, 291] on img at bounding box center [181, 298] width 114 height 78
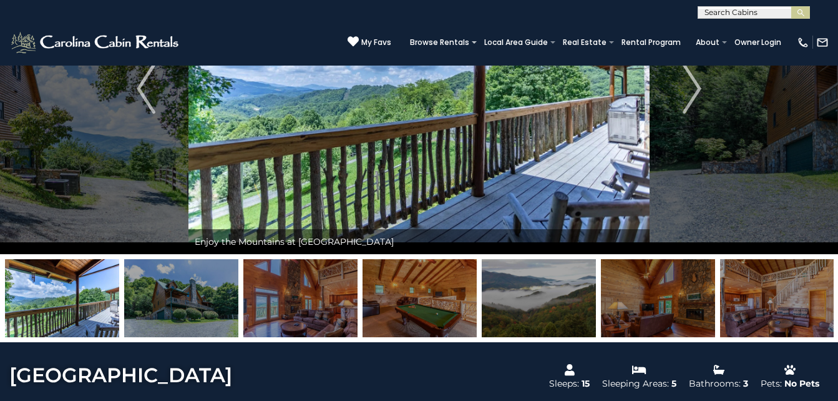
click at [213, 291] on img at bounding box center [181, 298] width 114 height 78
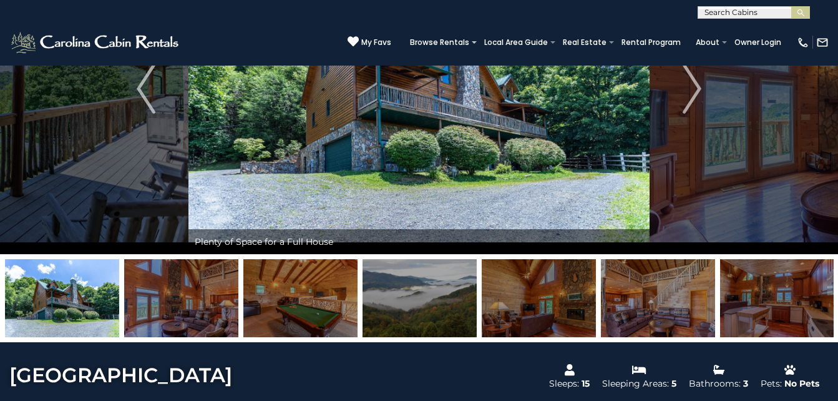
click at [213, 291] on img at bounding box center [181, 298] width 114 height 78
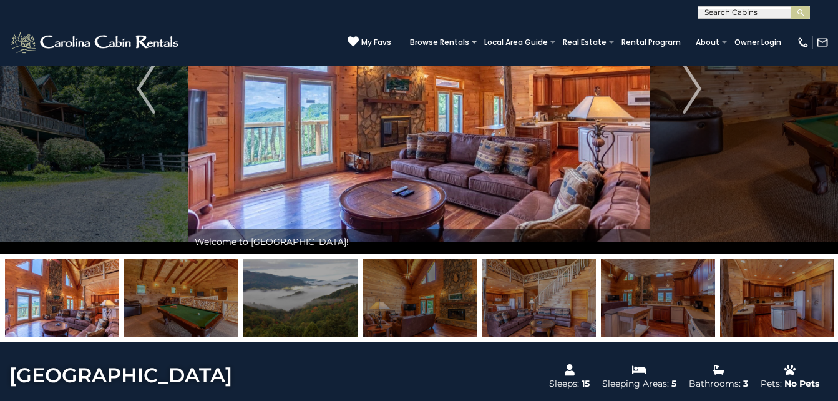
click at [214, 292] on img at bounding box center [181, 298] width 114 height 78
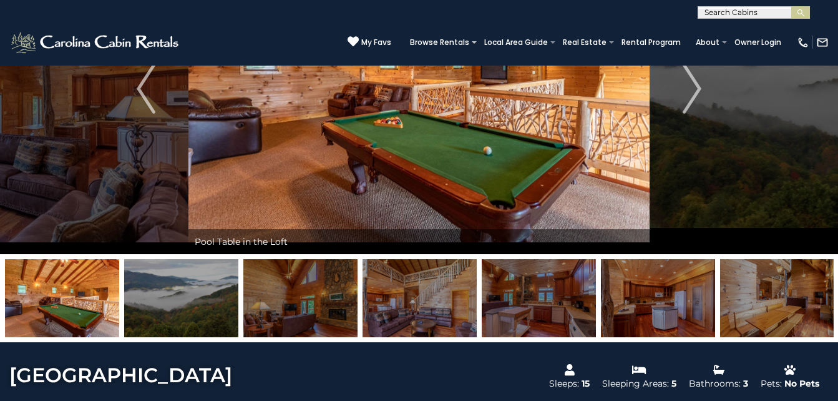
click at [214, 293] on img at bounding box center [181, 298] width 114 height 78
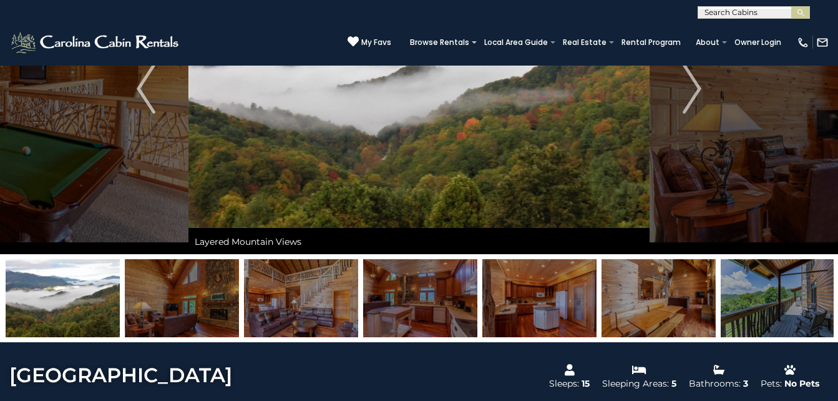
click at [215, 294] on img at bounding box center [182, 298] width 114 height 78
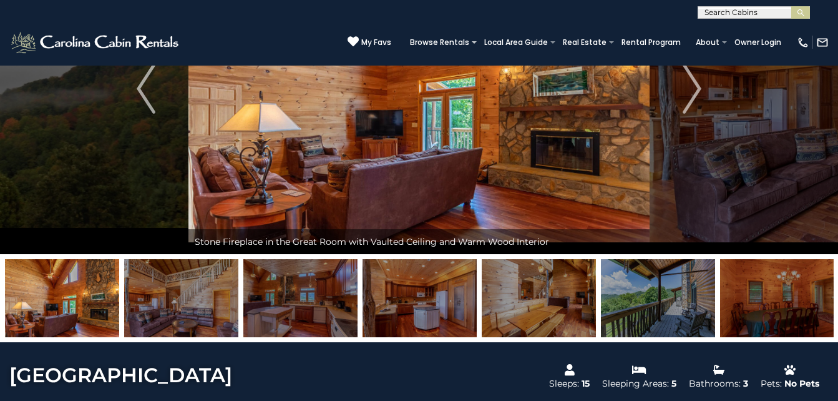
click at [215, 294] on img at bounding box center [181, 298] width 114 height 78
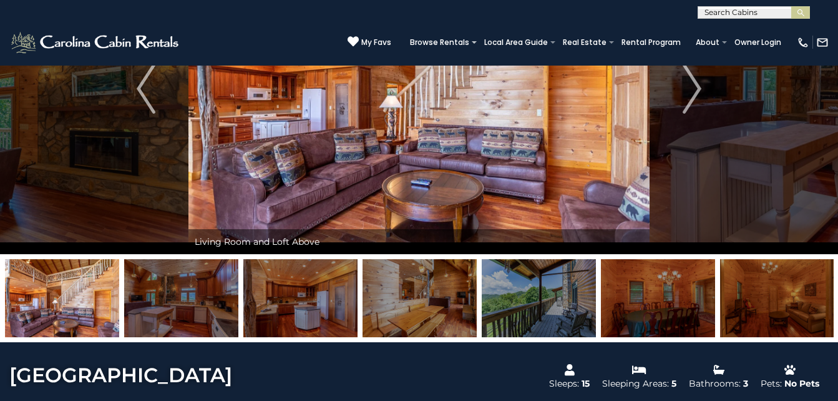
click at [215, 294] on img at bounding box center [181, 298] width 114 height 78
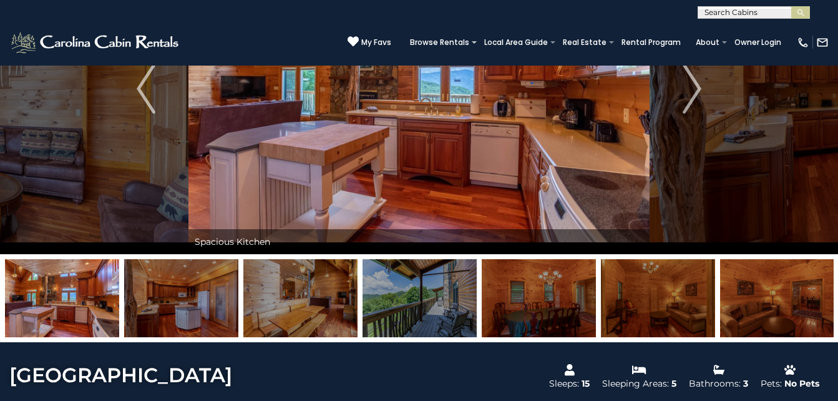
click at [216, 294] on img at bounding box center [181, 298] width 114 height 78
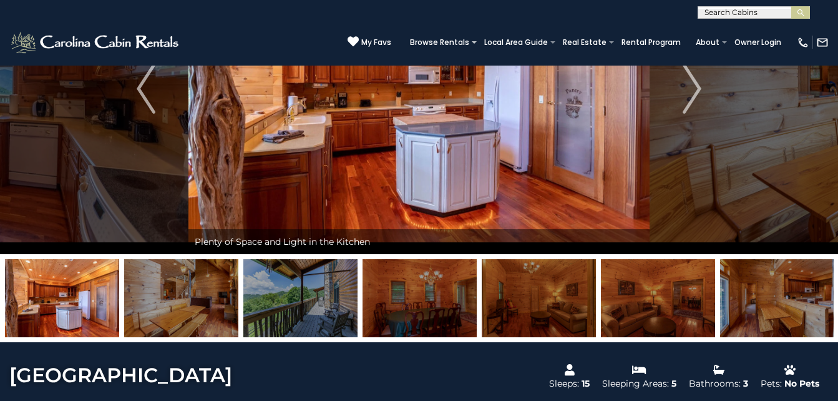
click at [216, 294] on img at bounding box center [181, 298] width 114 height 78
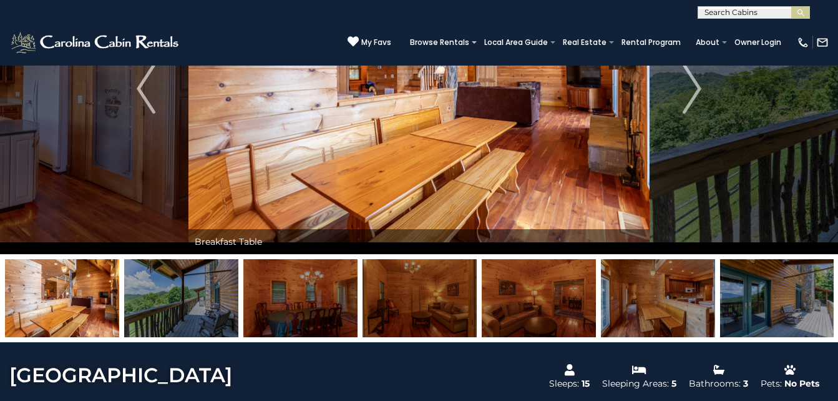
click at [216, 294] on img at bounding box center [181, 298] width 114 height 78
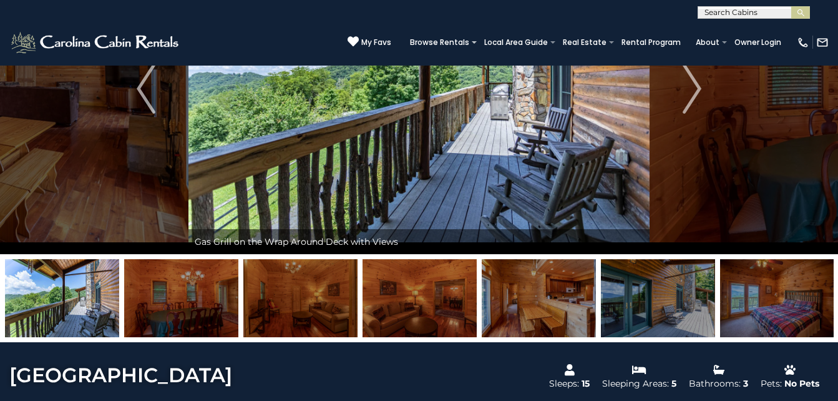
click at [216, 294] on img at bounding box center [181, 298] width 114 height 78
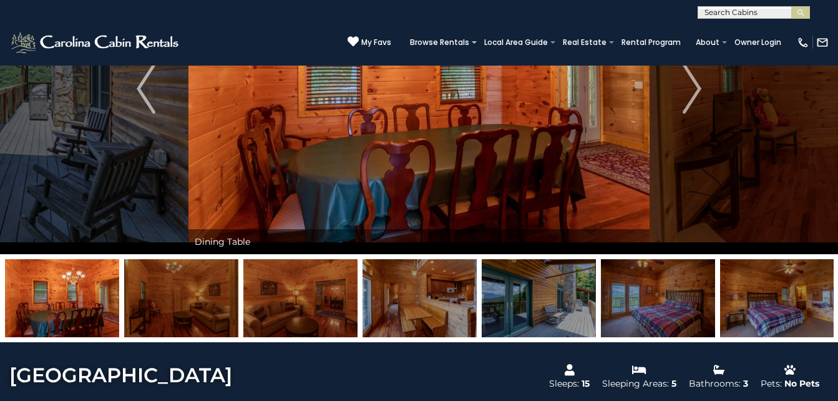
click at [216, 294] on img at bounding box center [181, 298] width 114 height 78
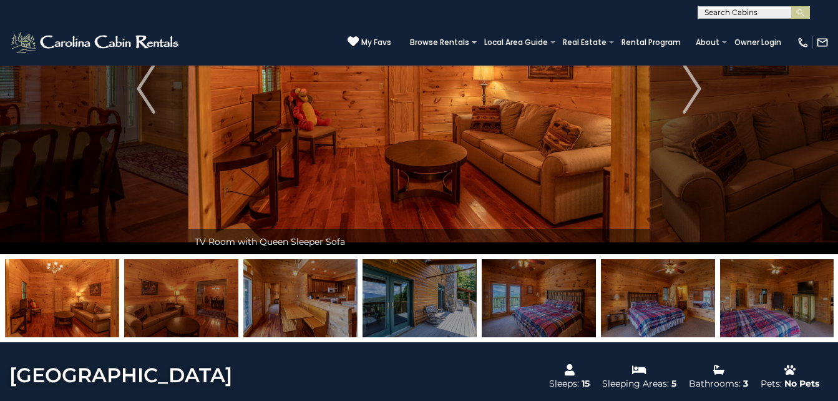
click at [216, 294] on img at bounding box center [181, 298] width 114 height 78
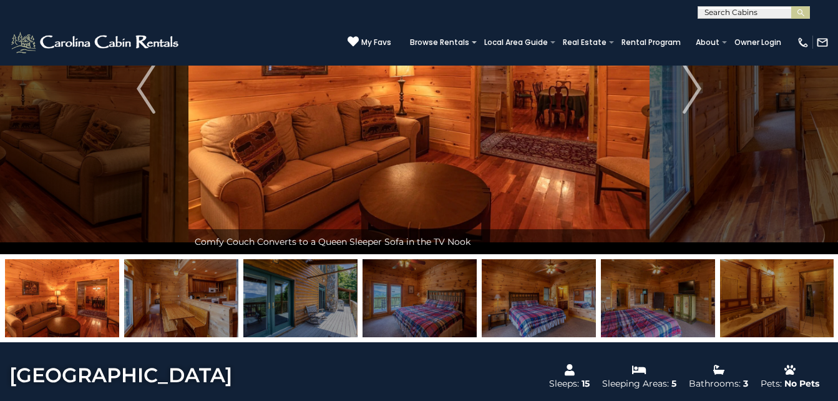
click at [216, 294] on img at bounding box center [181, 298] width 114 height 78
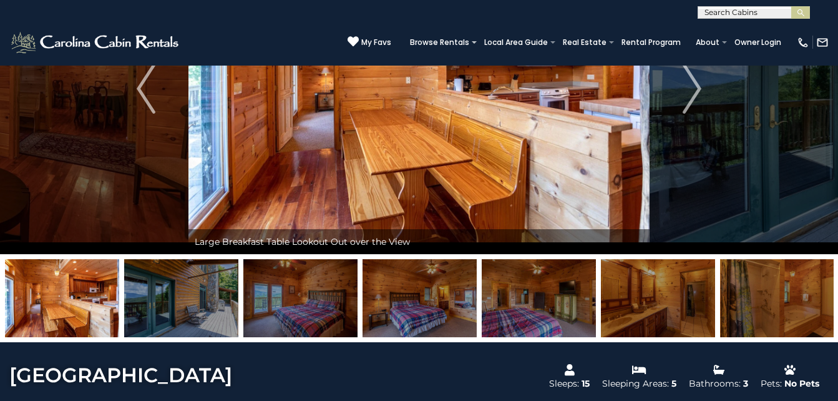
click at [216, 294] on img at bounding box center [181, 298] width 114 height 78
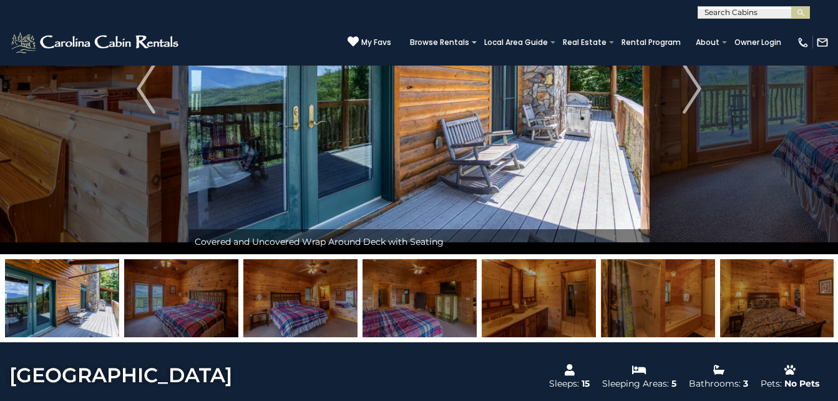
click at [216, 294] on img at bounding box center [181, 298] width 114 height 78
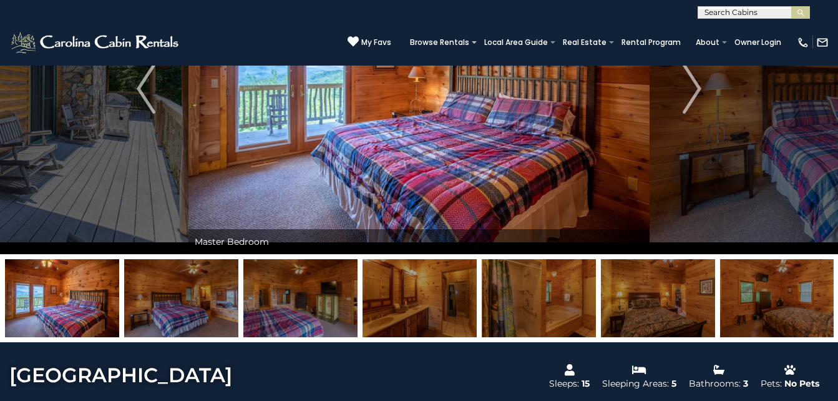
click at [218, 292] on img at bounding box center [181, 298] width 114 height 78
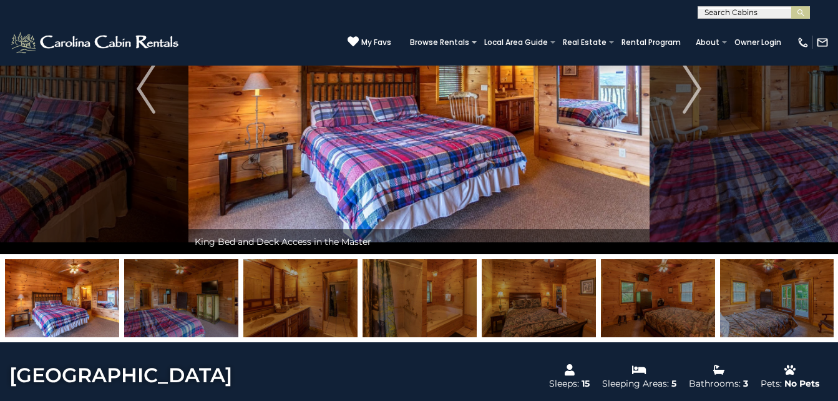
click at [218, 291] on img at bounding box center [181, 298] width 114 height 78
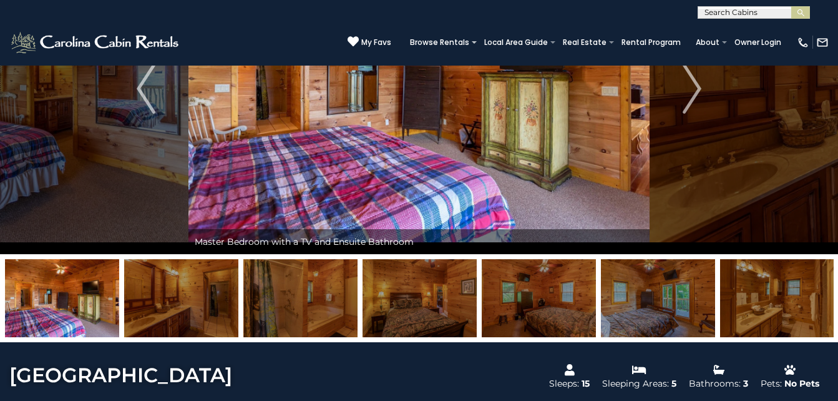
click at [218, 291] on img at bounding box center [181, 298] width 114 height 78
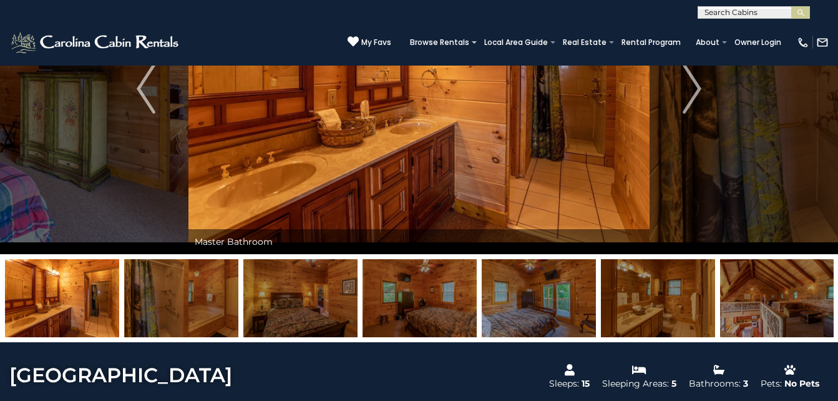
click at [219, 289] on img at bounding box center [181, 298] width 114 height 78
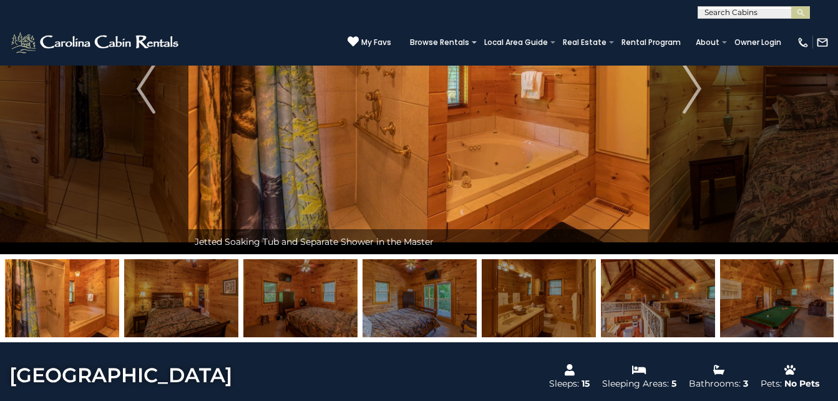
click at [219, 289] on img at bounding box center [181, 298] width 114 height 78
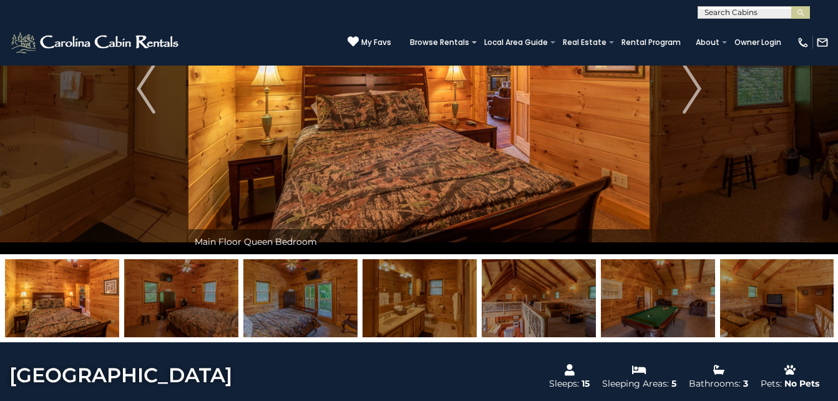
click at [219, 289] on img at bounding box center [181, 298] width 114 height 78
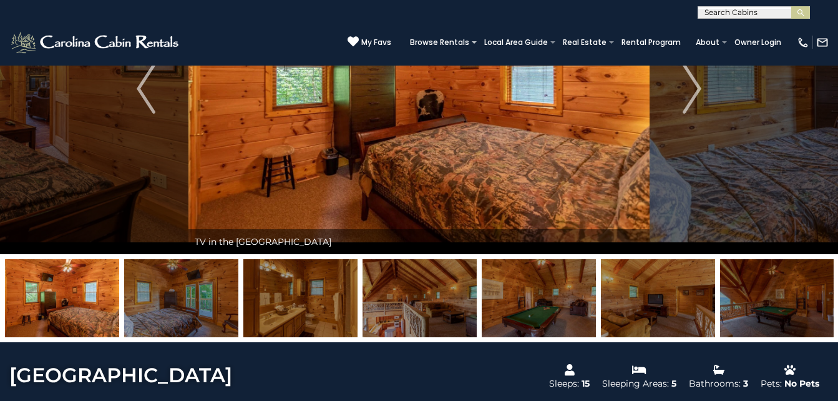
click at [219, 289] on img at bounding box center [181, 298] width 114 height 78
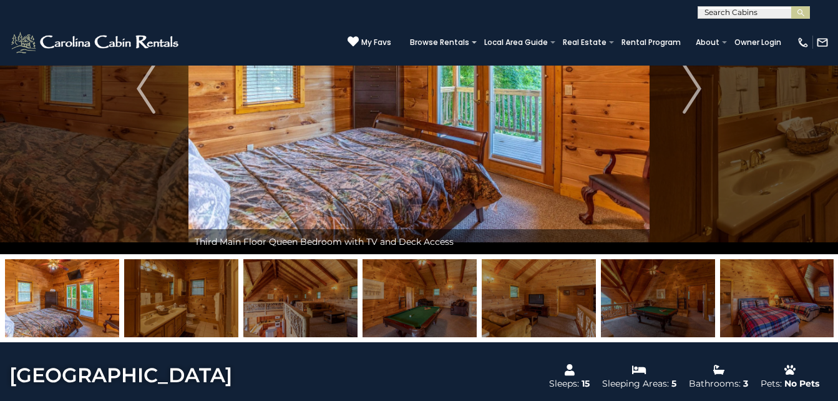
click at [219, 289] on img at bounding box center [181, 298] width 114 height 78
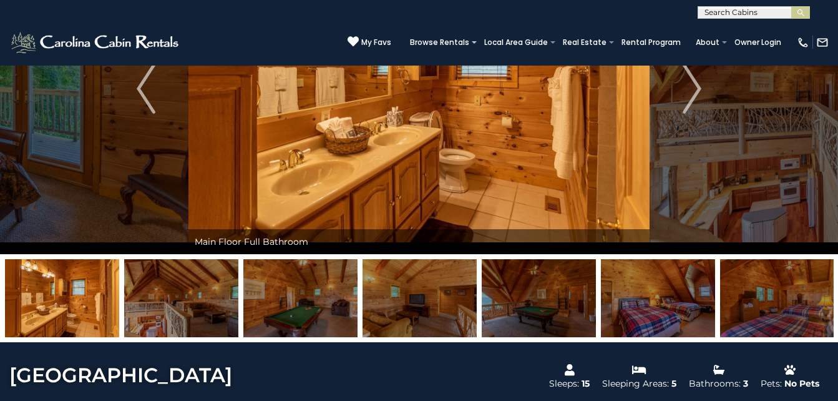
click at [219, 289] on img at bounding box center [181, 298] width 114 height 78
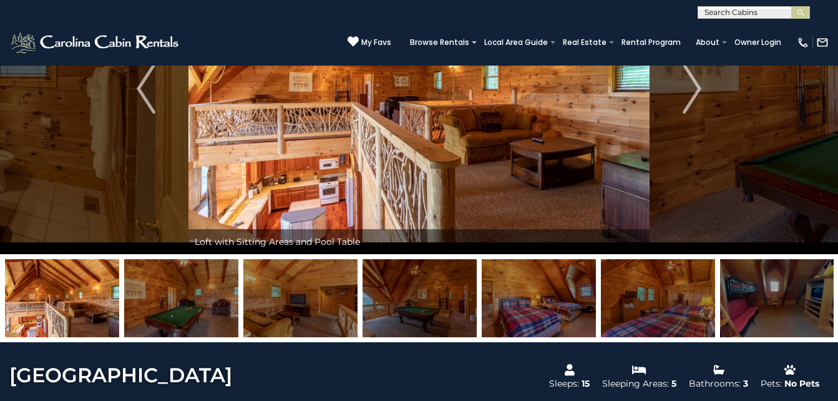
click at [219, 289] on img at bounding box center [181, 298] width 114 height 78
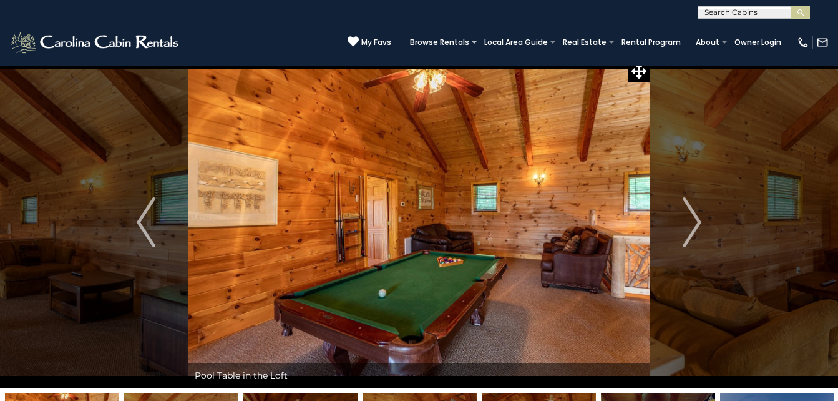
scroll to position [0, 0]
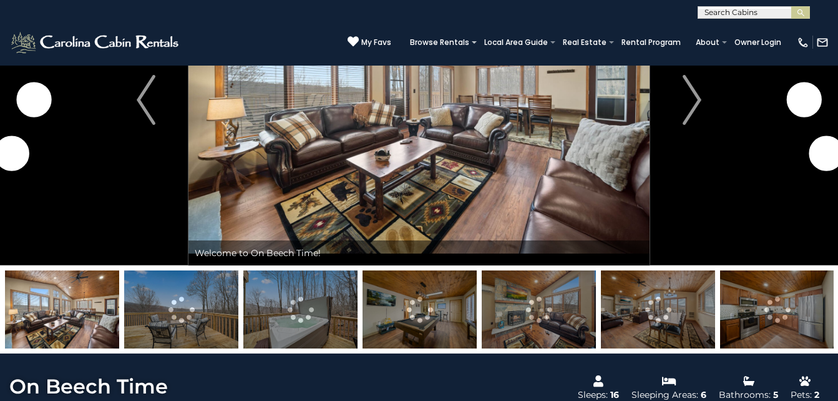
scroll to position [94, 0]
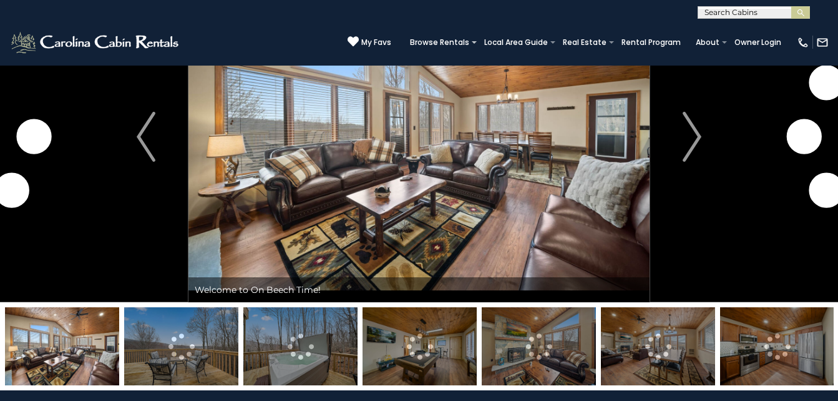
click at [182, 337] on img at bounding box center [181, 346] width 114 height 78
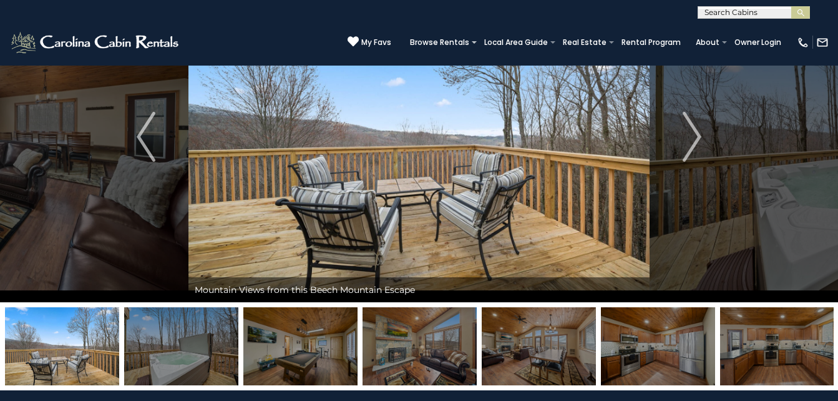
click at [183, 337] on img at bounding box center [181, 346] width 114 height 78
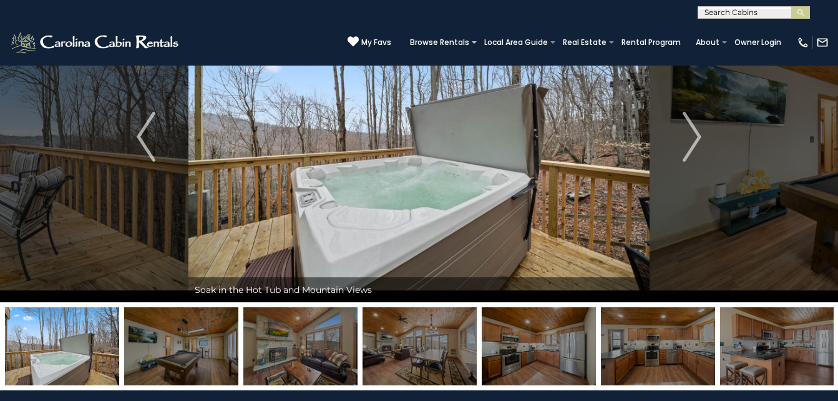
click at [184, 337] on img at bounding box center [181, 346] width 114 height 78
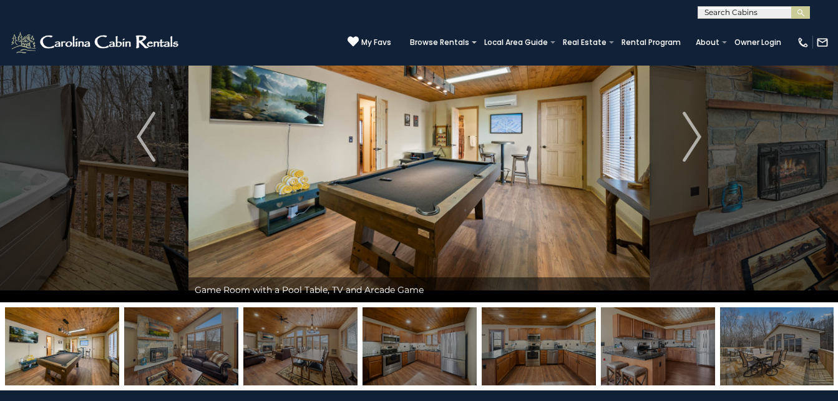
click at [185, 337] on img at bounding box center [181, 346] width 114 height 78
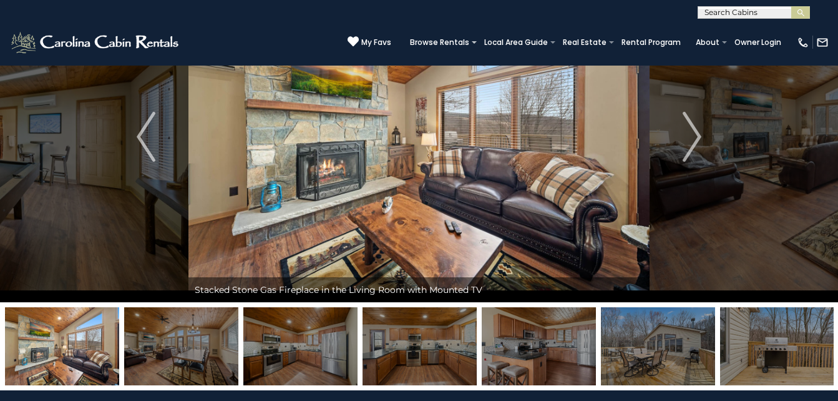
click at [185, 336] on img at bounding box center [181, 346] width 114 height 78
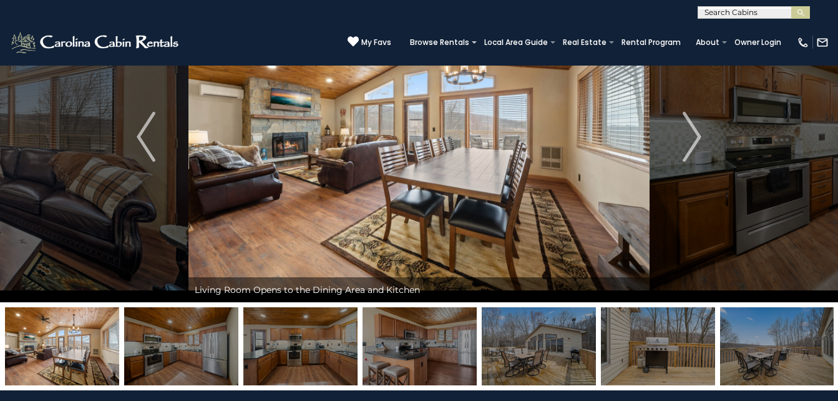
click at [185, 336] on img at bounding box center [181, 346] width 114 height 78
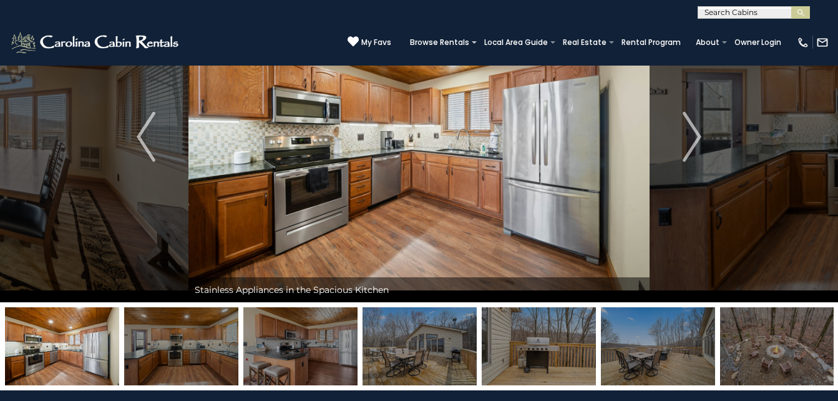
click at [185, 336] on img at bounding box center [181, 346] width 114 height 78
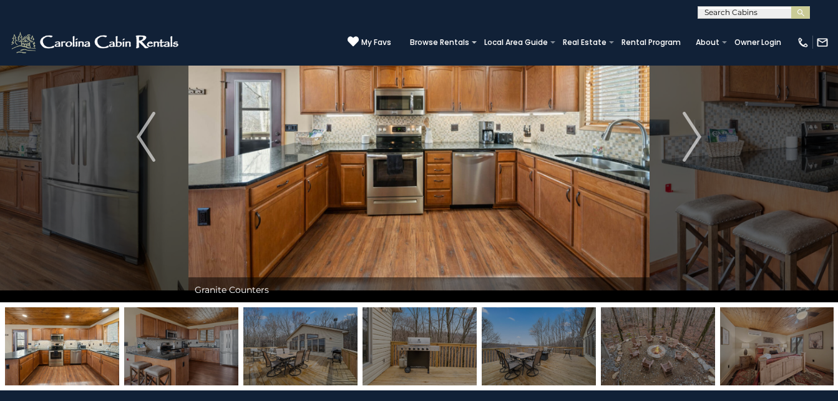
click at [185, 336] on img at bounding box center [181, 346] width 114 height 78
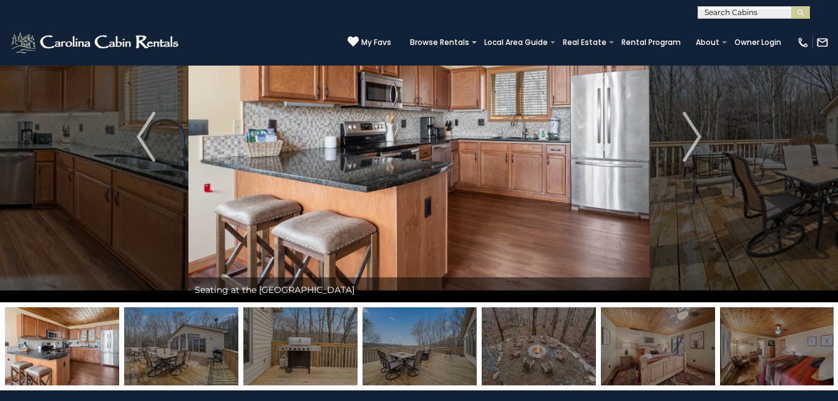
click at [185, 336] on img at bounding box center [181, 346] width 114 height 78
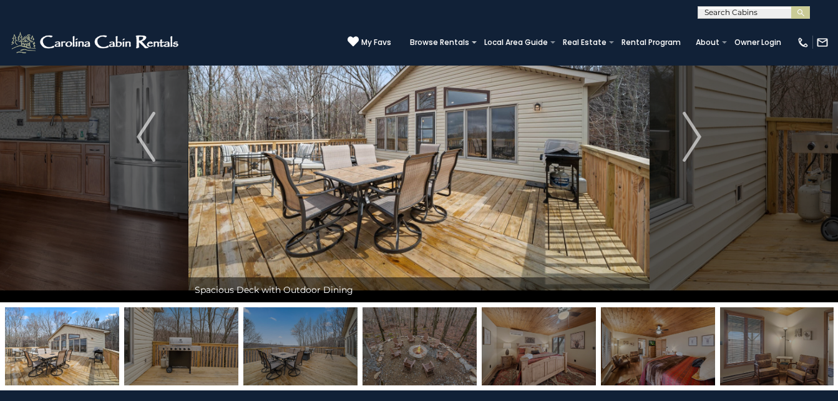
click at [185, 336] on img at bounding box center [181, 346] width 114 height 78
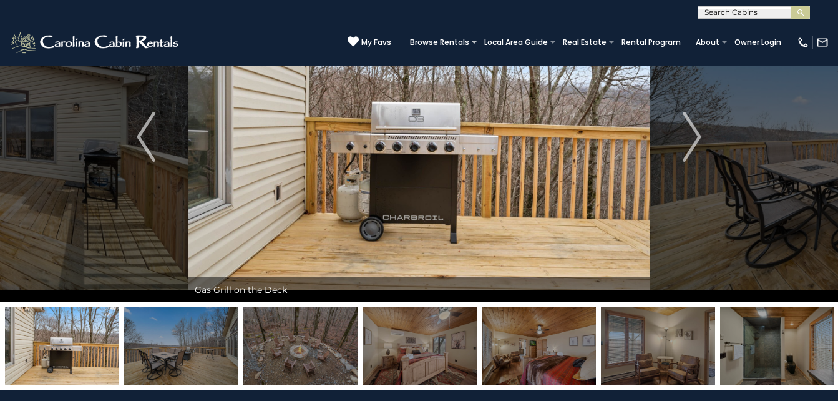
click at [185, 336] on img at bounding box center [181, 346] width 114 height 78
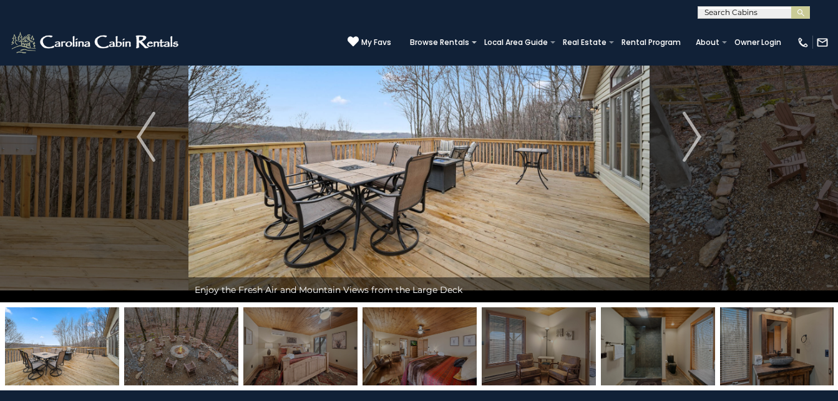
click at [185, 336] on img at bounding box center [181, 346] width 114 height 78
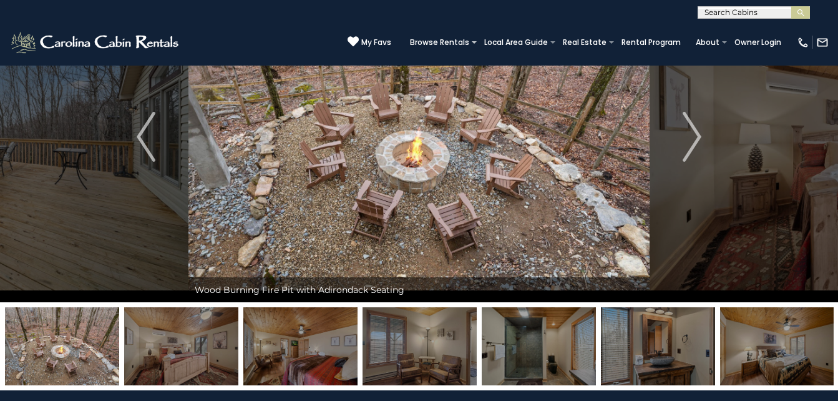
click at [185, 336] on img at bounding box center [181, 346] width 114 height 78
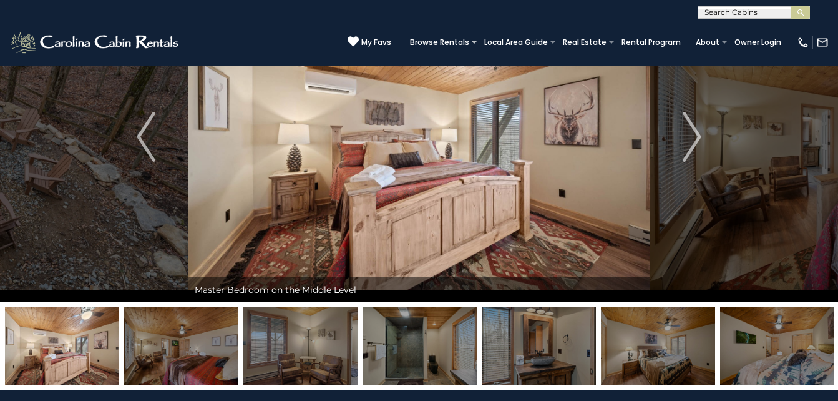
click at [185, 336] on img at bounding box center [181, 346] width 114 height 78
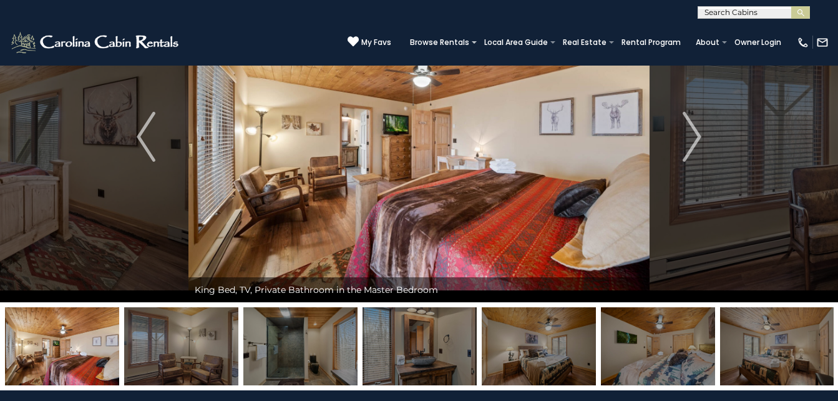
click at [185, 336] on img at bounding box center [181, 346] width 114 height 78
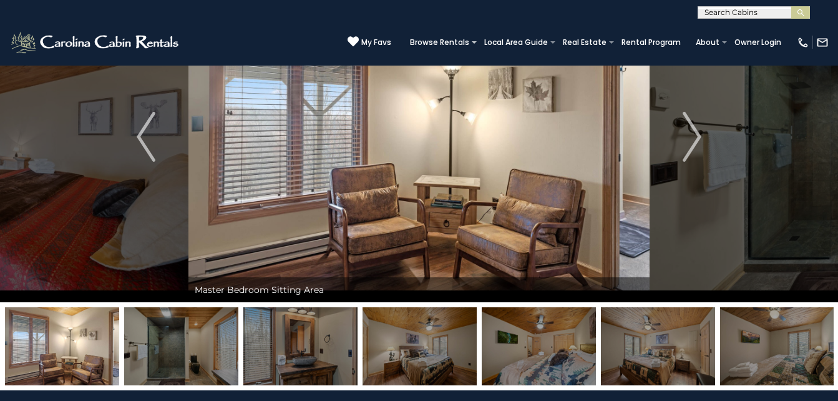
click at [185, 336] on img at bounding box center [181, 346] width 114 height 78
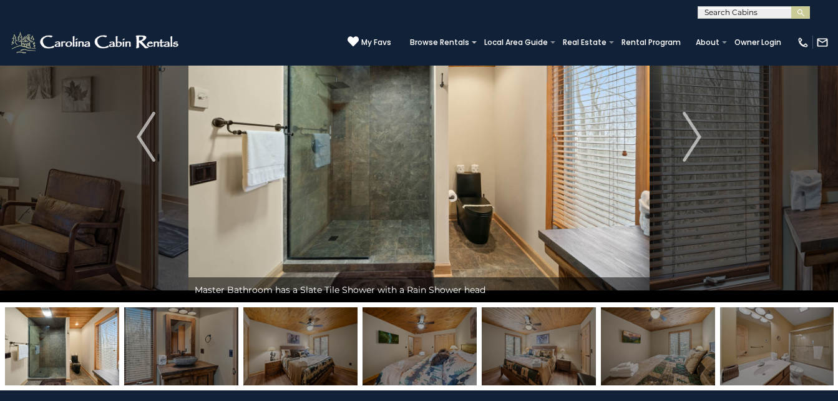
click at [185, 336] on img at bounding box center [181, 346] width 114 height 78
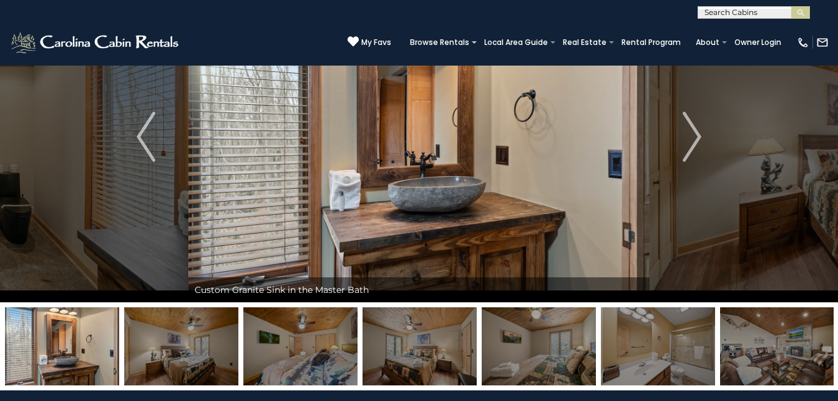
click at [185, 336] on img at bounding box center [181, 346] width 114 height 78
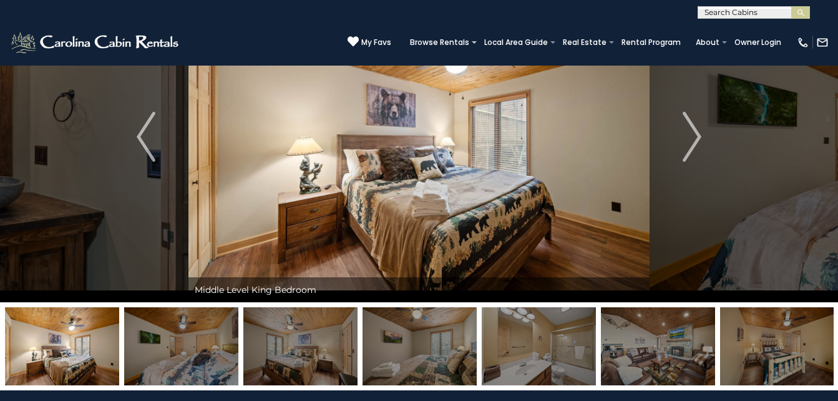
click at [185, 336] on img at bounding box center [181, 346] width 114 height 78
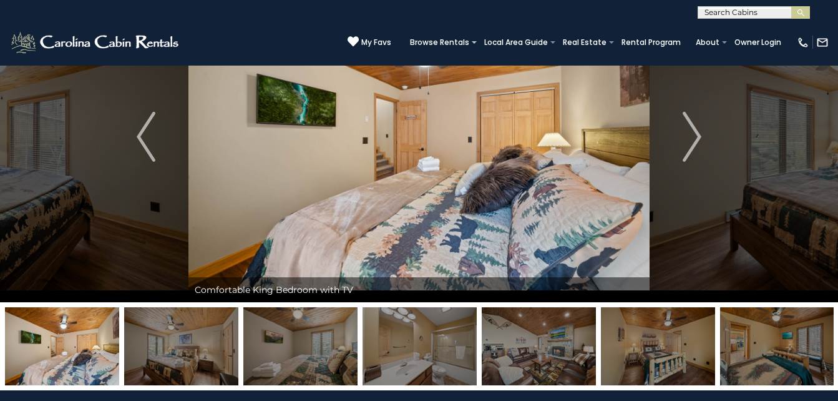
click at [185, 336] on img at bounding box center [181, 346] width 114 height 78
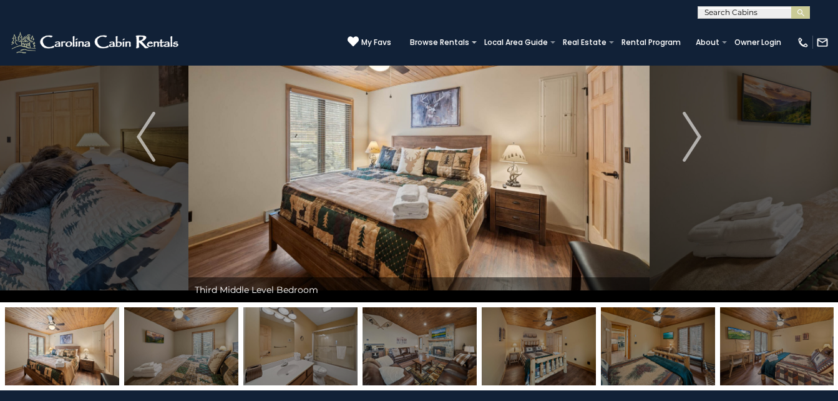
click at [185, 336] on img at bounding box center [181, 346] width 114 height 78
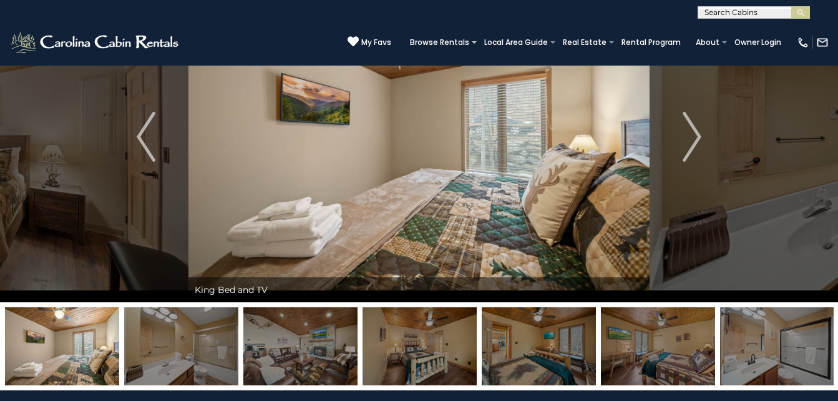
click at [185, 336] on img at bounding box center [181, 346] width 114 height 78
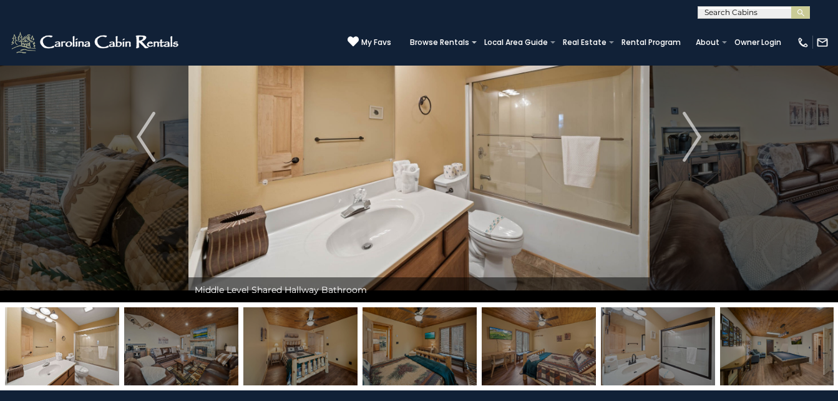
click at [185, 336] on img at bounding box center [181, 346] width 114 height 78
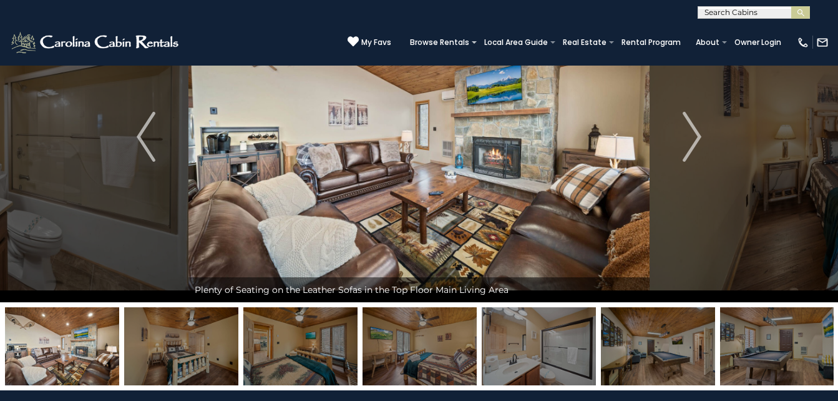
click at [185, 336] on img at bounding box center [181, 346] width 114 height 78
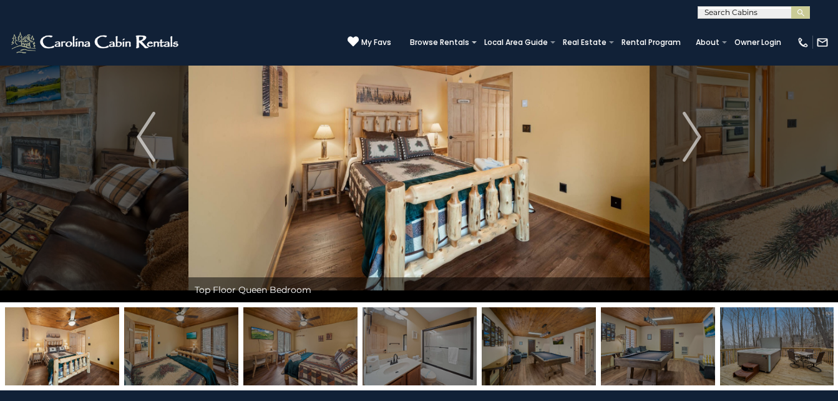
click at [185, 336] on img at bounding box center [181, 346] width 114 height 78
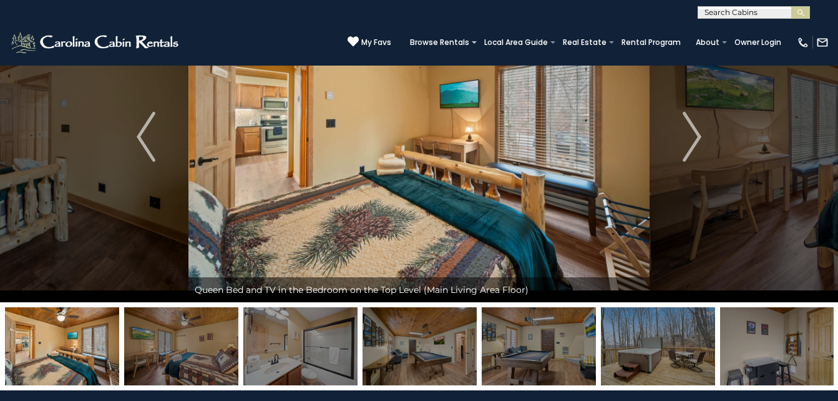
click at [185, 336] on img at bounding box center [181, 346] width 114 height 78
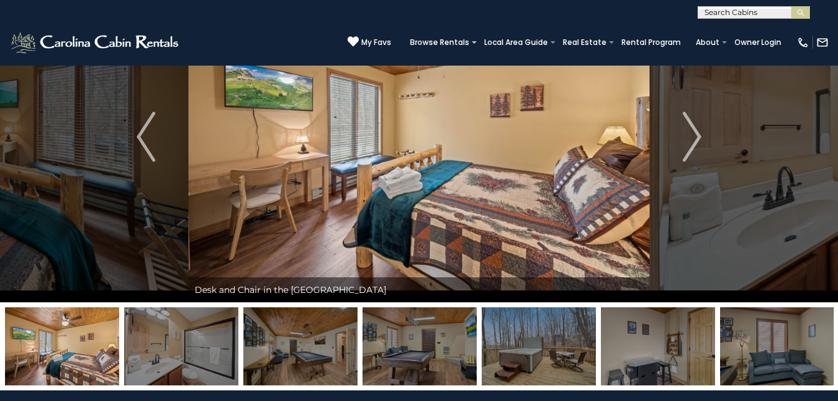
click at [185, 336] on img at bounding box center [181, 346] width 114 height 78
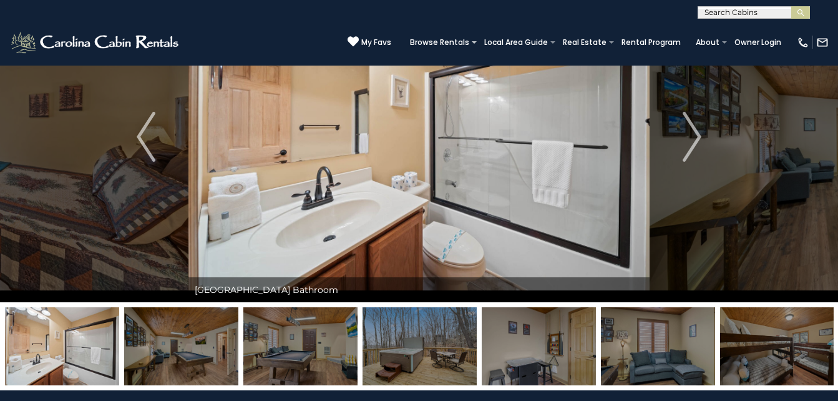
click at [185, 336] on img at bounding box center [181, 346] width 114 height 78
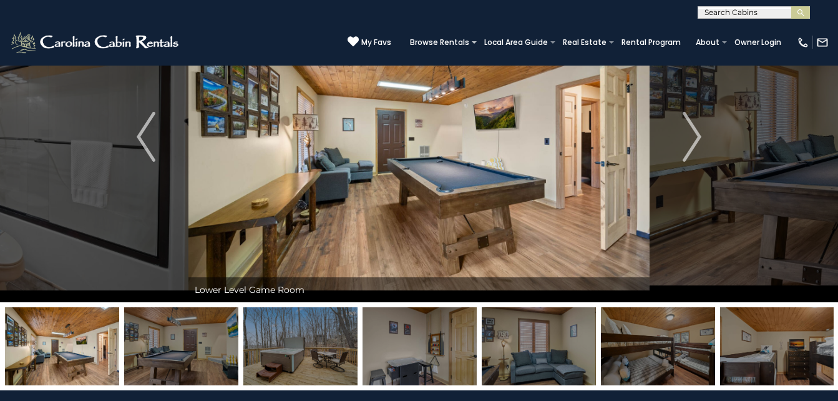
click at [185, 336] on img at bounding box center [181, 346] width 114 height 78
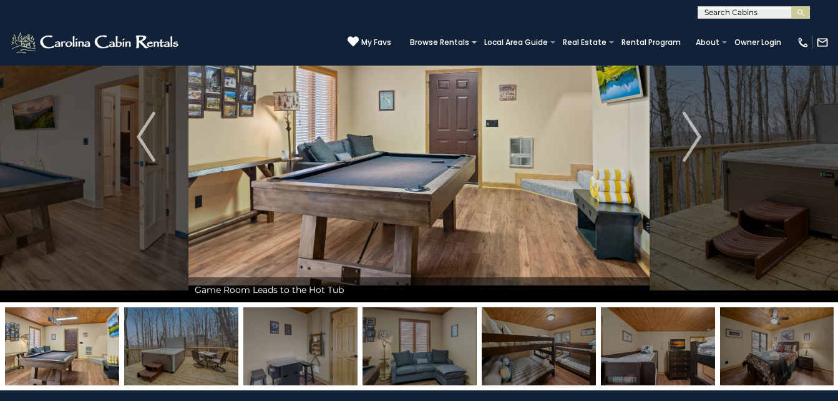
click at [185, 336] on img at bounding box center [181, 346] width 114 height 78
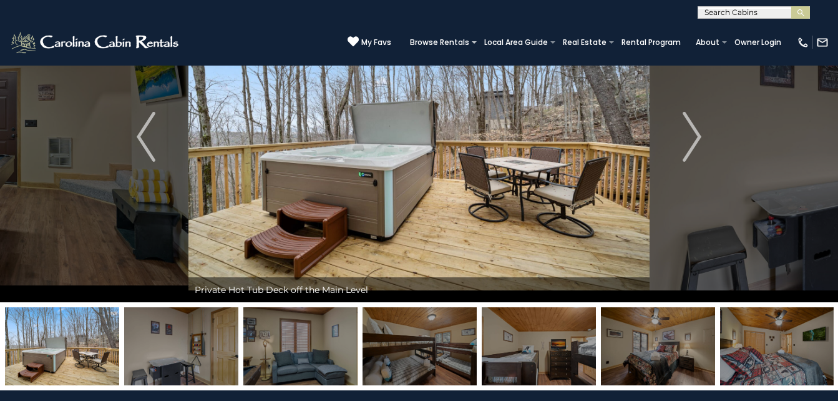
click at [185, 336] on img at bounding box center [181, 346] width 114 height 78
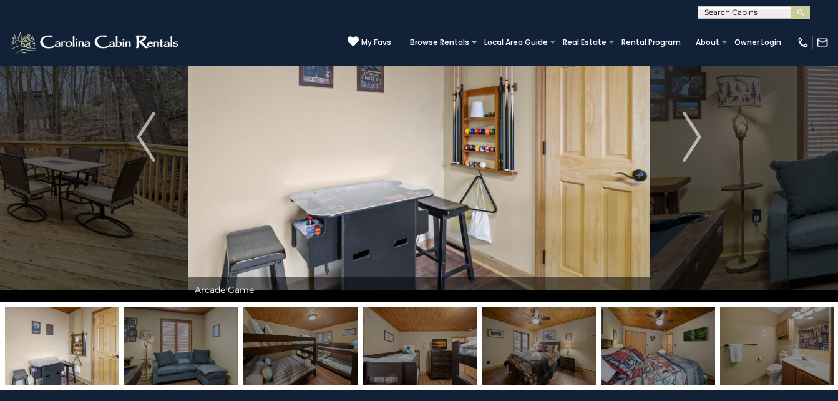
click at [185, 336] on img at bounding box center [181, 346] width 114 height 78
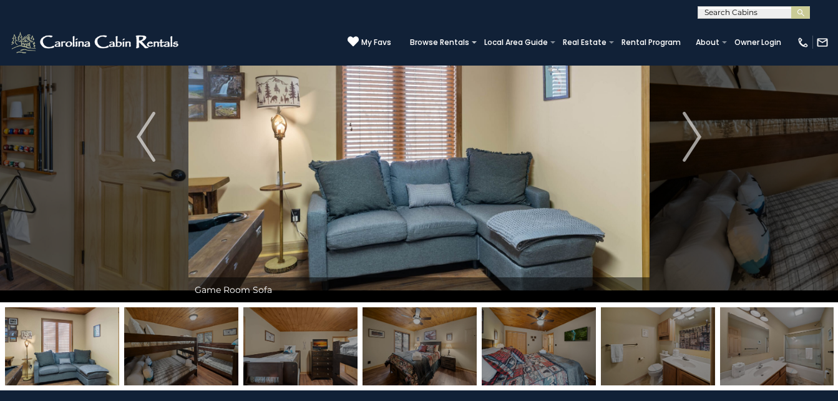
click at [185, 336] on img at bounding box center [181, 346] width 114 height 78
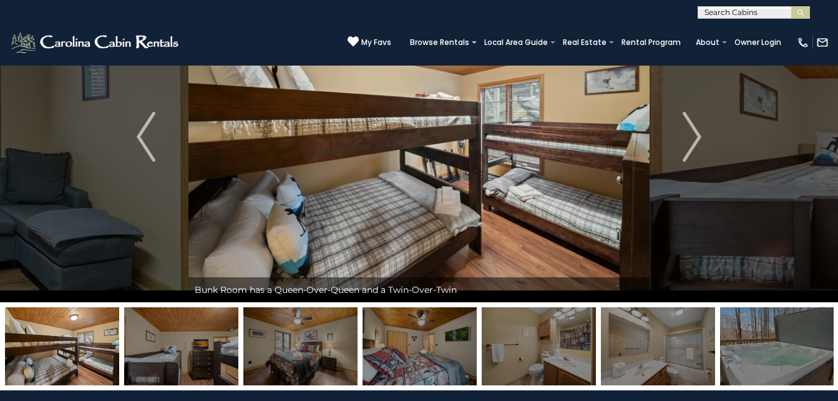
click at [196, 341] on img at bounding box center [181, 346] width 114 height 78
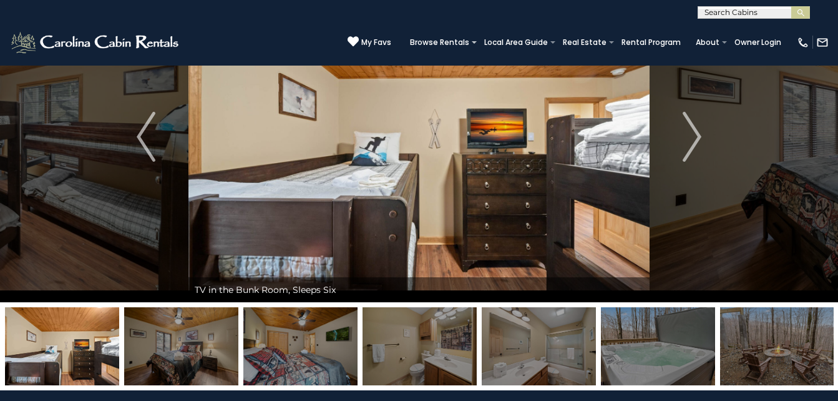
click at [197, 341] on img at bounding box center [181, 346] width 114 height 78
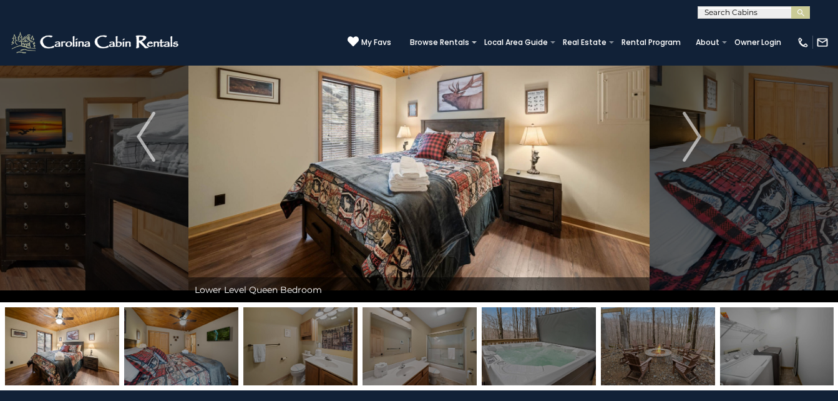
click at [197, 341] on img at bounding box center [181, 346] width 114 height 78
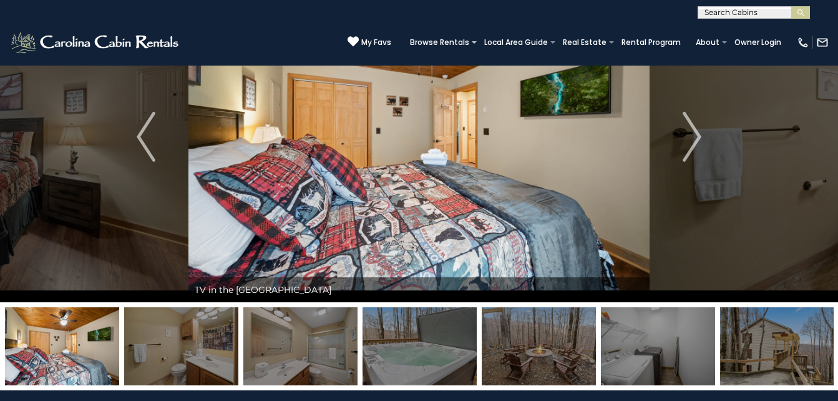
click at [197, 341] on img at bounding box center [181, 346] width 114 height 78
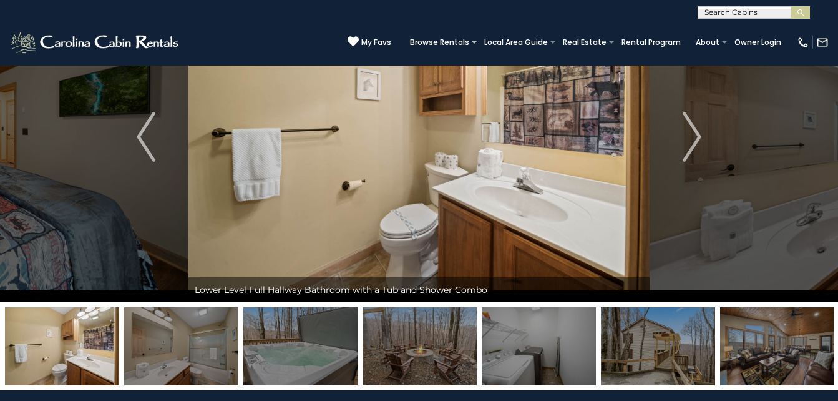
click at [197, 341] on img at bounding box center [181, 346] width 114 height 78
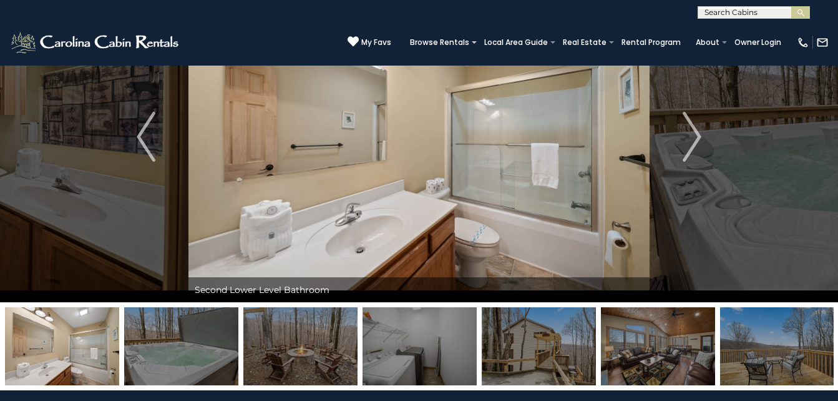
click at [197, 341] on img at bounding box center [181, 346] width 114 height 78
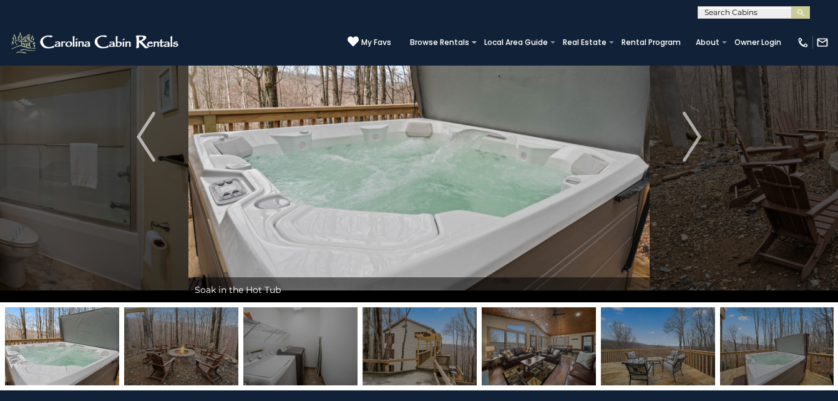
click at [197, 341] on img at bounding box center [181, 346] width 114 height 78
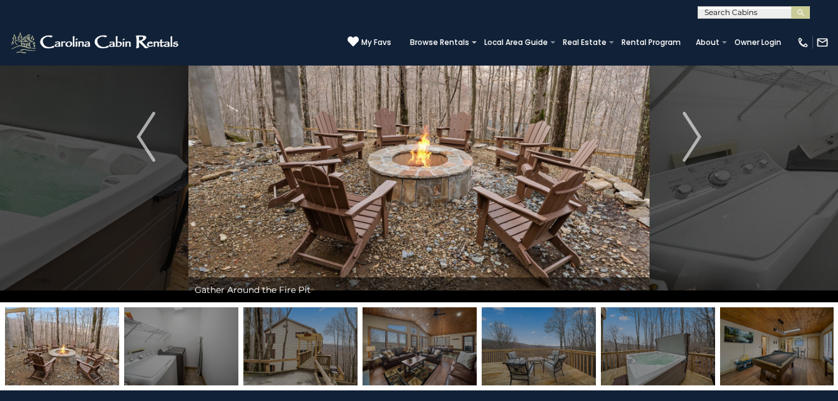
click at [197, 341] on img at bounding box center [181, 346] width 114 height 78
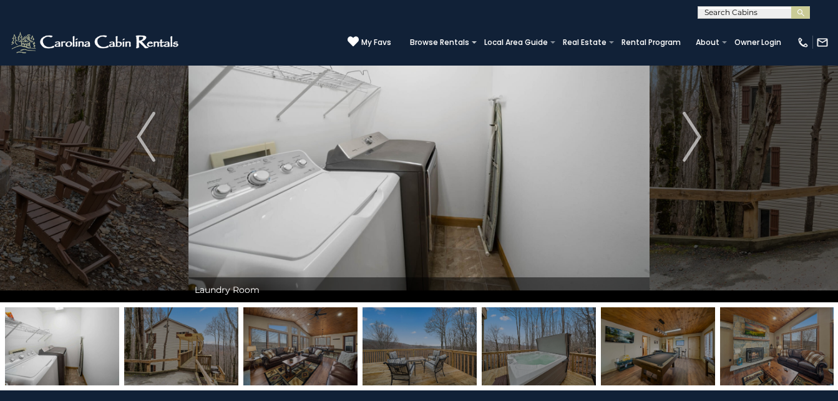
click at [197, 341] on img at bounding box center [181, 346] width 114 height 78
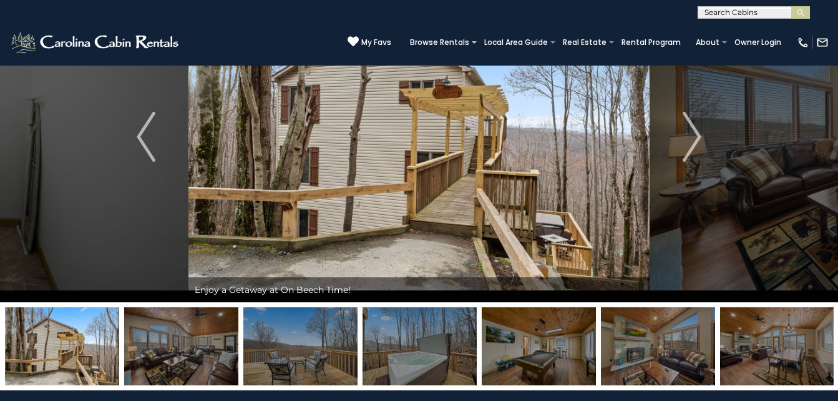
click at [197, 341] on img at bounding box center [181, 346] width 114 height 78
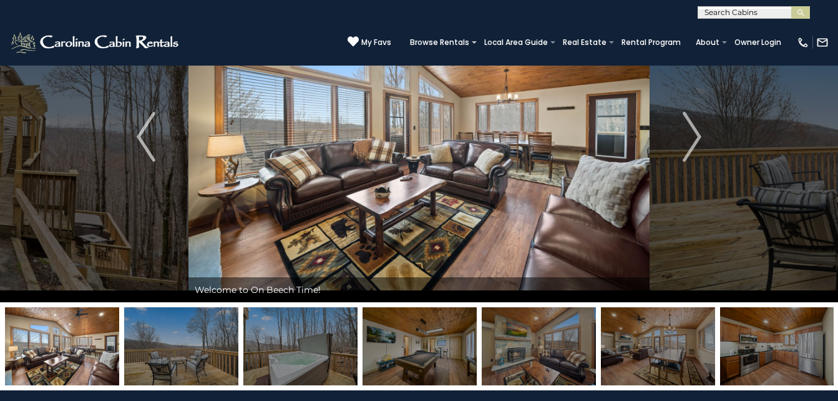
click at [197, 341] on img at bounding box center [181, 346] width 114 height 78
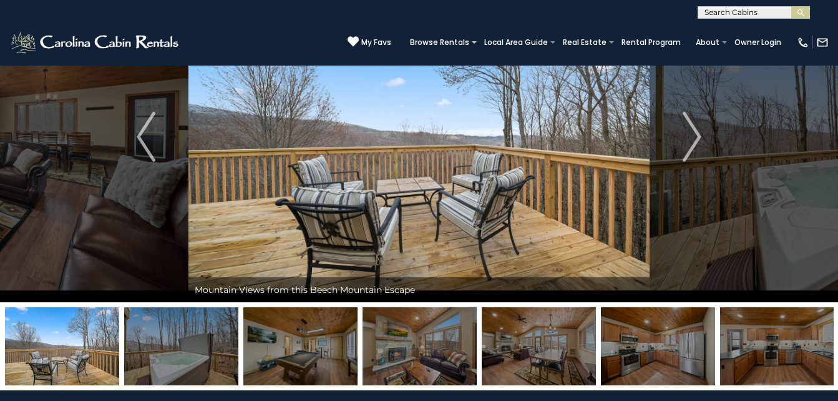
click at [197, 341] on img at bounding box center [181, 346] width 114 height 78
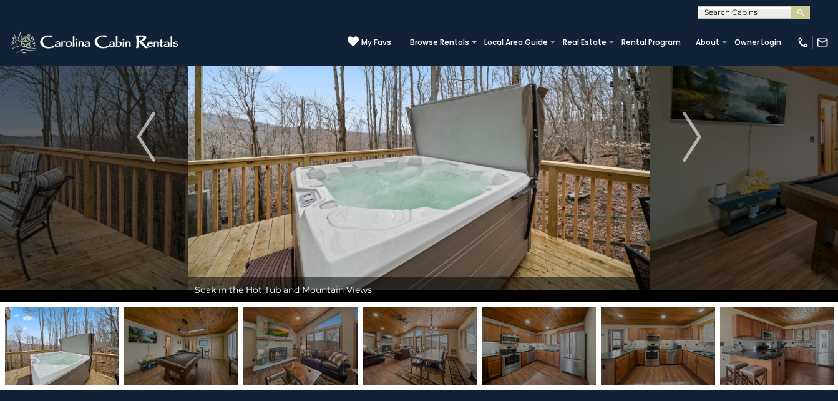
click at [198, 341] on img at bounding box center [181, 346] width 114 height 78
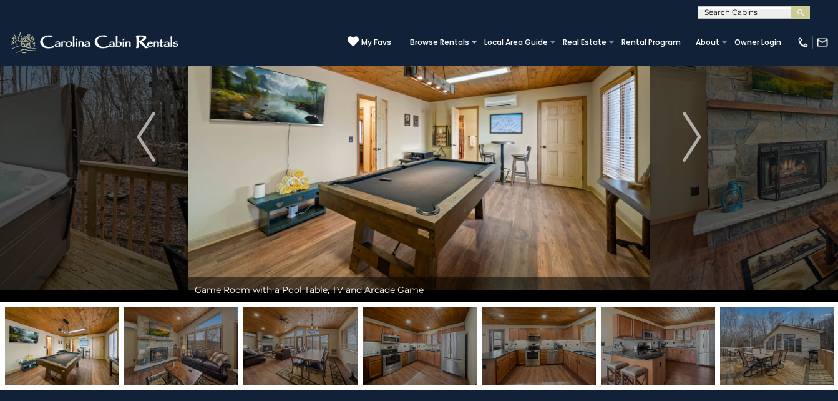
click at [198, 341] on img at bounding box center [181, 346] width 114 height 78
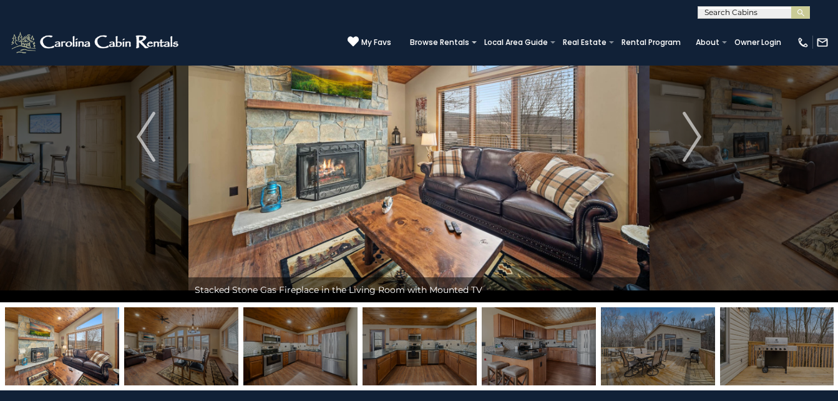
click at [198, 341] on img at bounding box center [181, 346] width 114 height 78
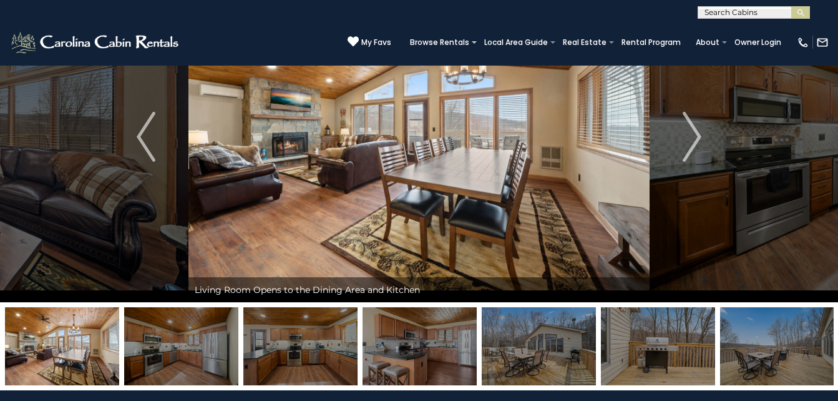
click at [198, 341] on img at bounding box center [181, 346] width 114 height 78
